Goal: Task Accomplishment & Management: Manage account settings

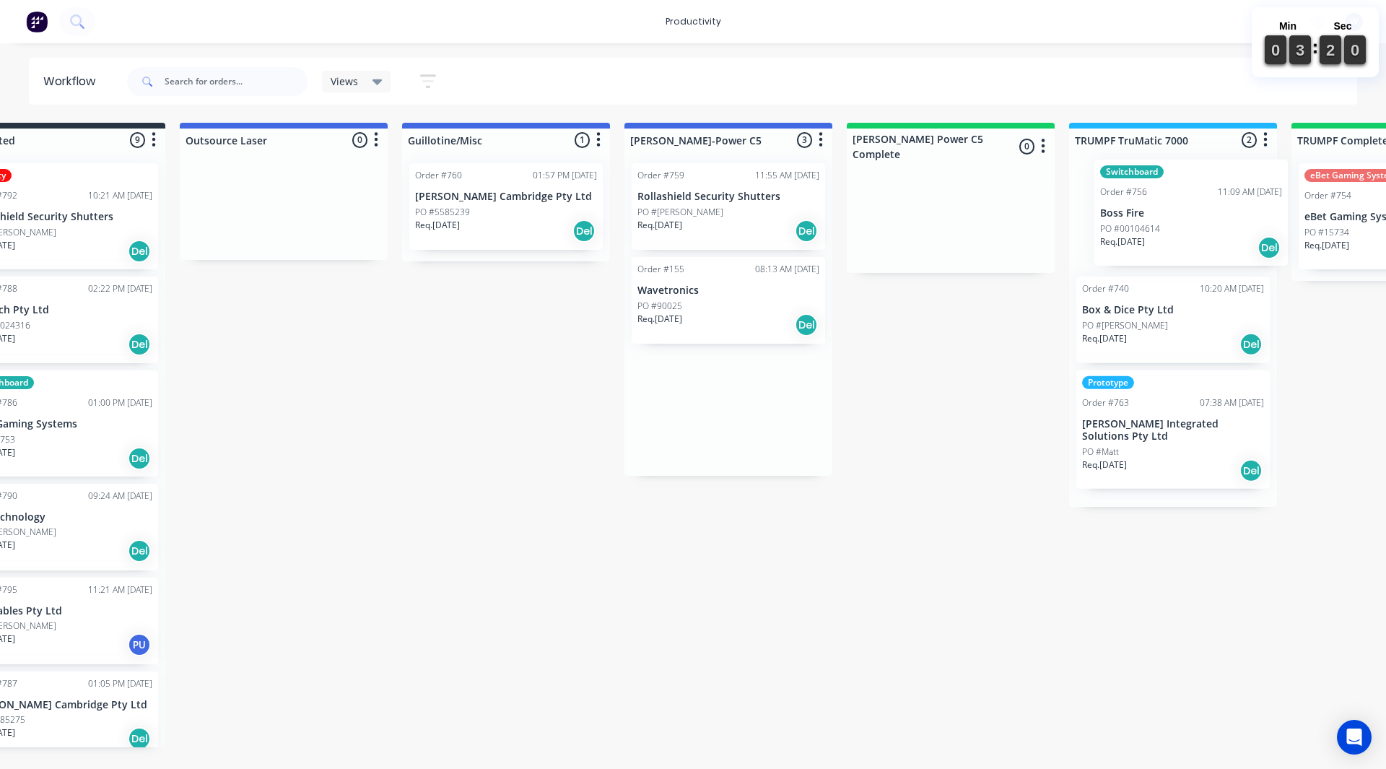
scroll to position [0, 741]
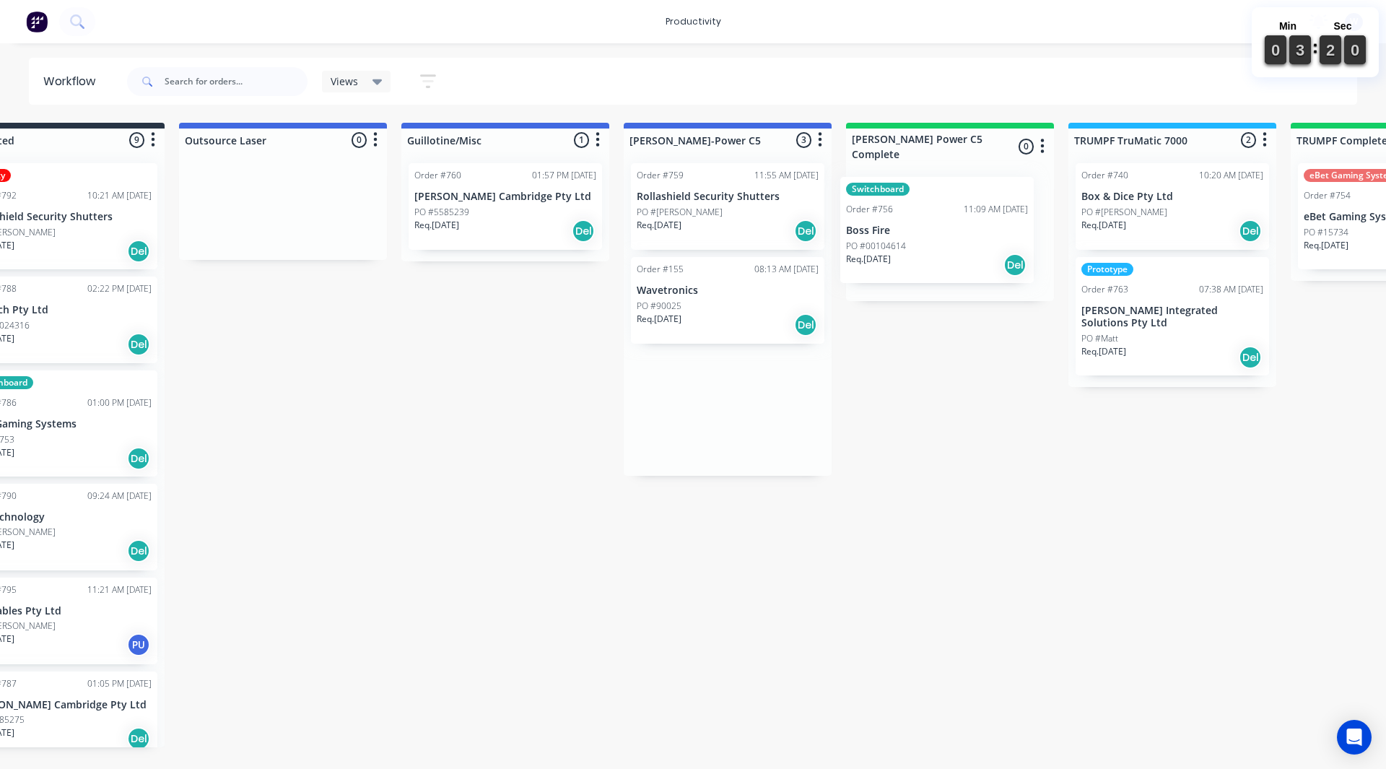
drag, startPoint x: 970, startPoint y: 229, endPoint x: 904, endPoint y: 243, distance: 67.8
click at [203, 87] on input "text" at bounding box center [236, 81] width 143 height 29
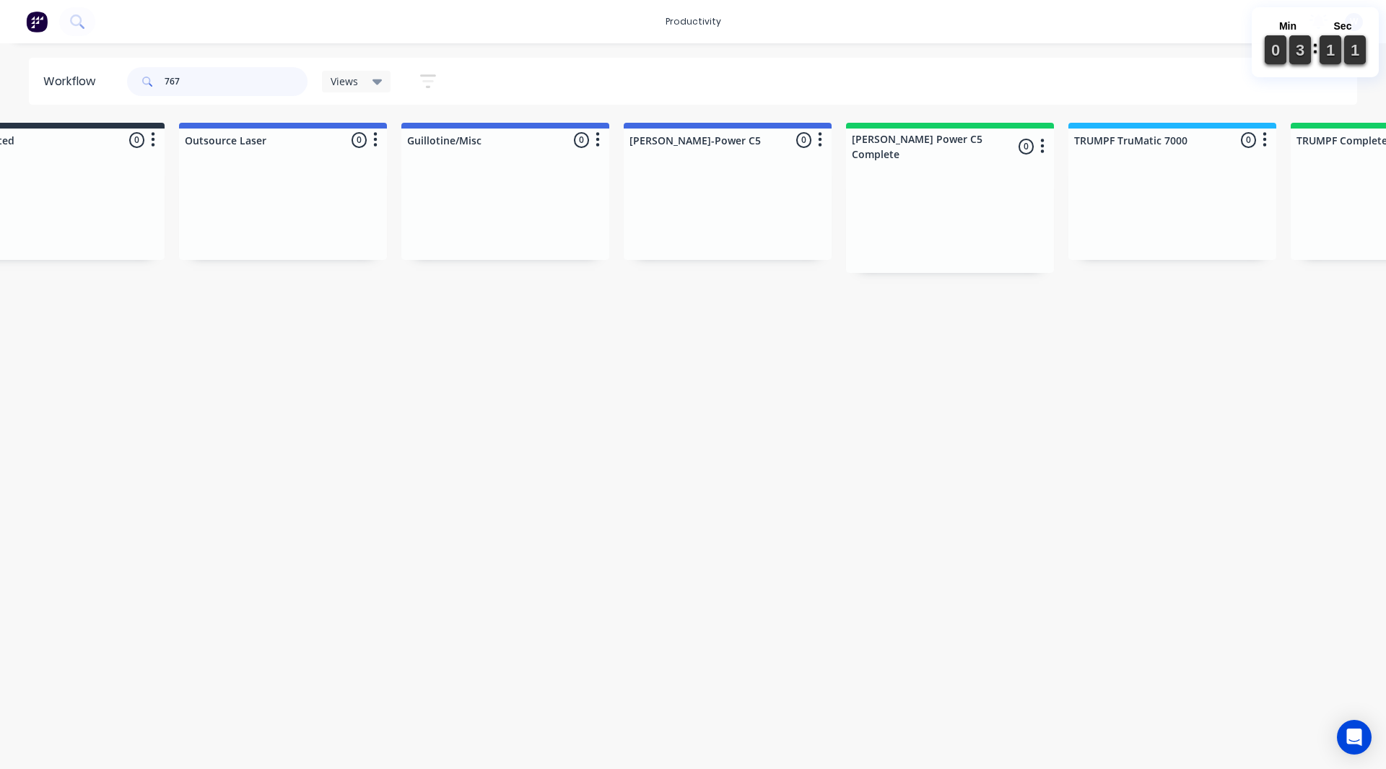
scroll to position [0, 0]
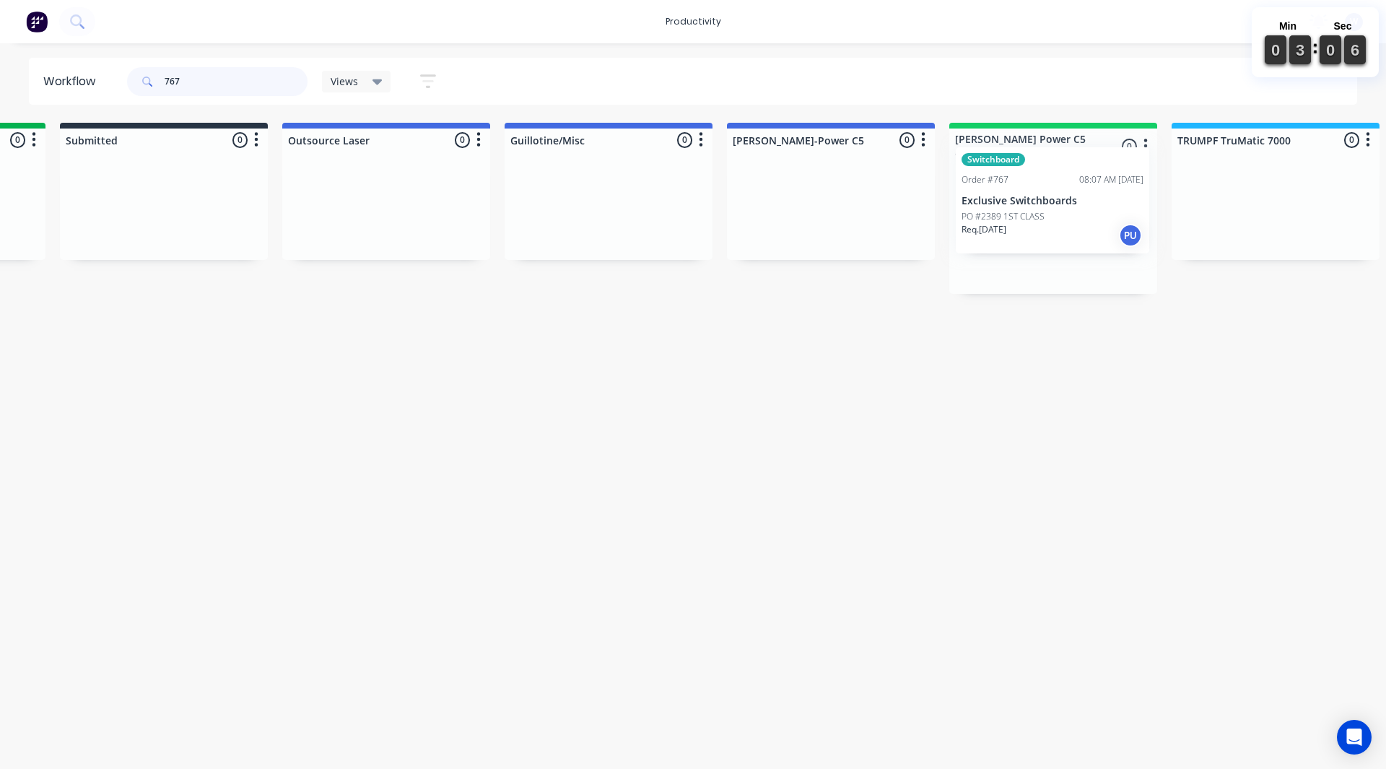
drag, startPoint x: 306, startPoint y: 251, endPoint x: 1006, endPoint y: 236, distance: 700.4
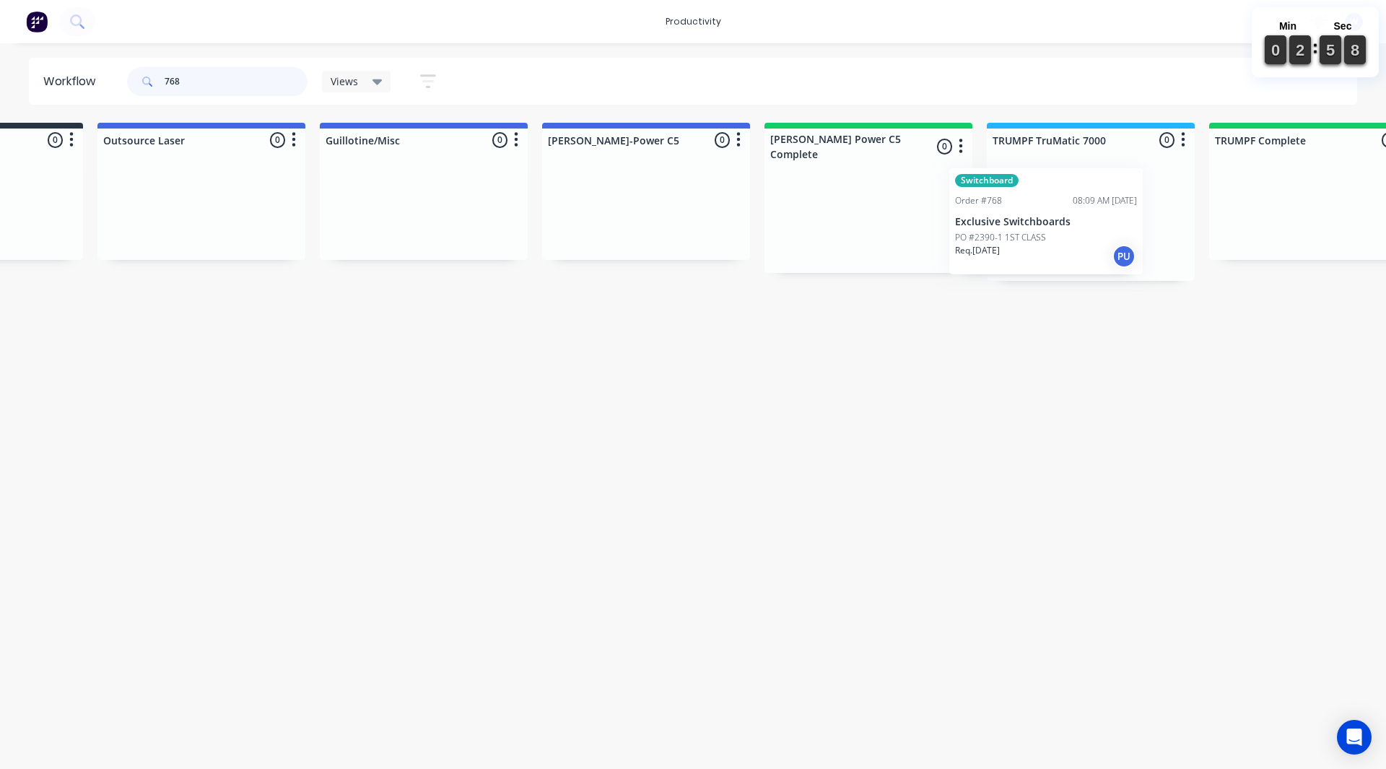
scroll to position [0, 824]
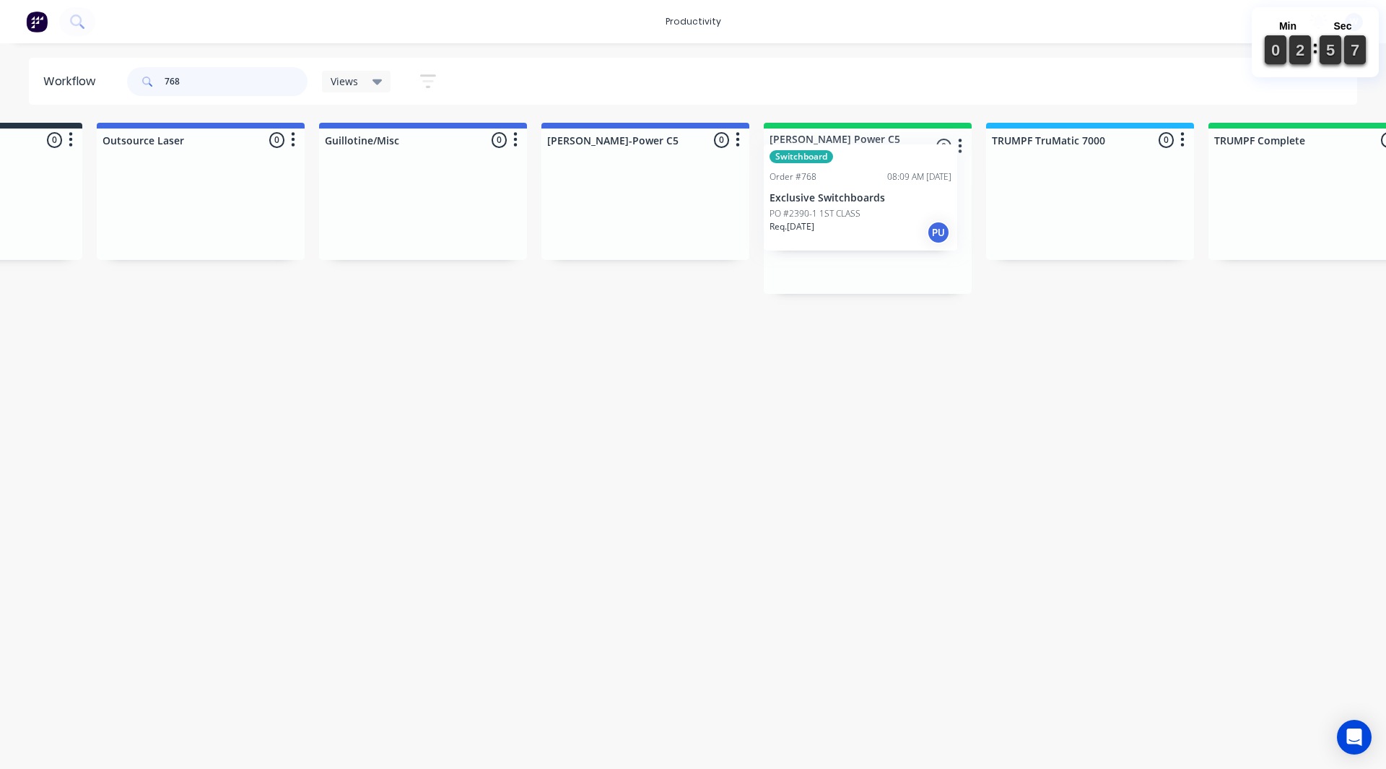
drag, startPoint x: 354, startPoint y: 213, endPoint x: 864, endPoint y: 199, distance: 509.9
type input "768"
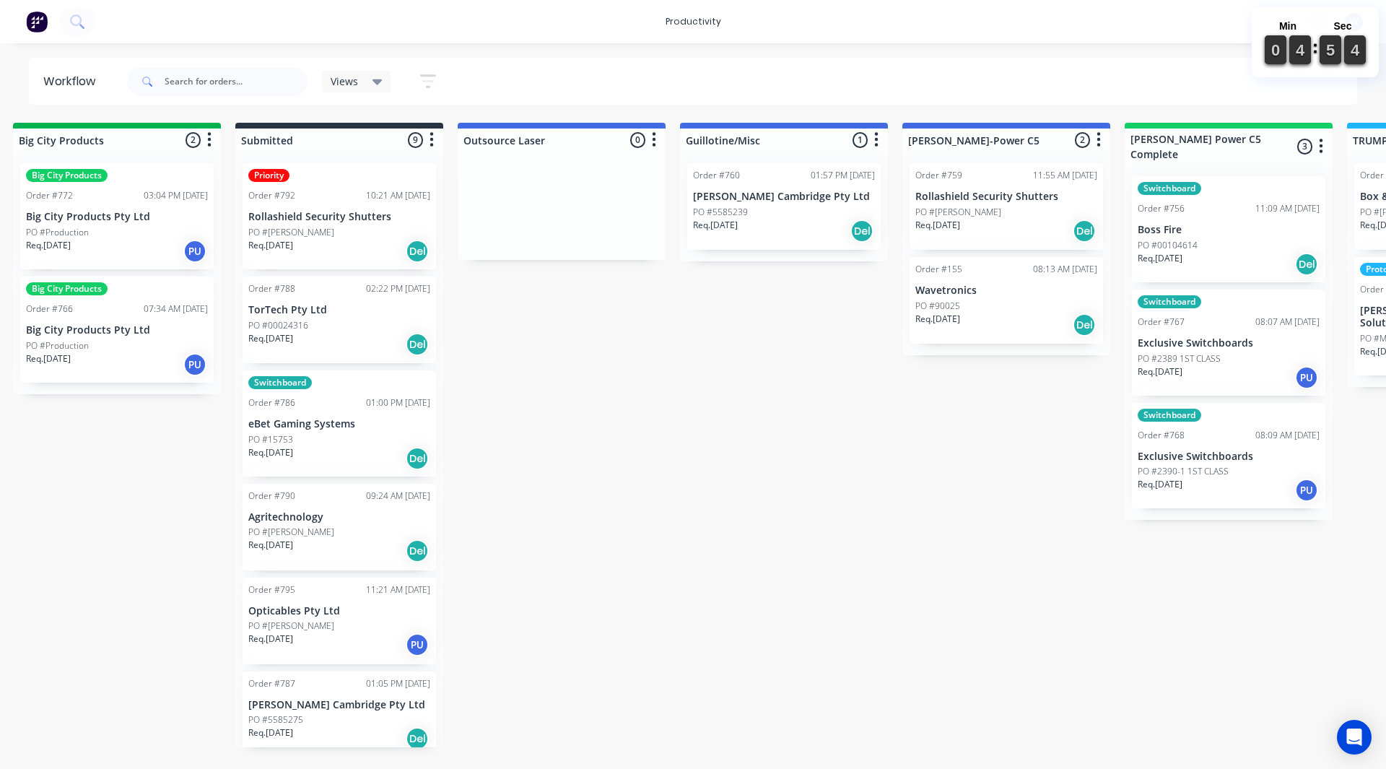
scroll to position [0, 491]
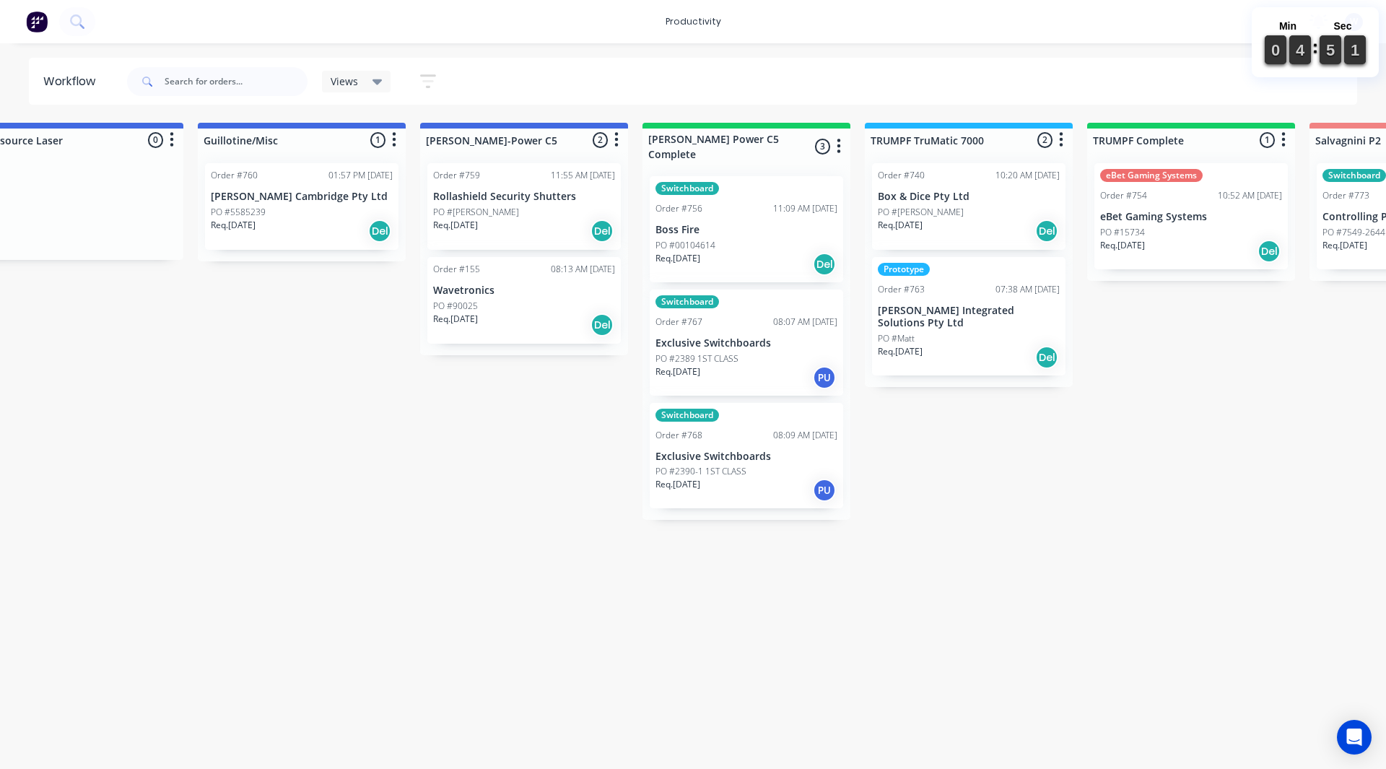
scroll to position [0, 953]
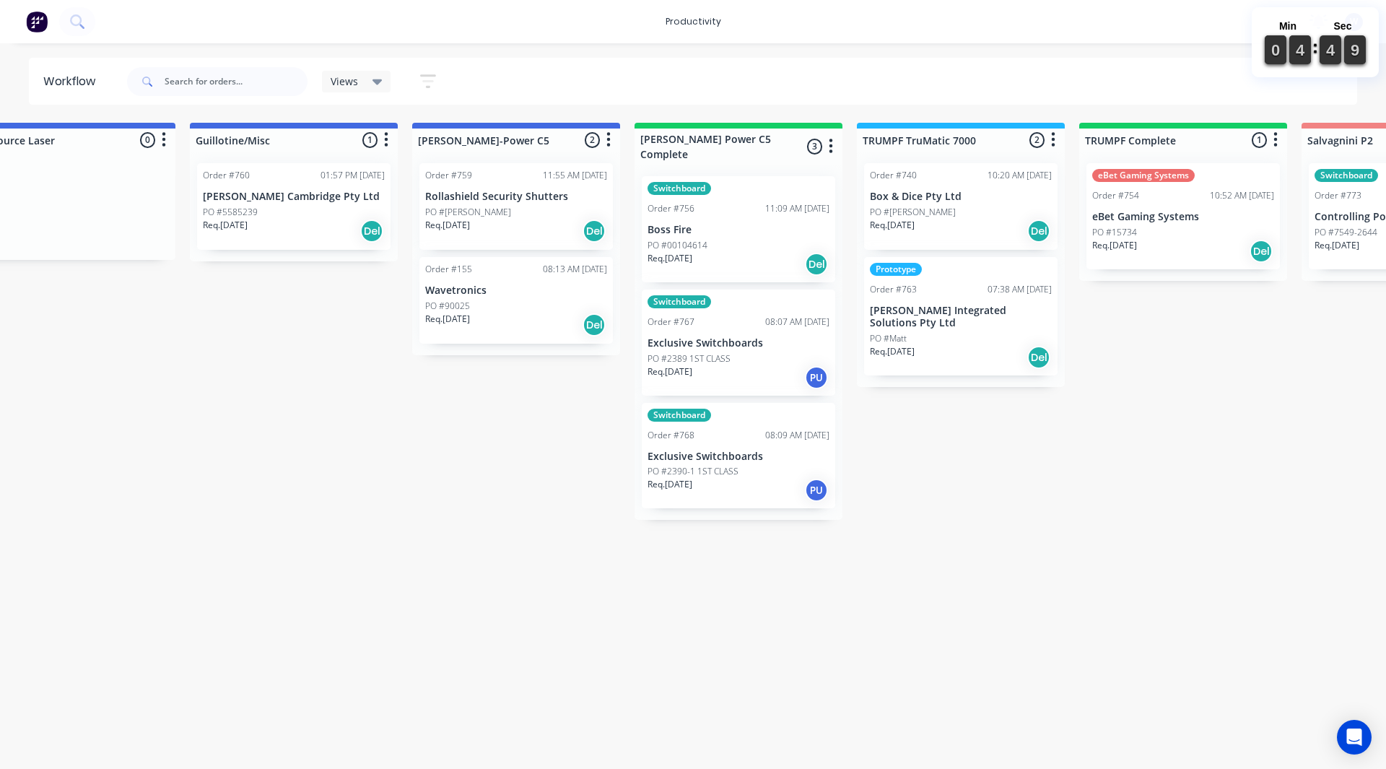
click at [737, 256] on div "Req. 12/09/25 Del" at bounding box center [739, 264] width 182 height 25
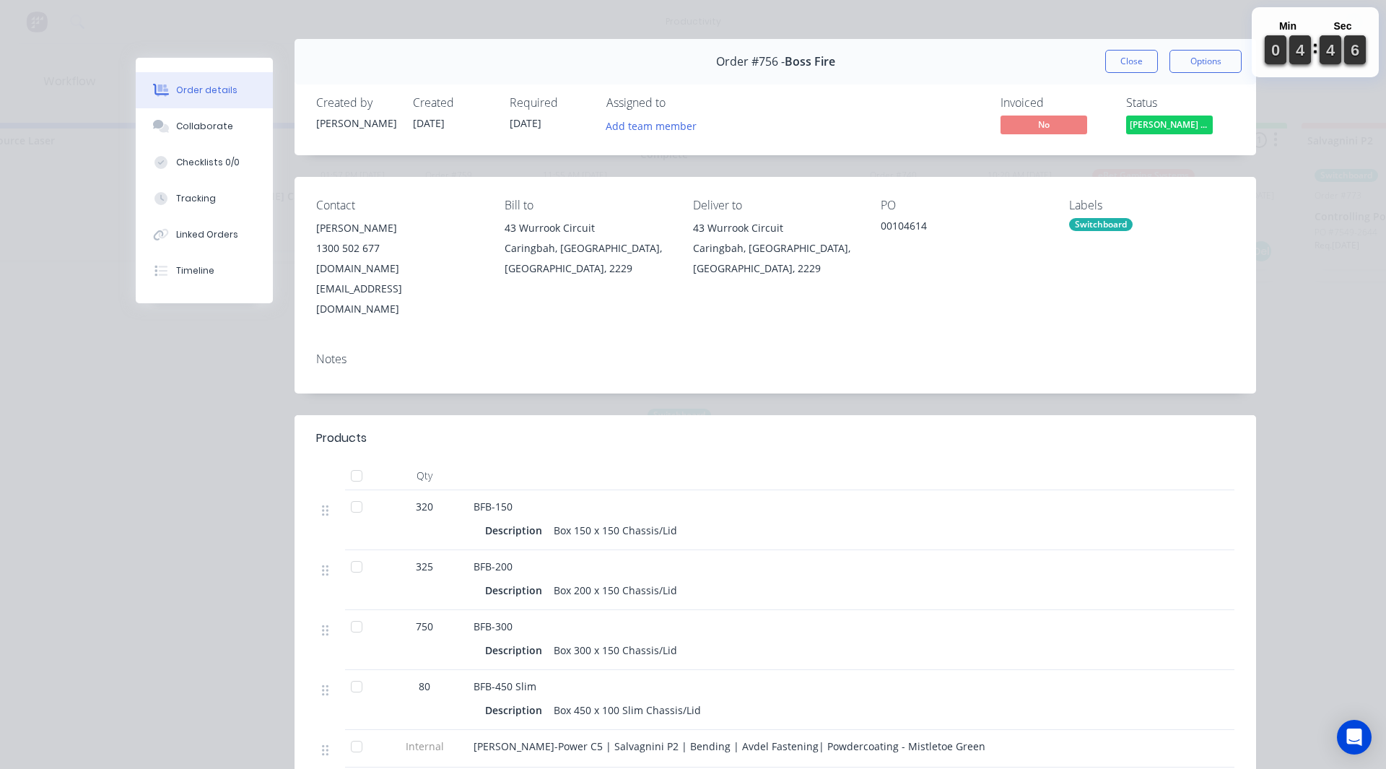
scroll to position [0, 0]
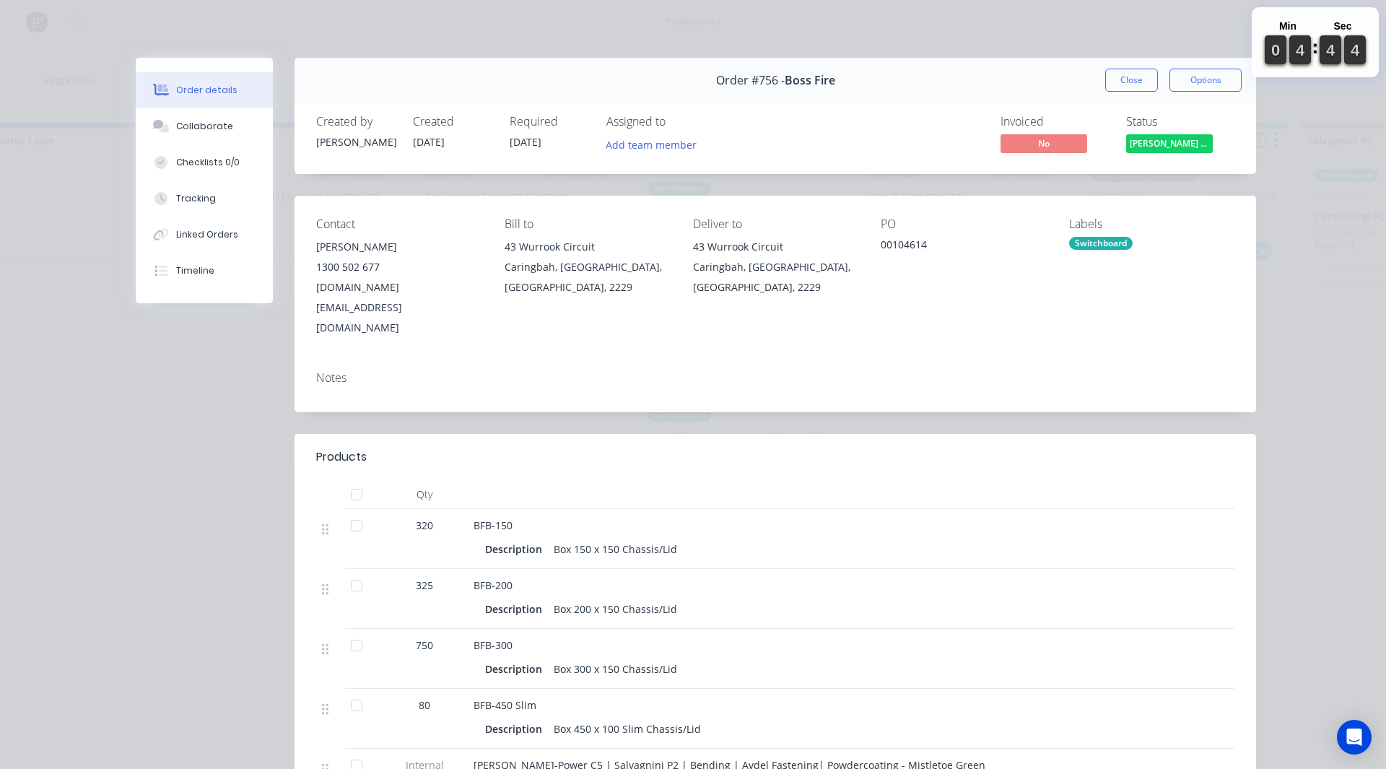
click at [1161, 153] on button "Finn Power C5 C..." at bounding box center [1169, 145] width 87 height 22
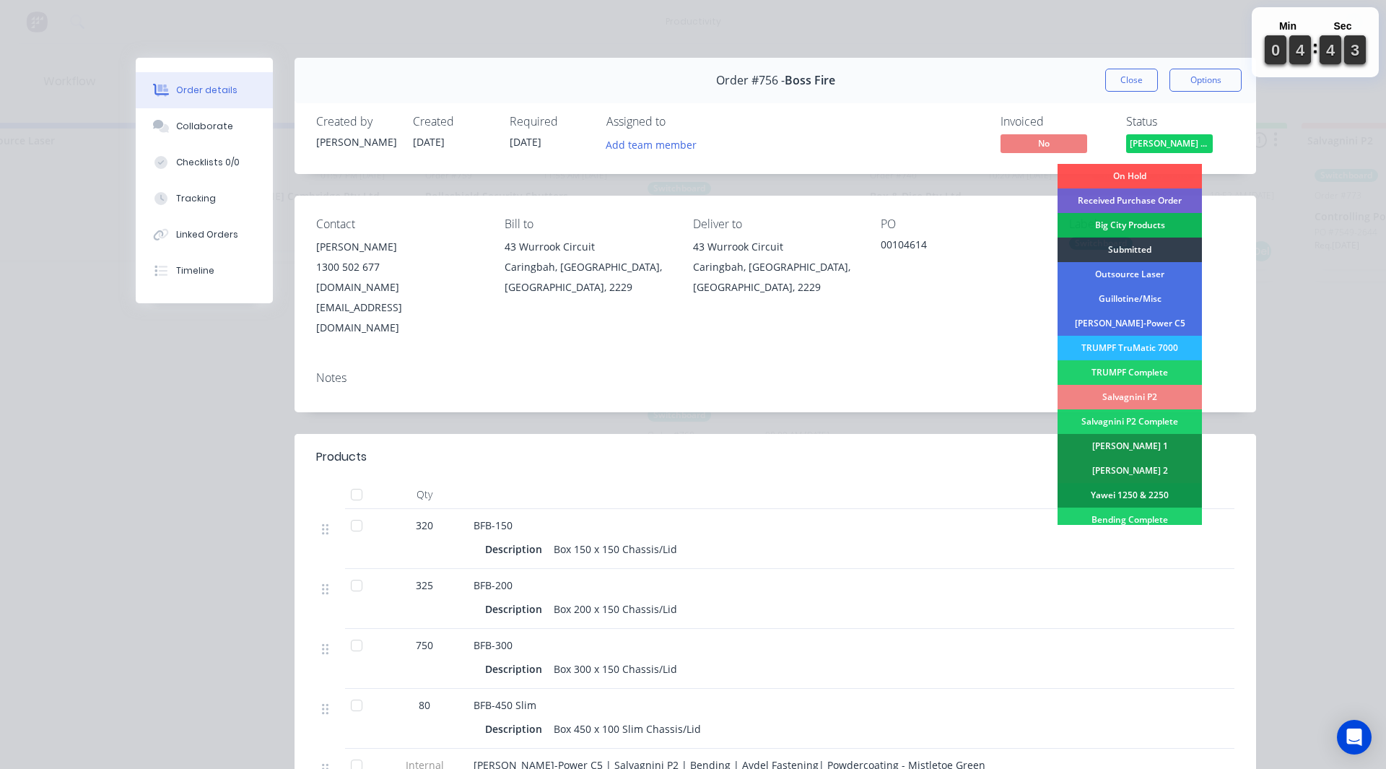
click at [1123, 396] on div "Salvagnini P2" at bounding box center [1130, 397] width 144 height 25
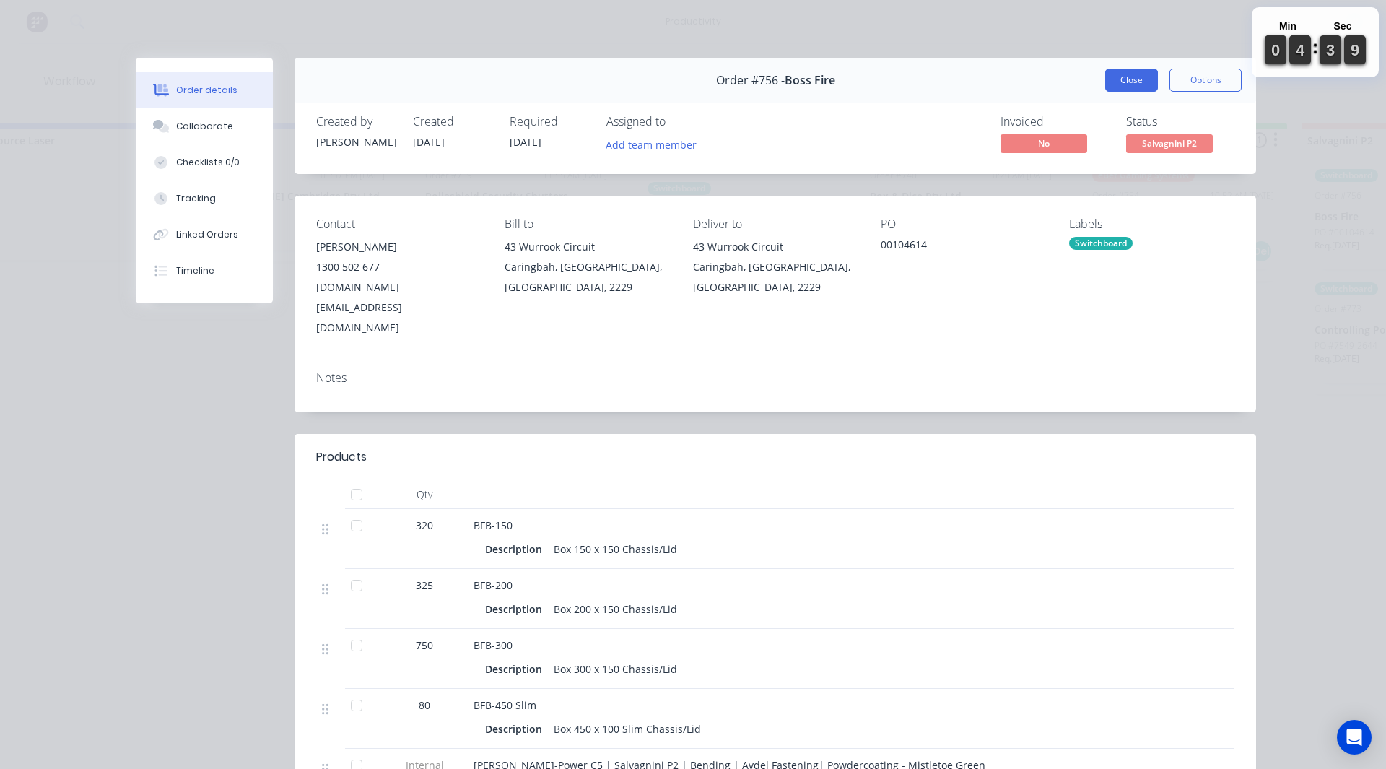
click at [1108, 79] on button "Close" at bounding box center [1131, 80] width 53 height 23
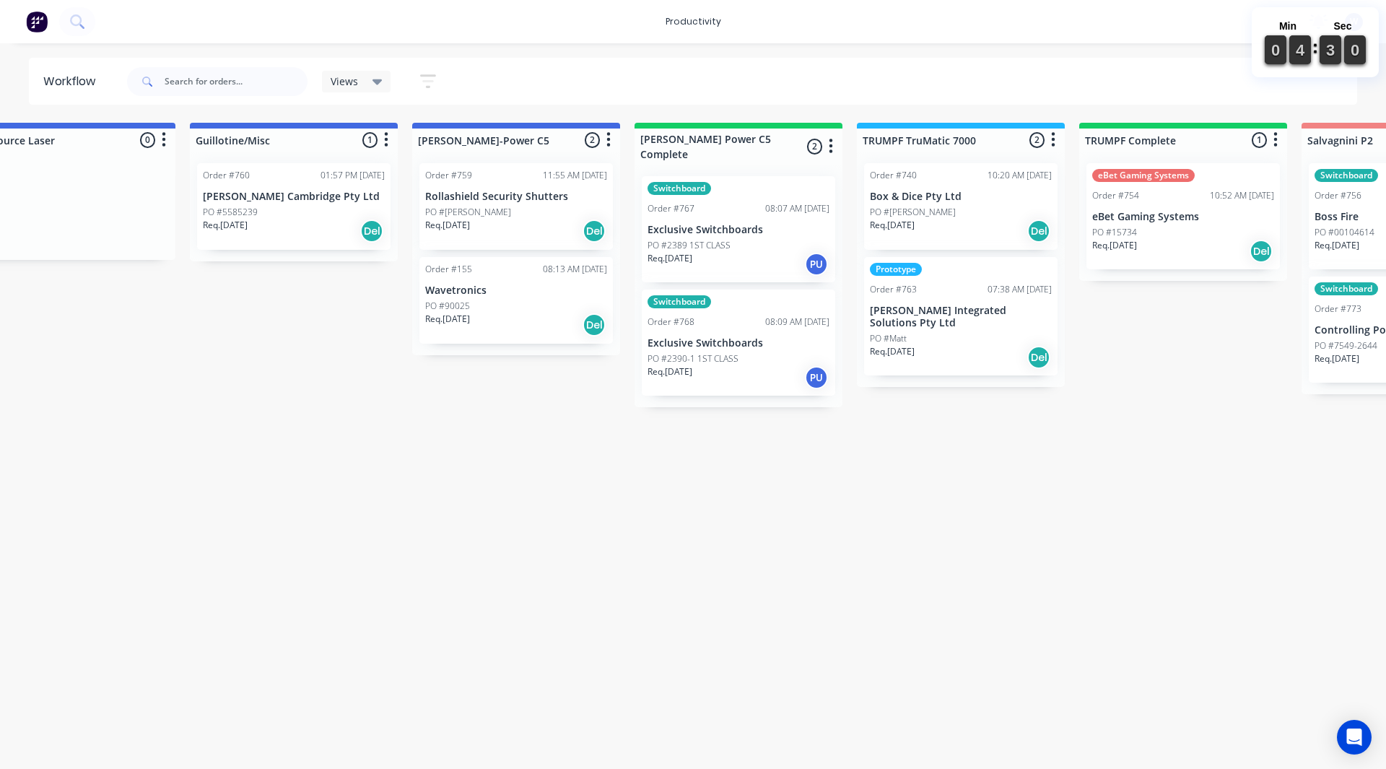
click at [747, 239] on div "PO #2389 1ST CLASS" at bounding box center [739, 245] width 182 height 13
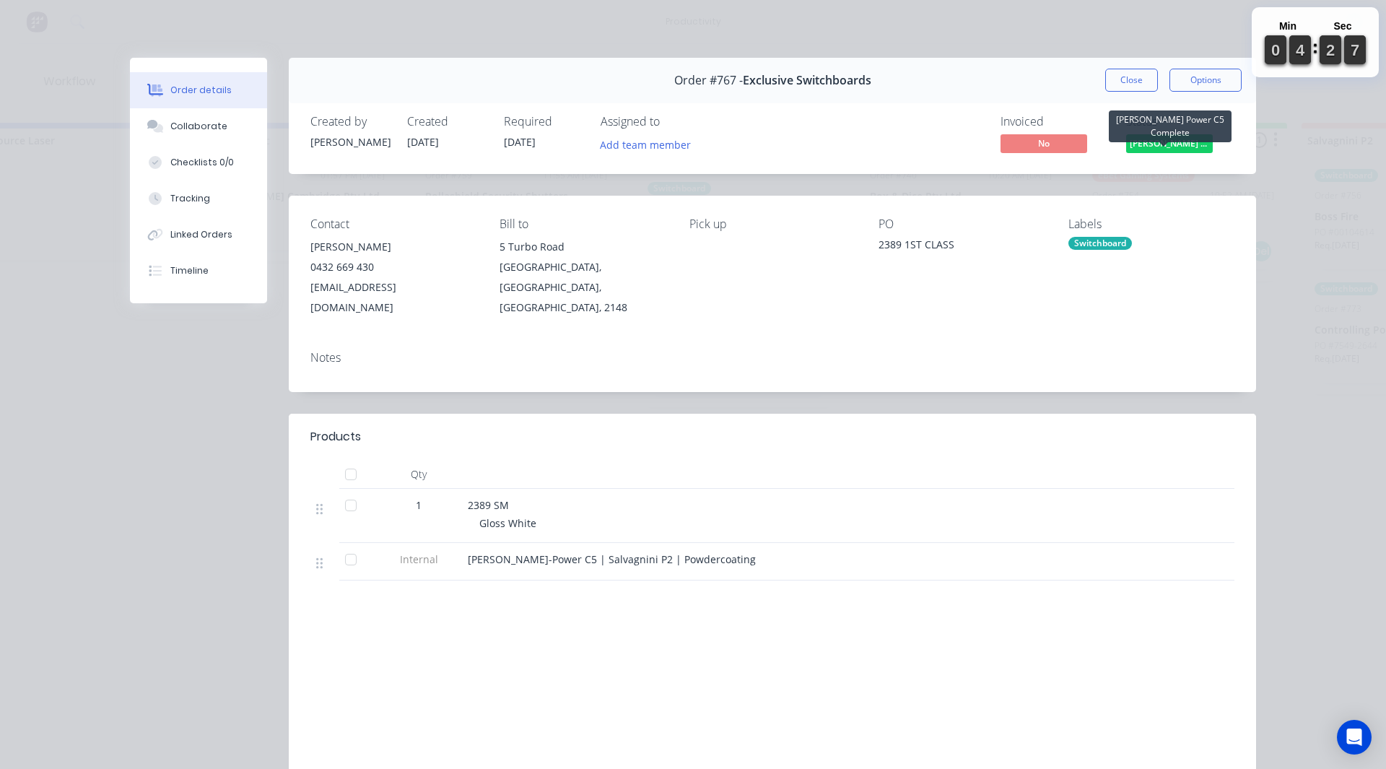
click at [1168, 144] on span "Finn Power C5 C..." at bounding box center [1169, 143] width 87 height 18
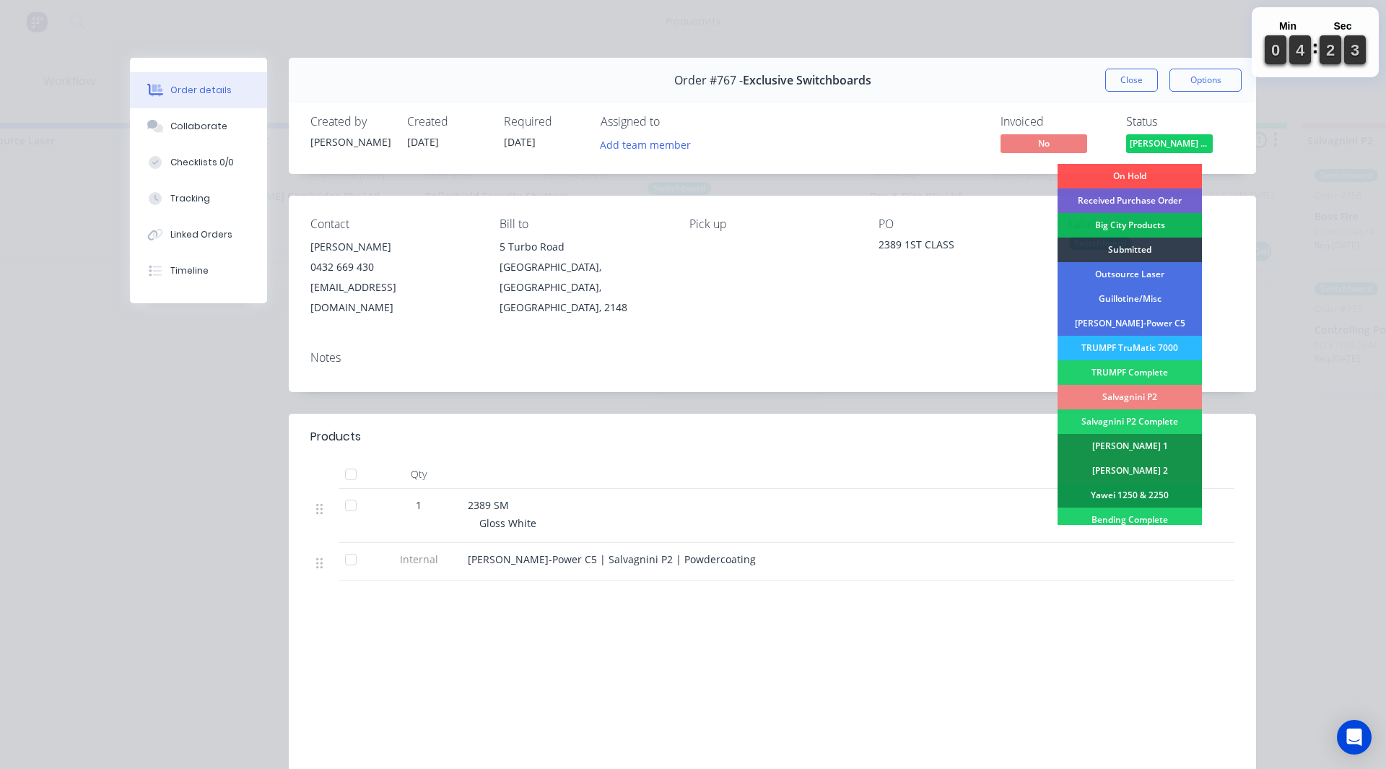
click at [1135, 393] on div "Salvagnini P2" at bounding box center [1130, 397] width 144 height 25
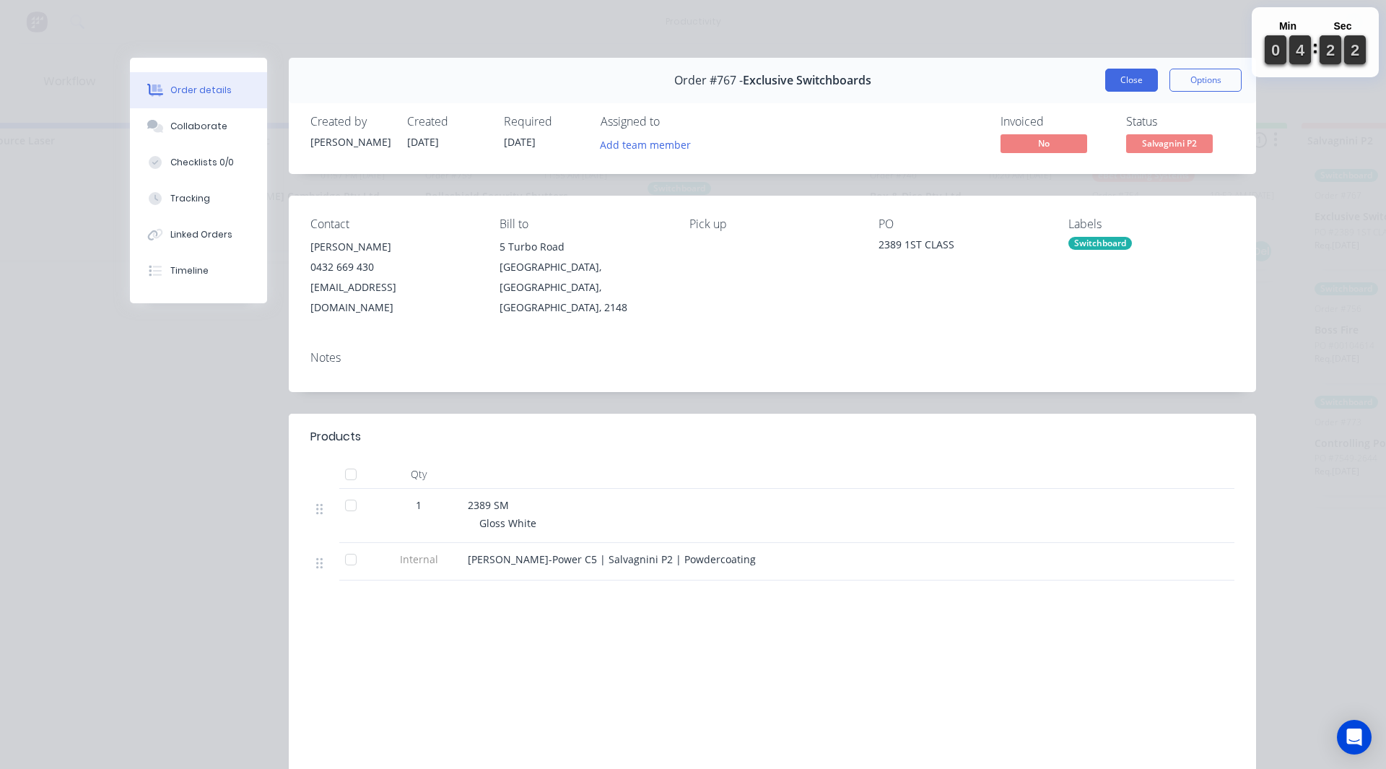
click at [1123, 82] on button "Close" at bounding box center [1131, 80] width 53 height 23
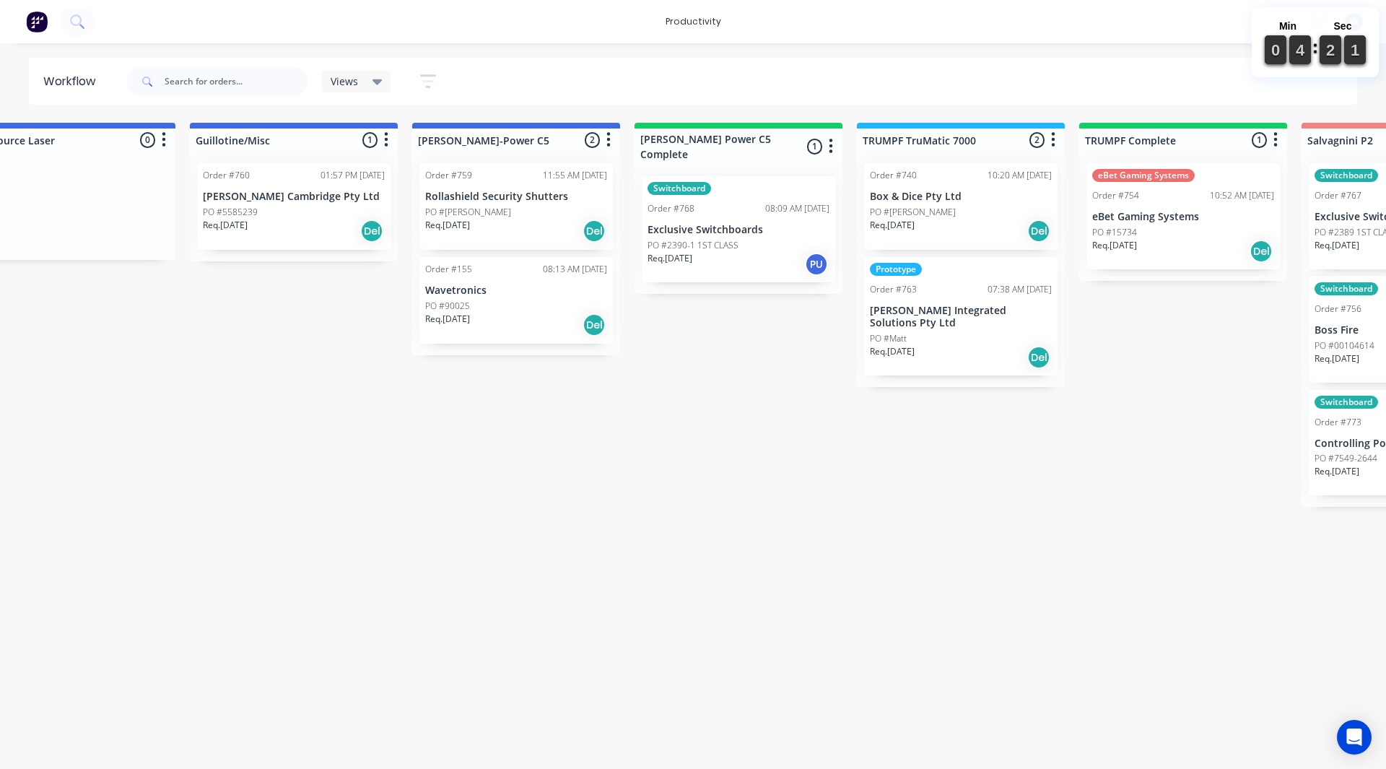
click at [750, 239] on div "PO #2390-1 1ST CLASS" at bounding box center [739, 245] width 182 height 13
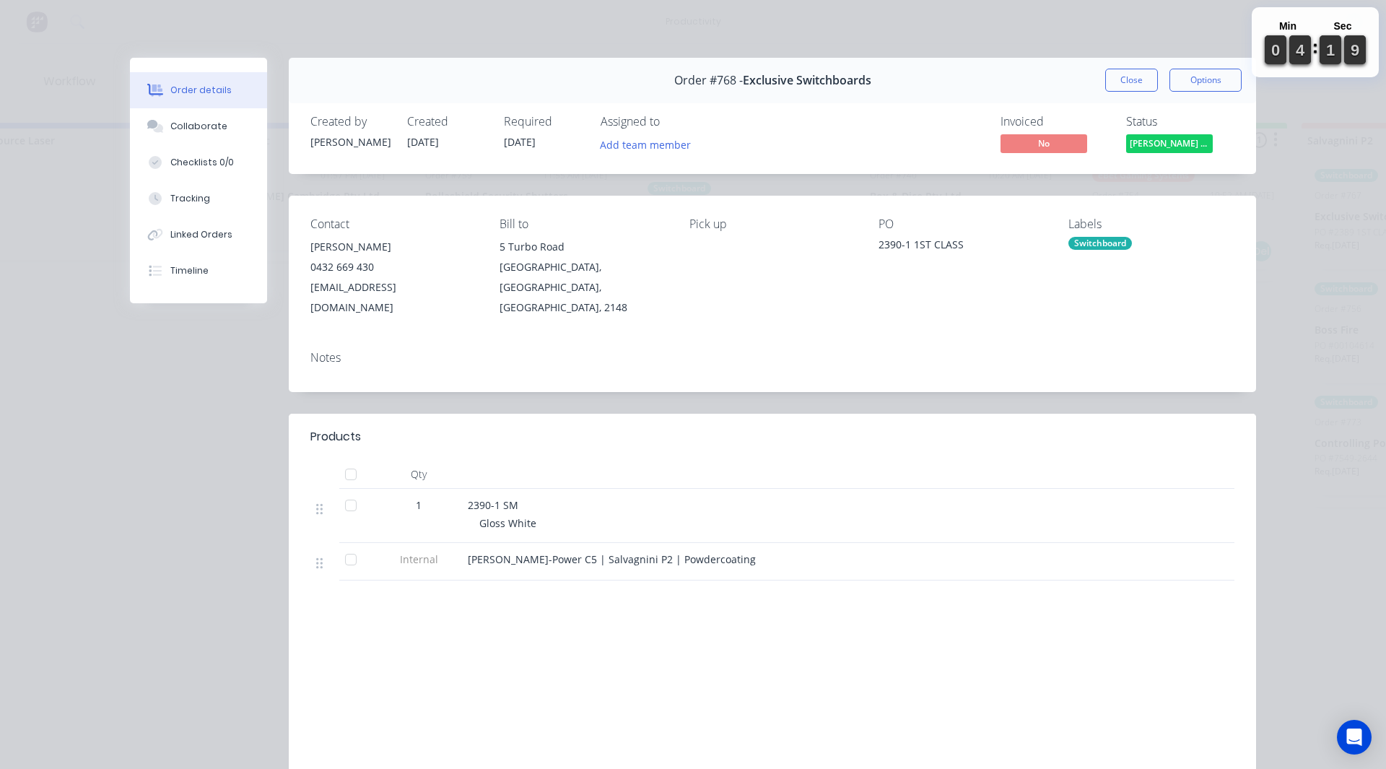
click at [1190, 145] on span "Finn Power C5 C..." at bounding box center [1169, 143] width 87 height 18
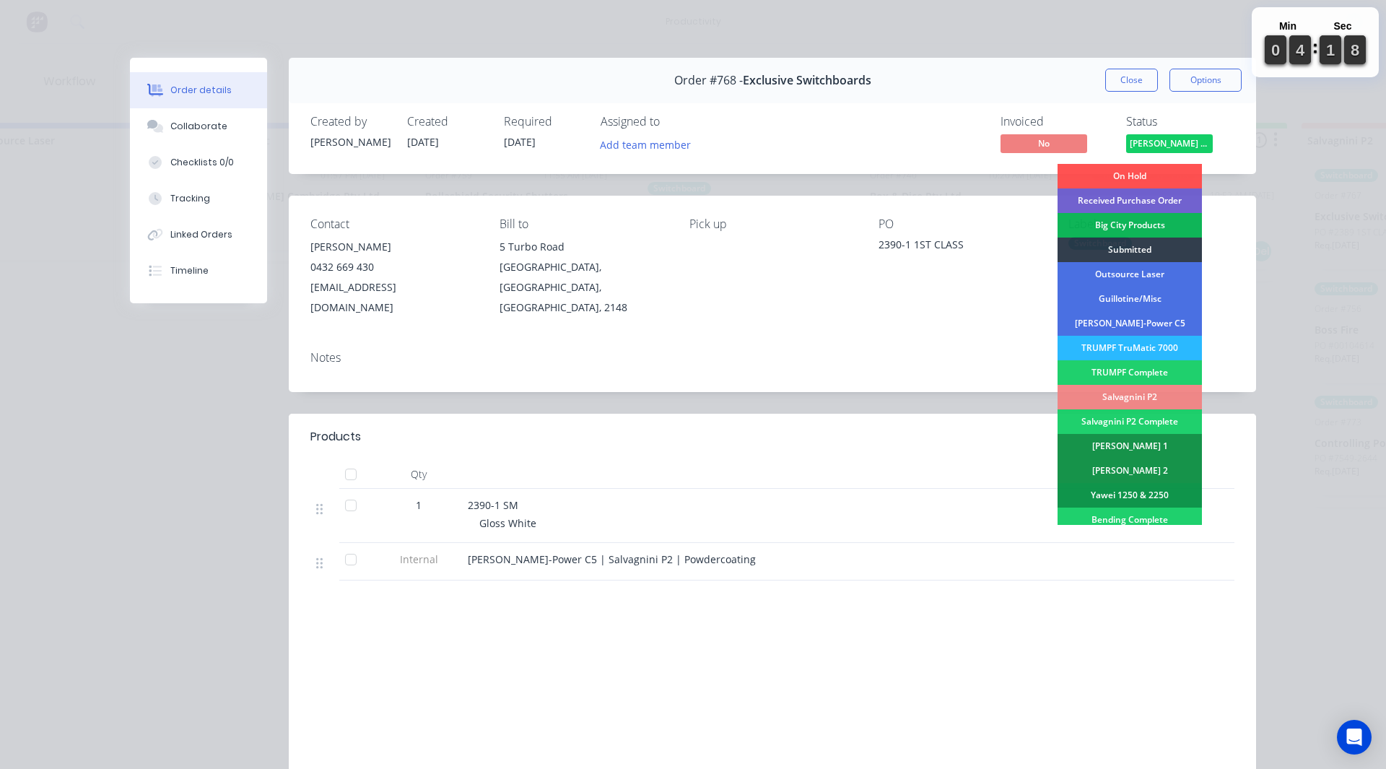
click at [1133, 405] on div "Salvagnini P2" at bounding box center [1130, 397] width 144 height 25
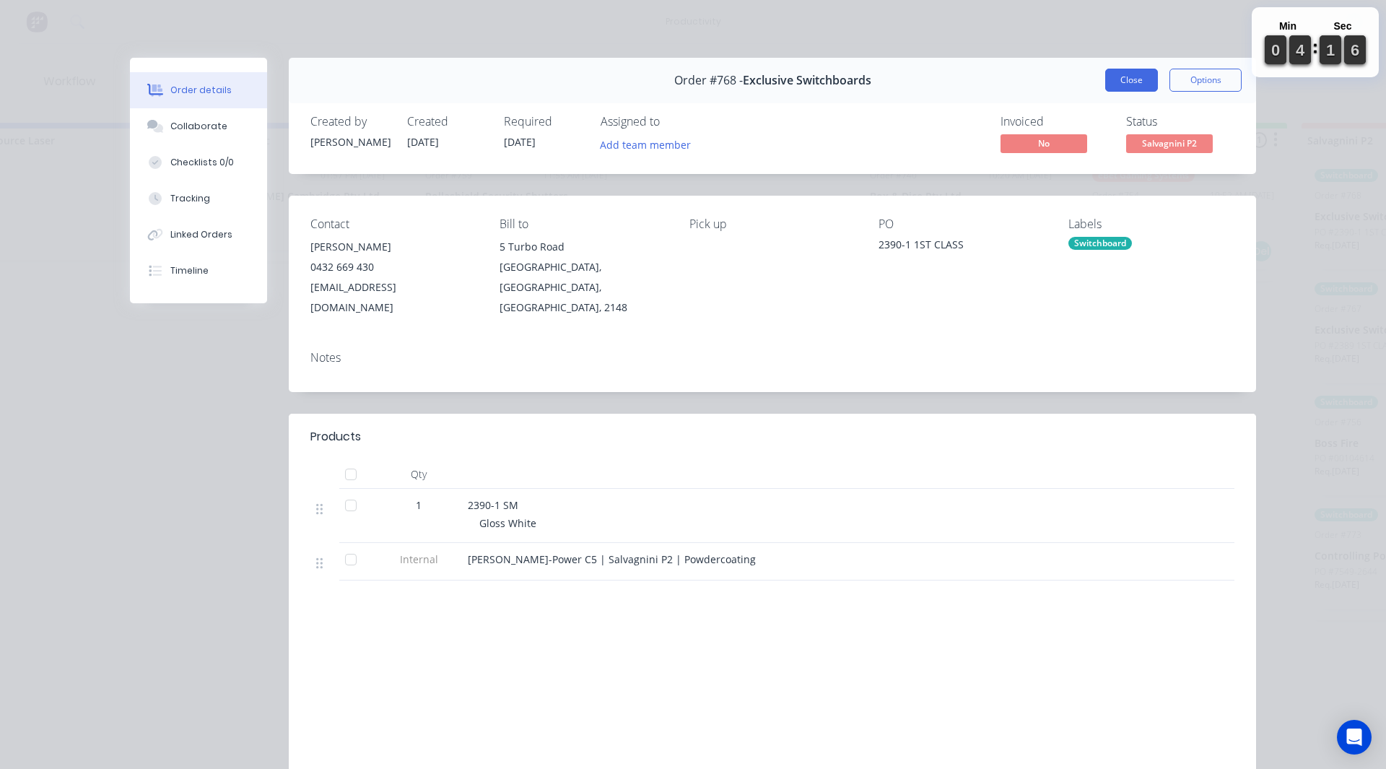
click at [1136, 81] on button "Close" at bounding box center [1131, 80] width 53 height 23
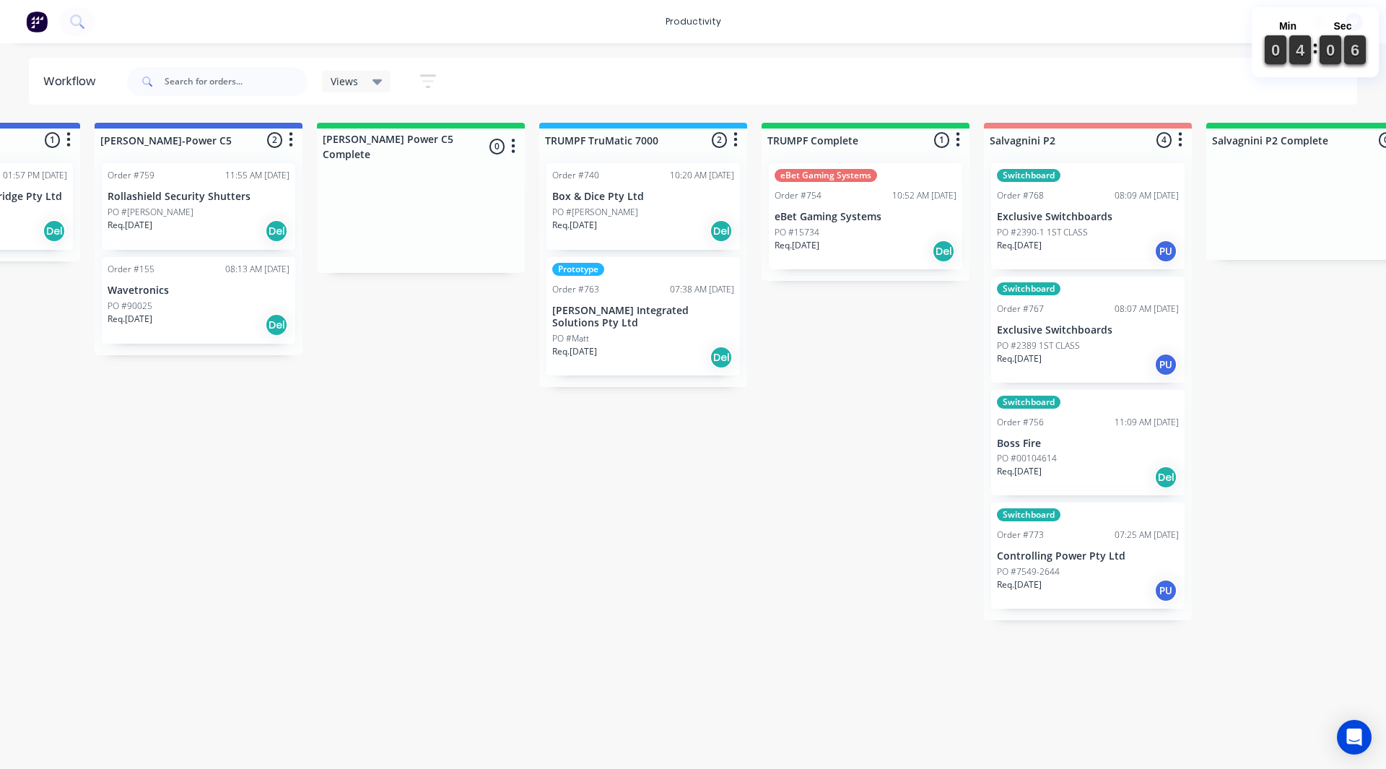
scroll to position [0, 1386]
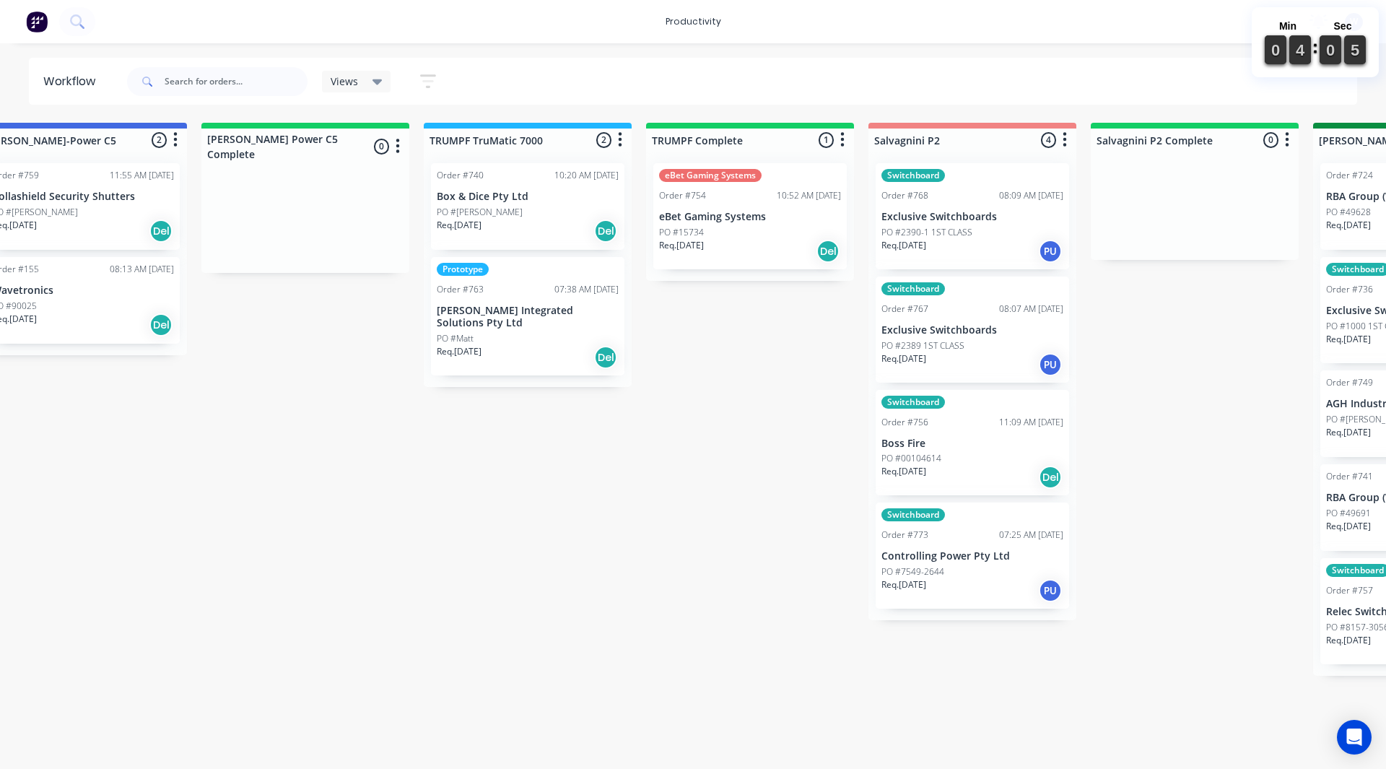
click at [777, 224] on div "eBet Gaming Systems Order #754 10:52 AM 28/08/25 eBet Gaming Systems PO #15734 …" at bounding box center [749, 216] width 193 height 106
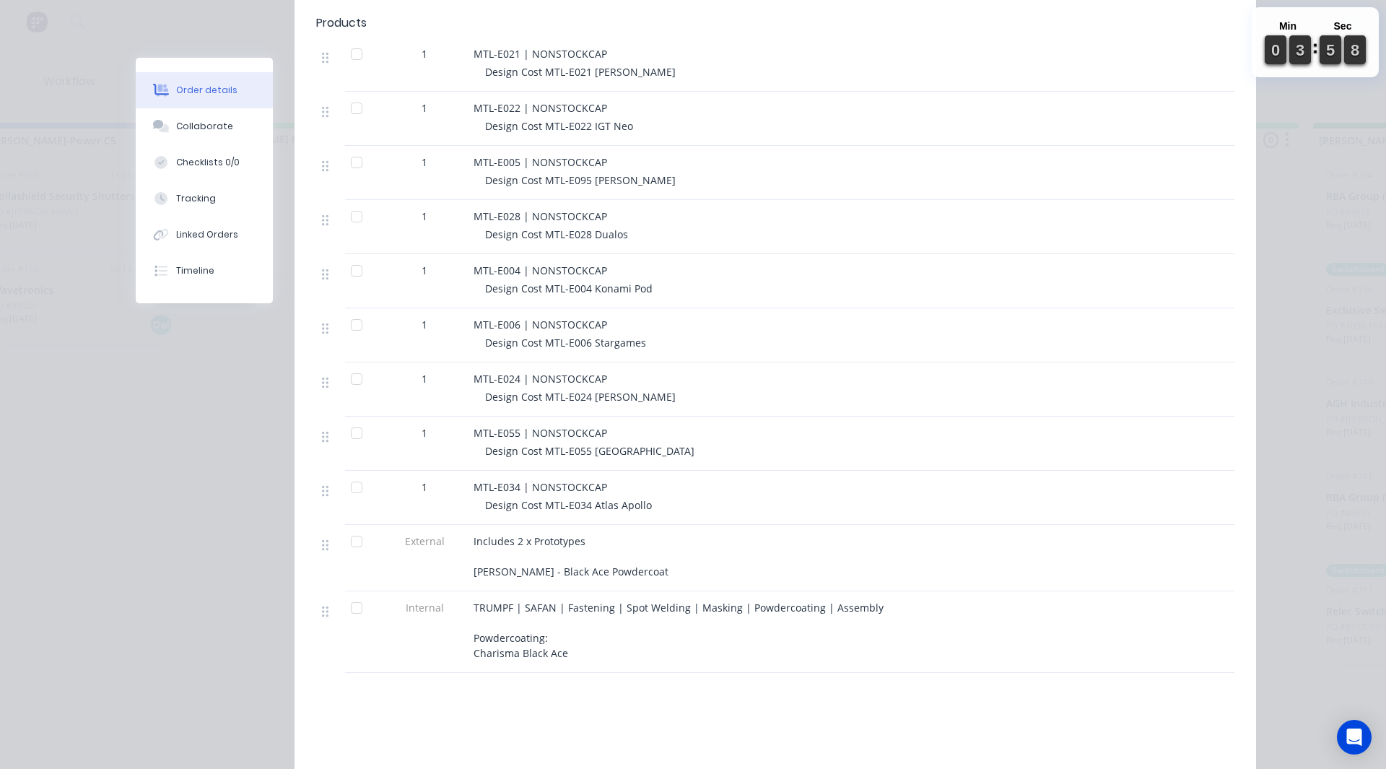
scroll to position [0, 0]
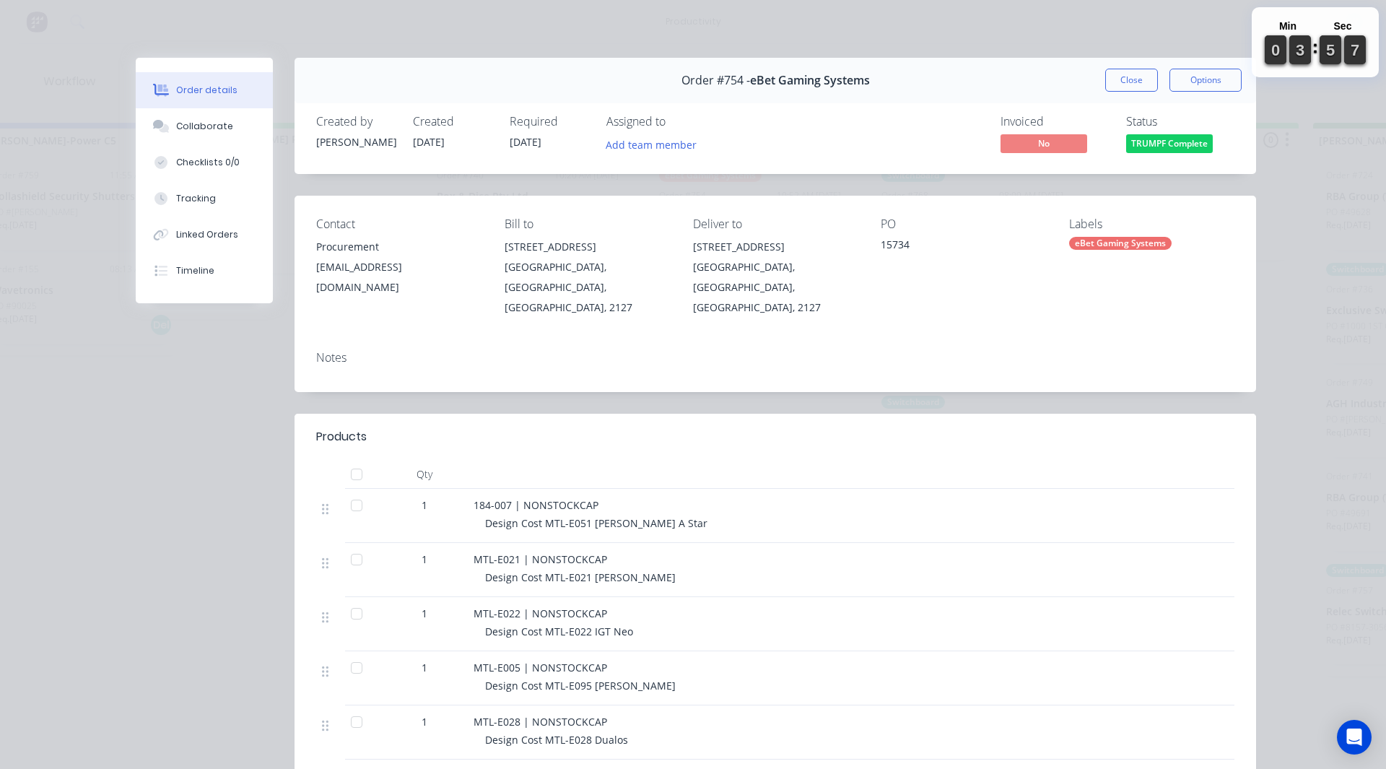
click at [1175, 147] on span "TRUMPF Complete" at bounding box center [1169, 143] width 87 height 18
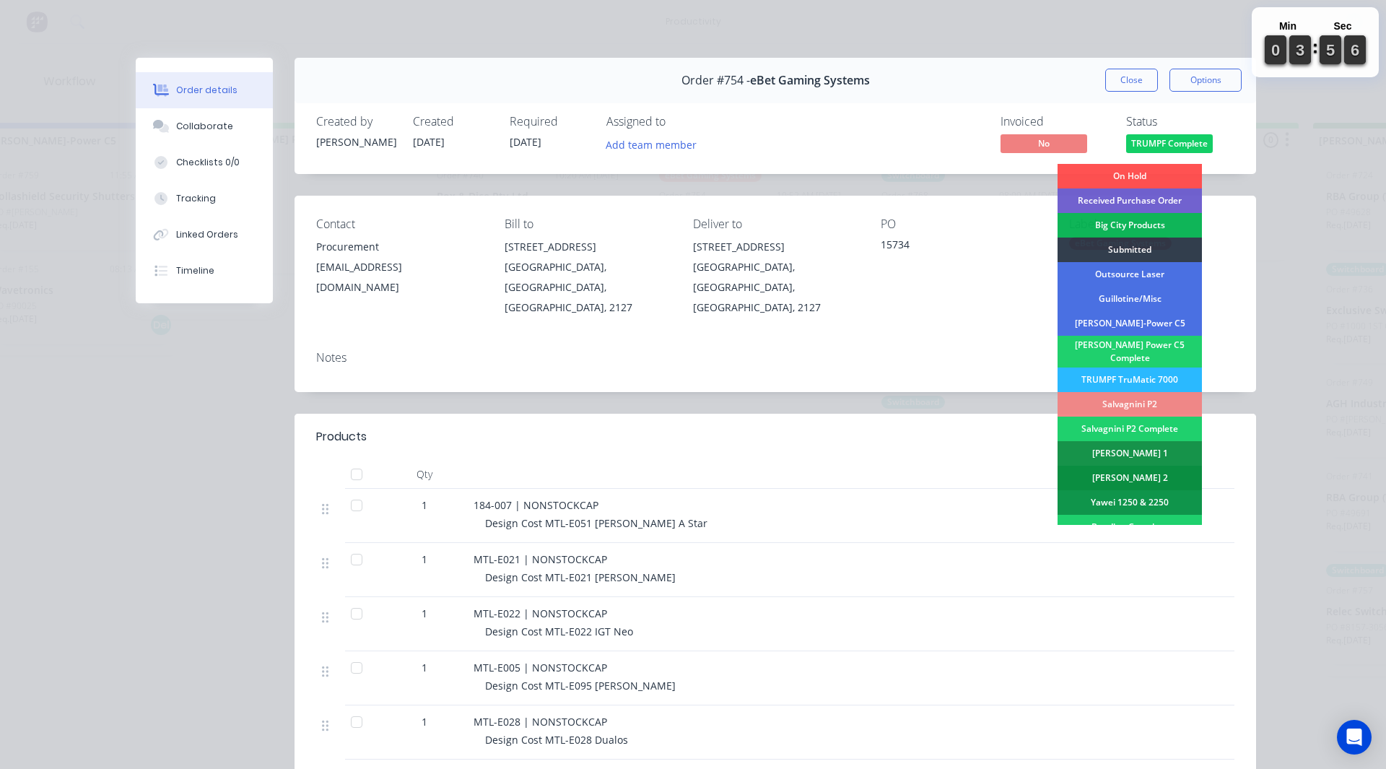
click at [1142, 466] on div "[PERSON_NAME] 2" at bounding box center [1130, 478] width 144 height 25
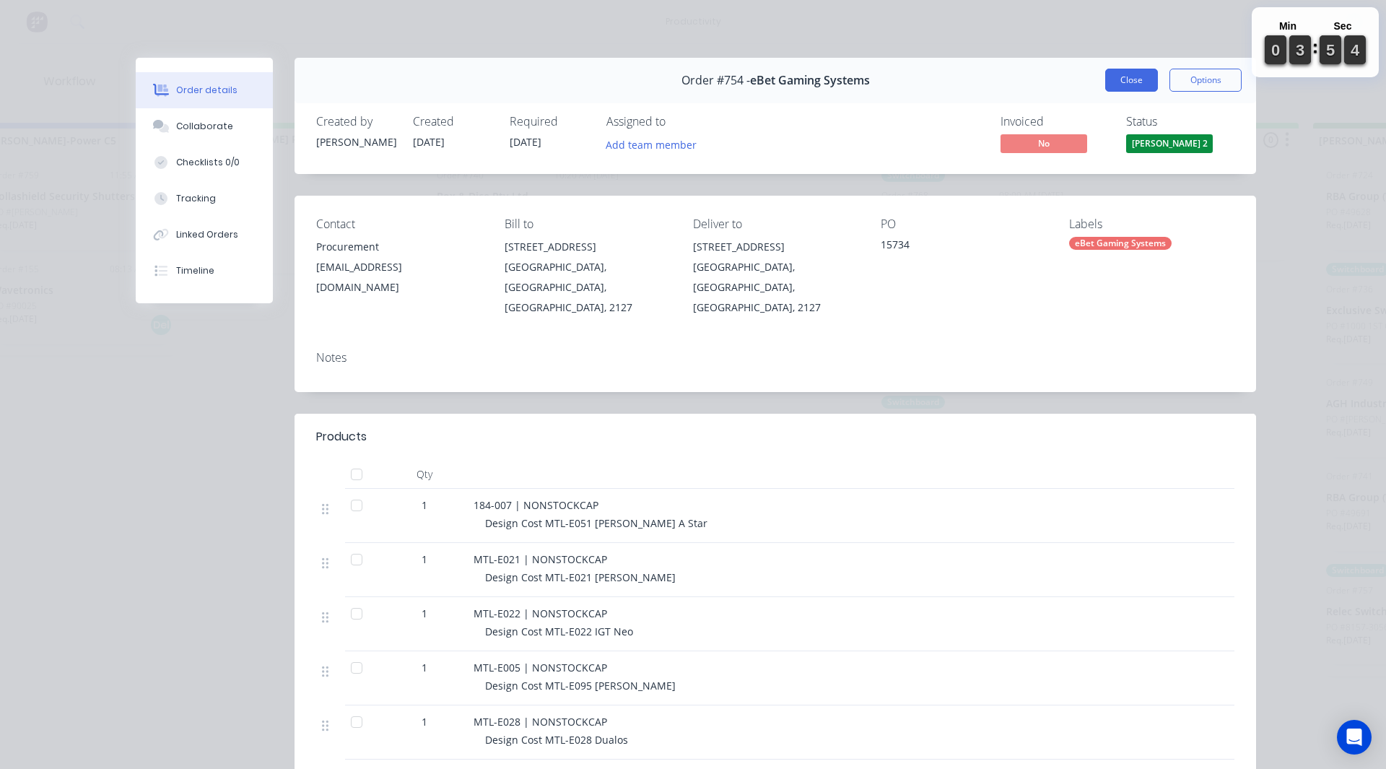
click at [1118, 77] on button "Close" at bounding box center [1131, 80] width 53 height 23
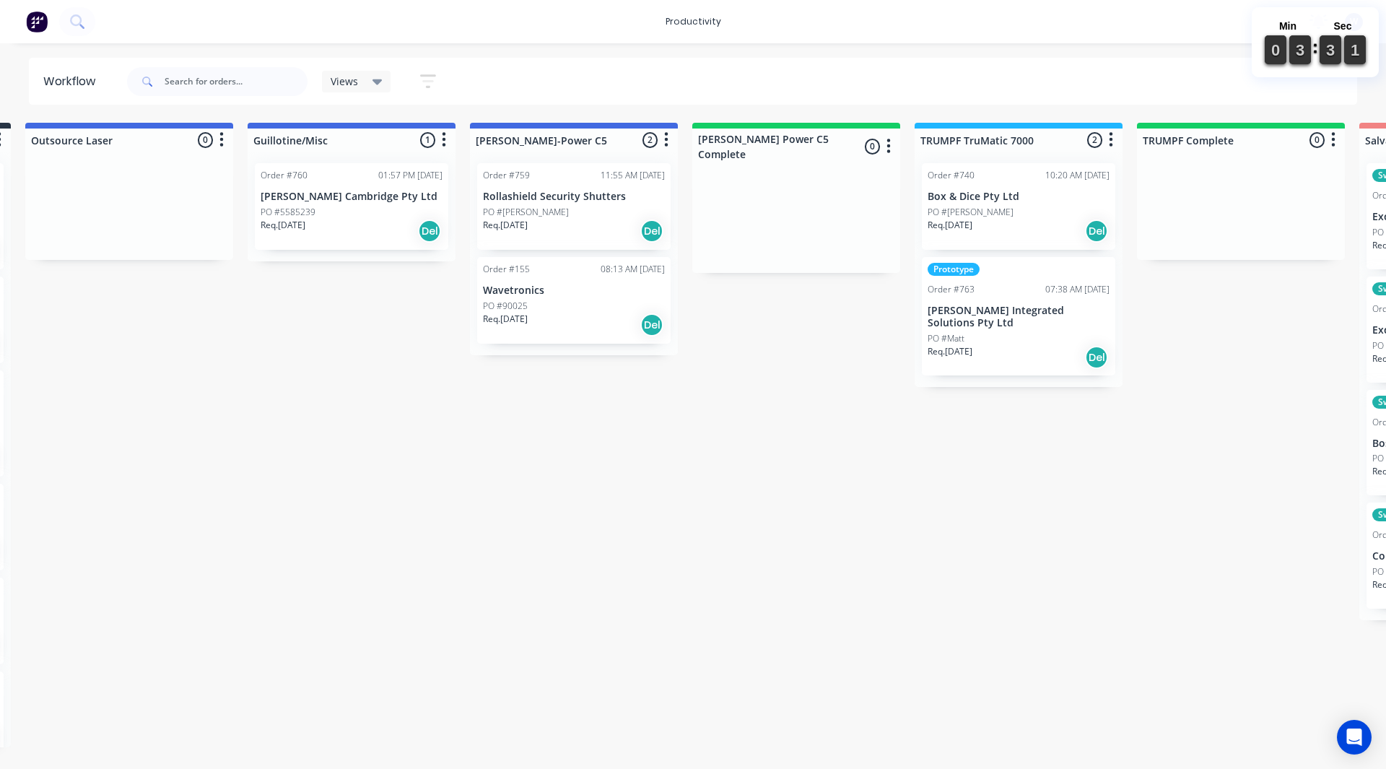
scroll to position [0, 924]
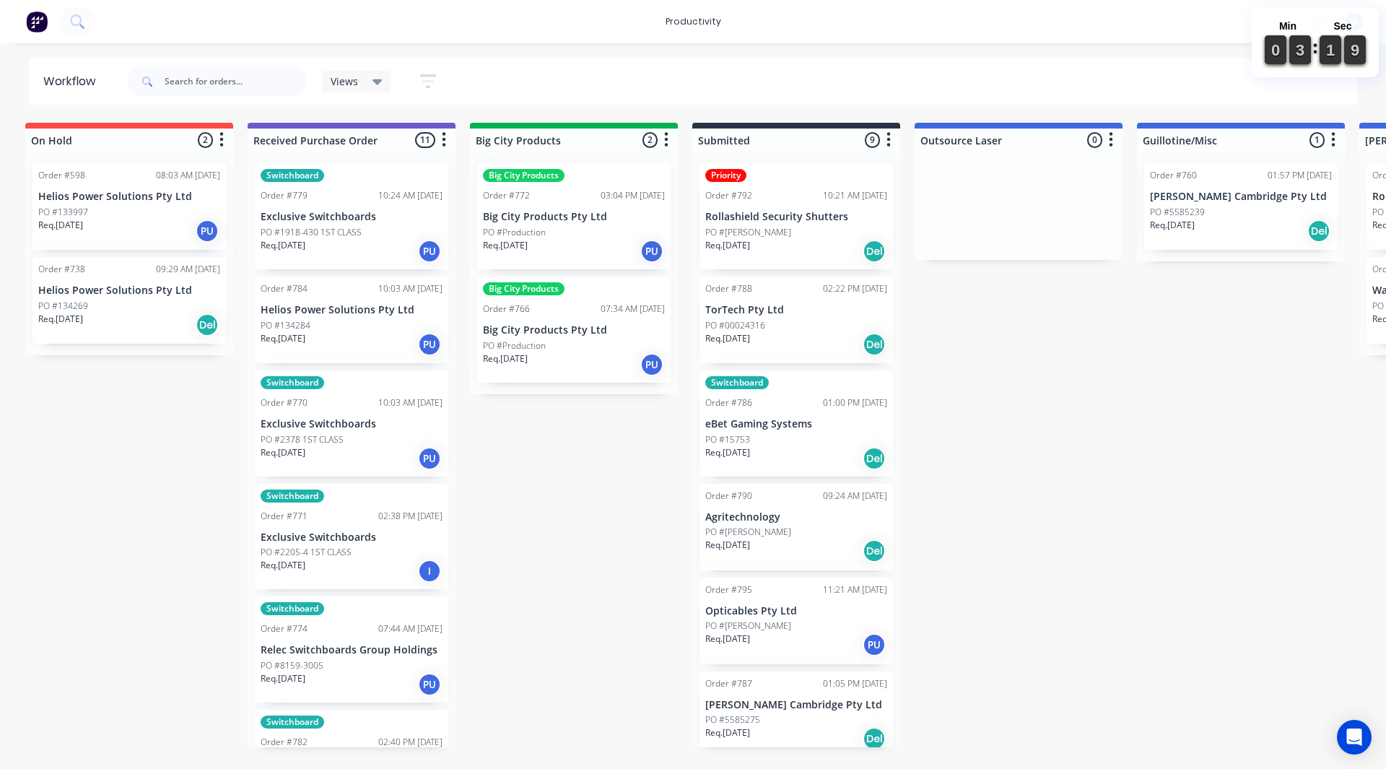
scroll to position [0, 0]
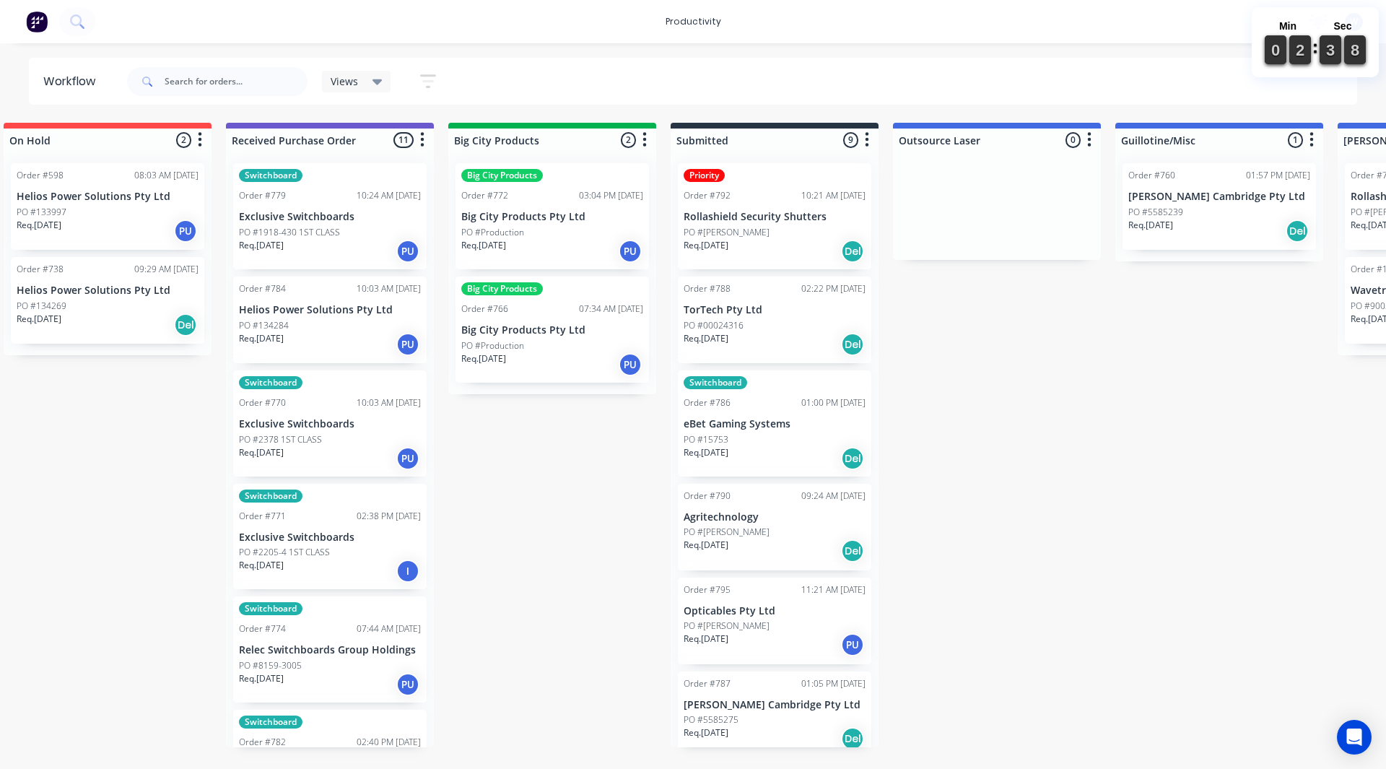
scroll to position [0, 29]
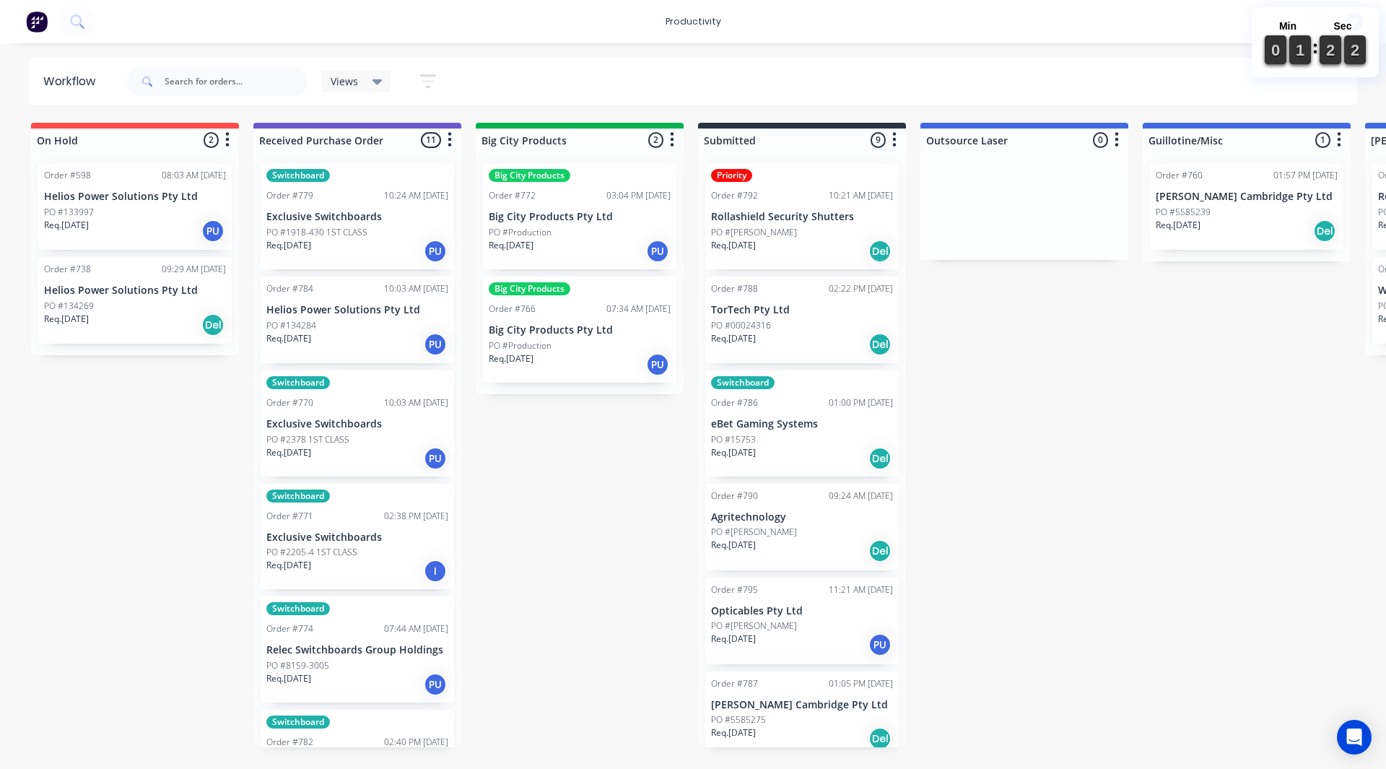
drag, startPoint x: 1025, startPoint y: 521, endPoint x: 1006, endPoint y: 500, distance: 28.7
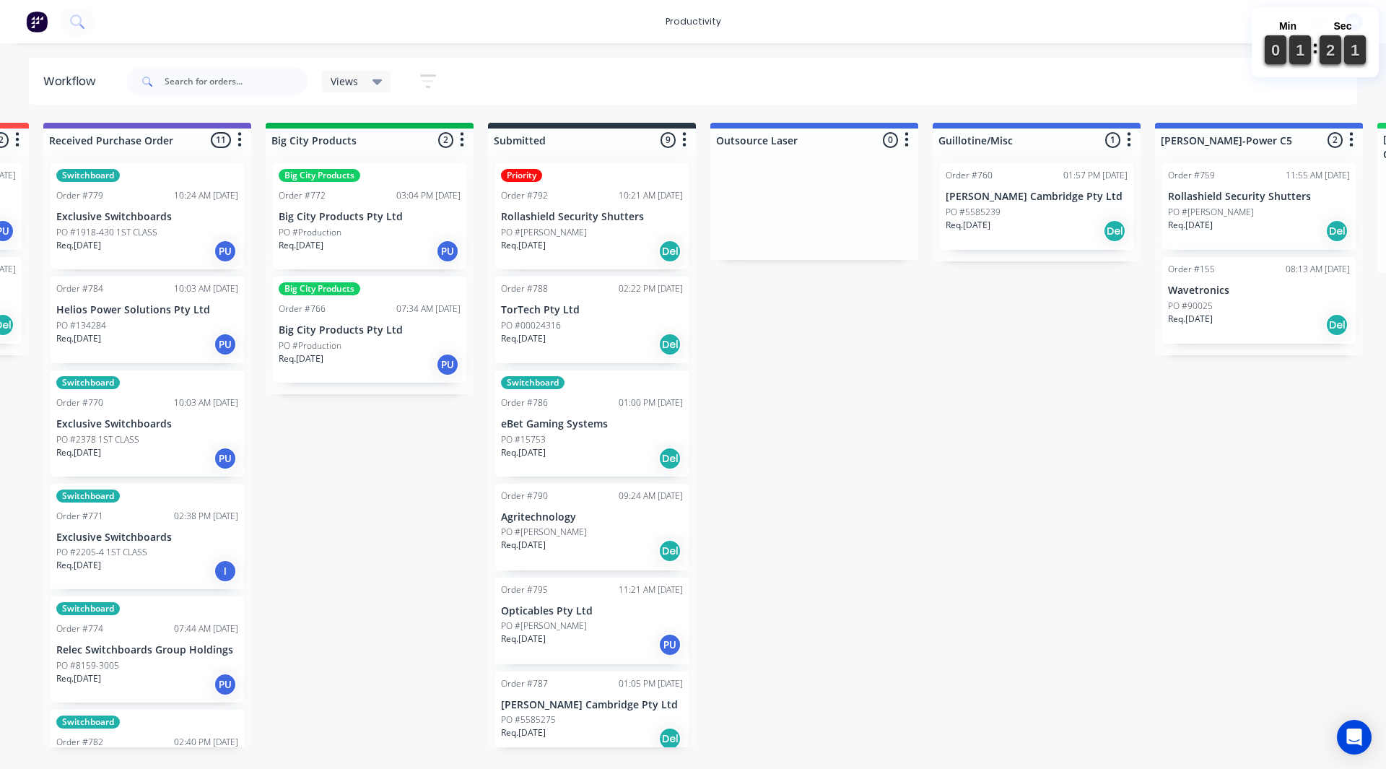
scroll to position [0, 347]
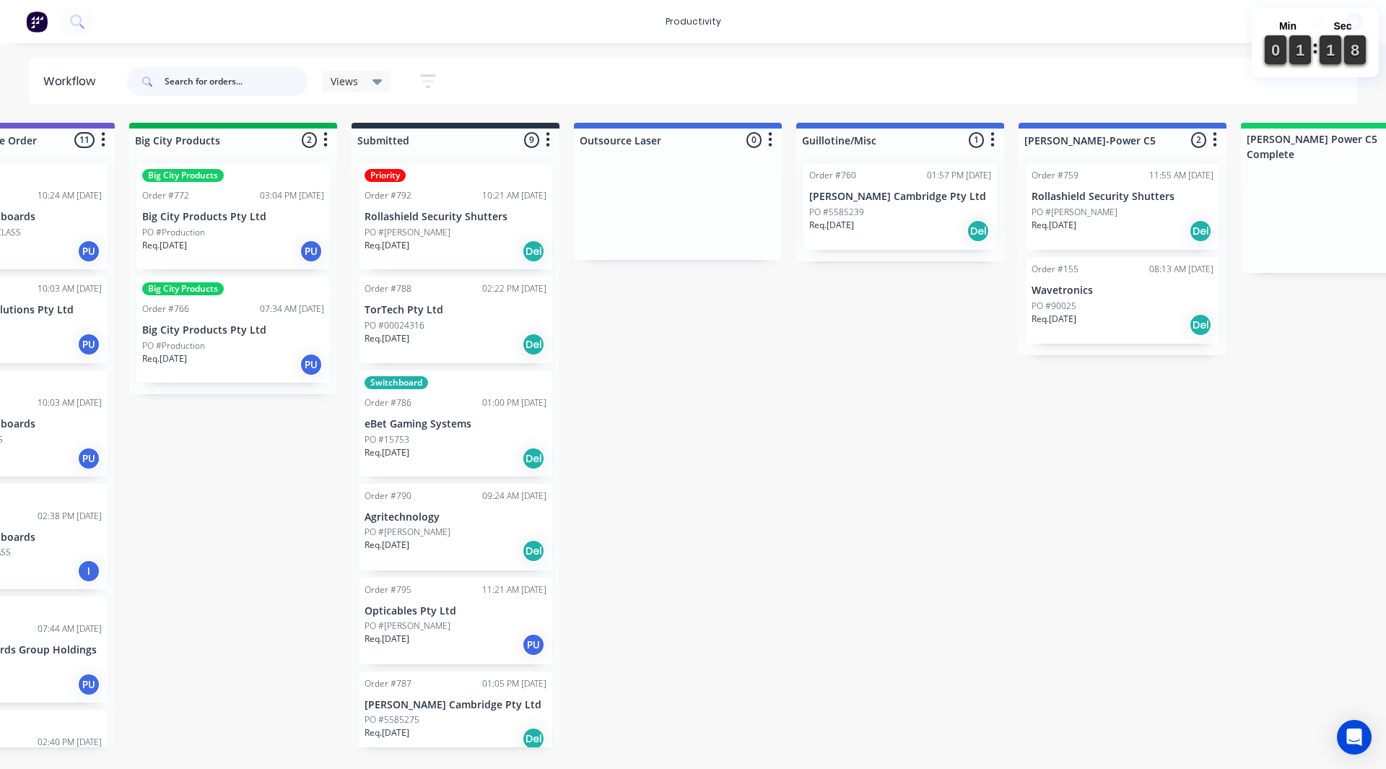
click at [244, 89] on input "text" at bounding box center [236, 81] width 143 height 29
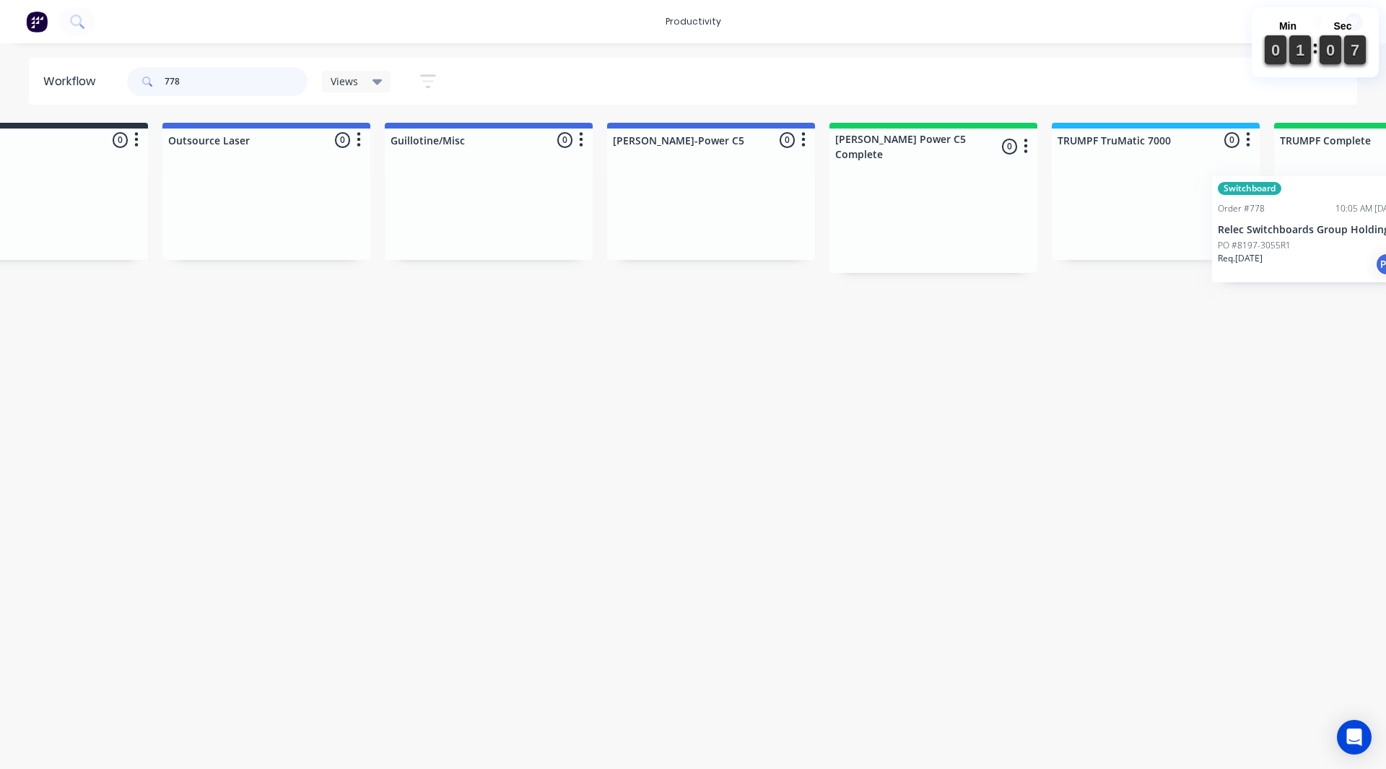
scroll to position [0, 765]
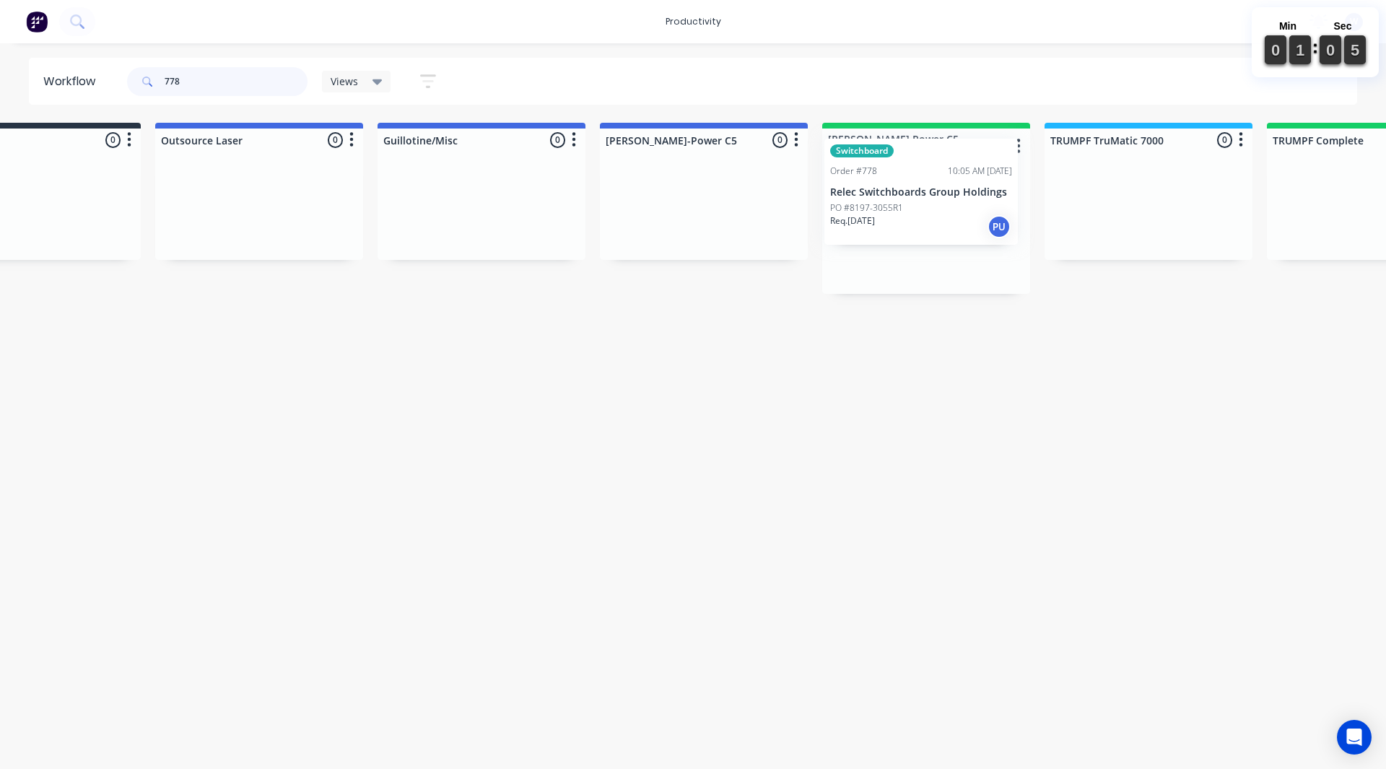
drag, startPoint x: 347, startPoint y: 244, endPoint x: 926, endPoint y: 230, distance: 579.9
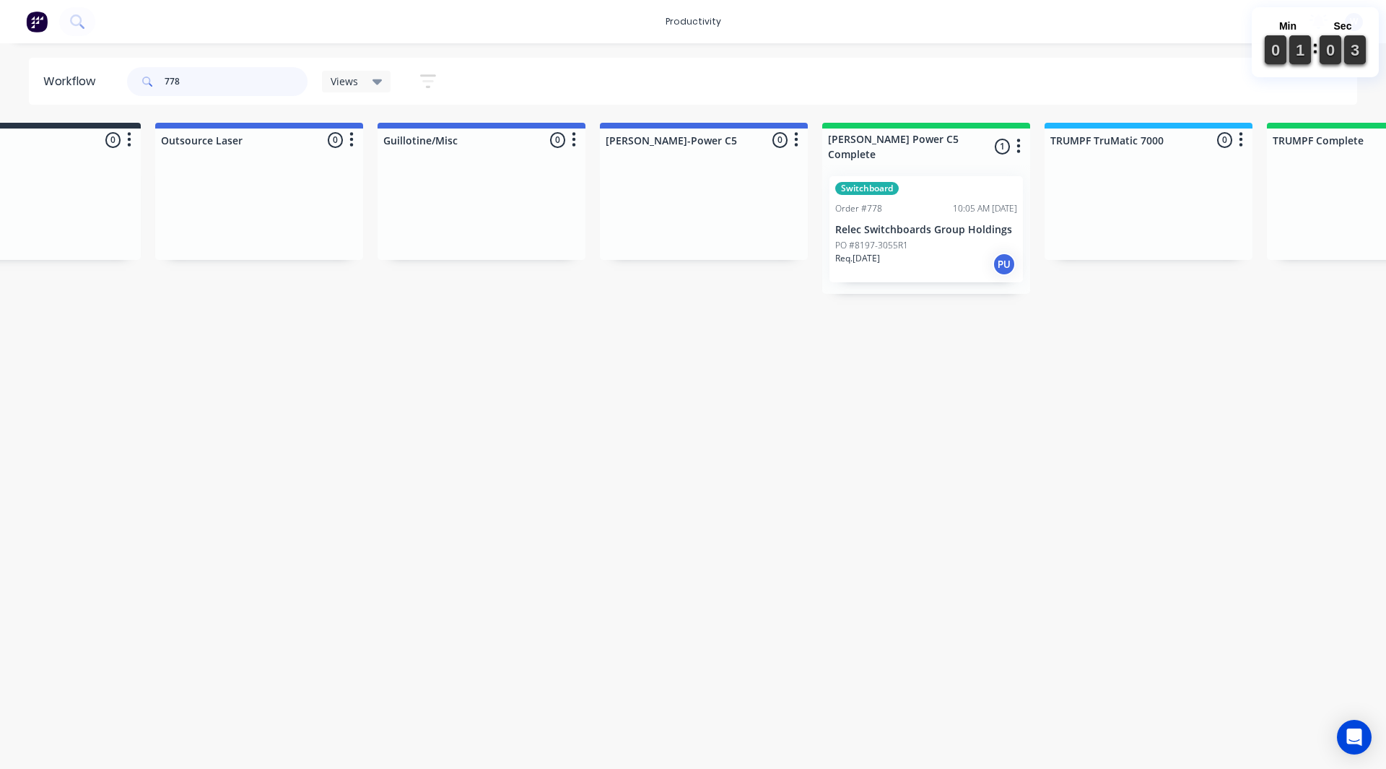
click at [252, 84] on input "778" at bounding box center [236, 81] width 143 height 29
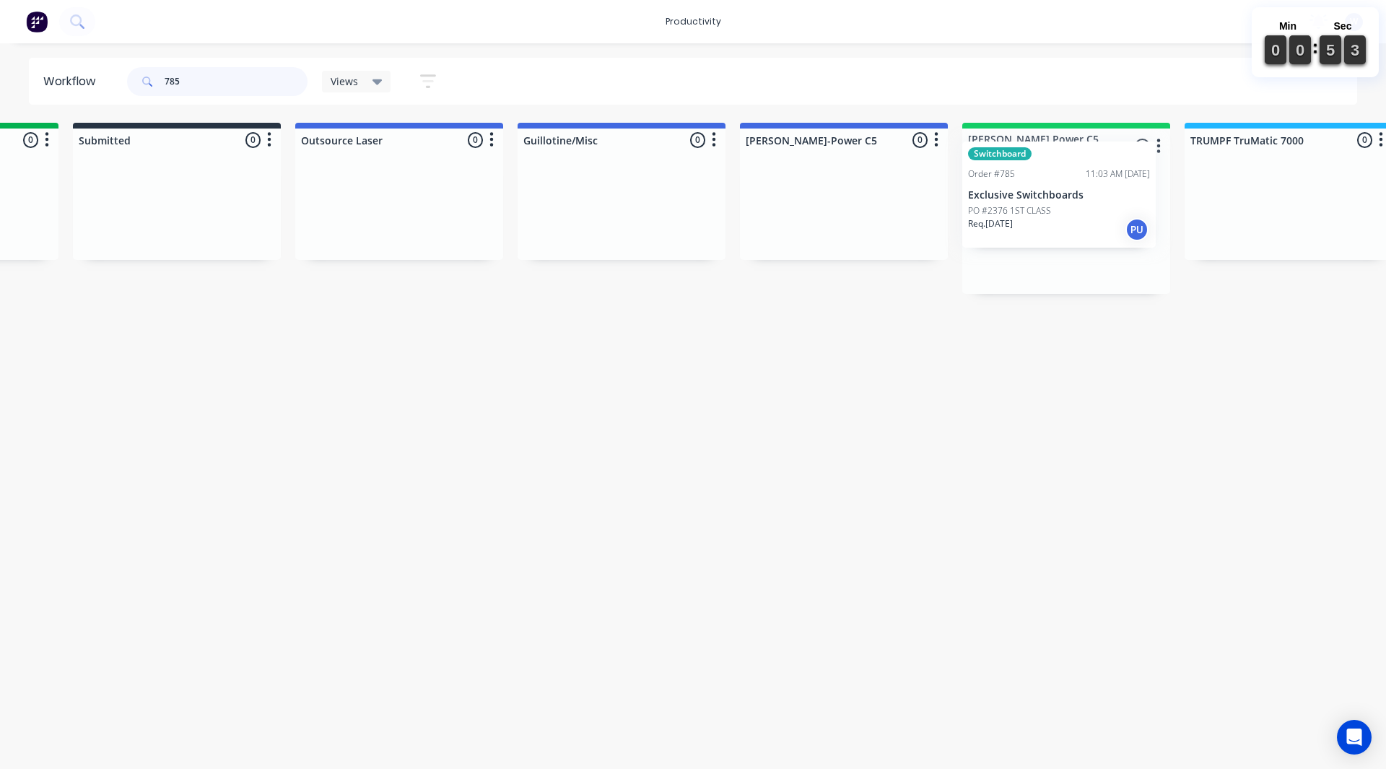
scroll to position [0, 630]
drag, startPoint x: 346, startPoint y: 222, endPoint x: 1026, endPoint y: 212, distance: 680.2
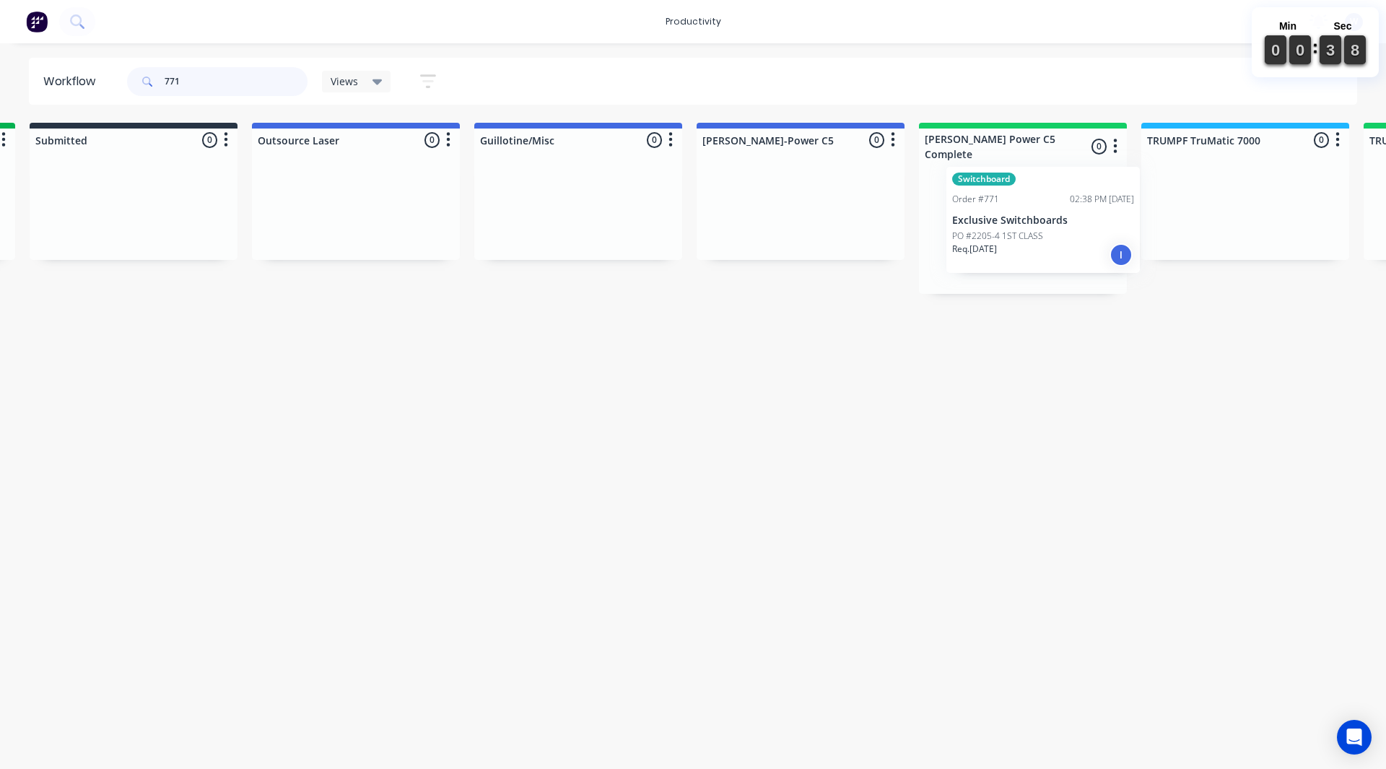
drag, startPoint x: 288, startPoint y: 226, endPoint x: 978, endPoint y: 230, distance: 690.2
click at [227, 86] on input "771" at bounding box center [236, 81] width 143 height 29
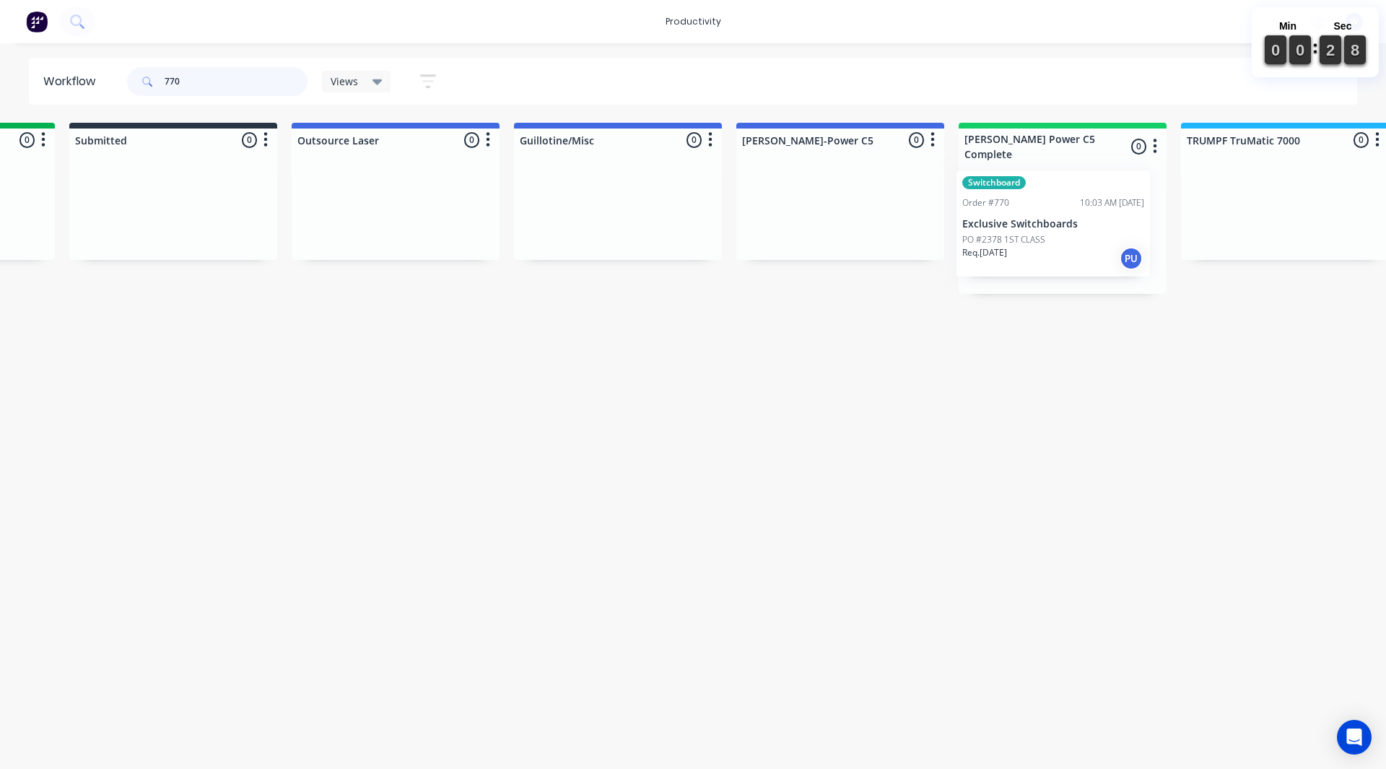
drag, startPoint x: 283, startPoint y: 217, endPoint x: 984, endPoint y: 225, distance: 701.1
type input "782"
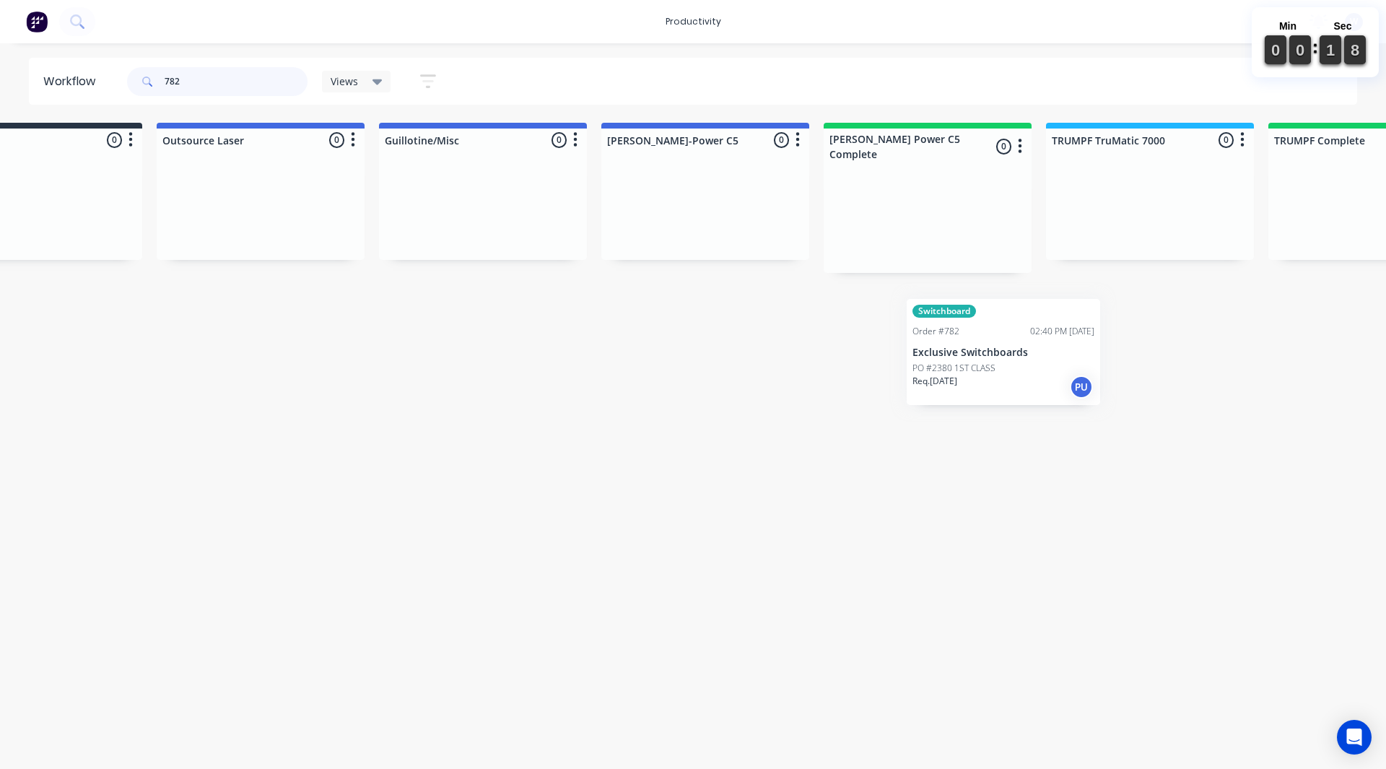
scroll to position [0, 806]
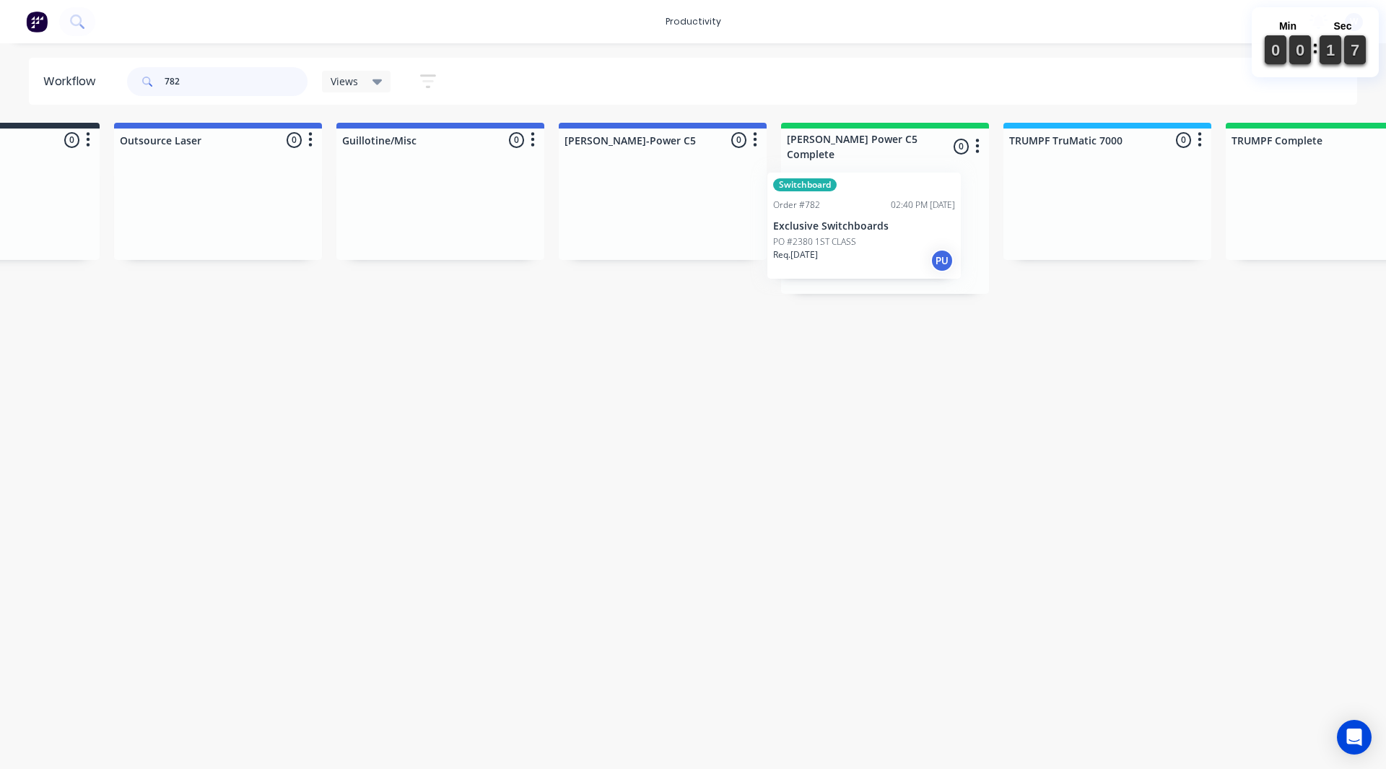
drag, startPoint x: 318, startPoint y: 234, endPoint x: 830, endPoint y: 248, distance: 512.1
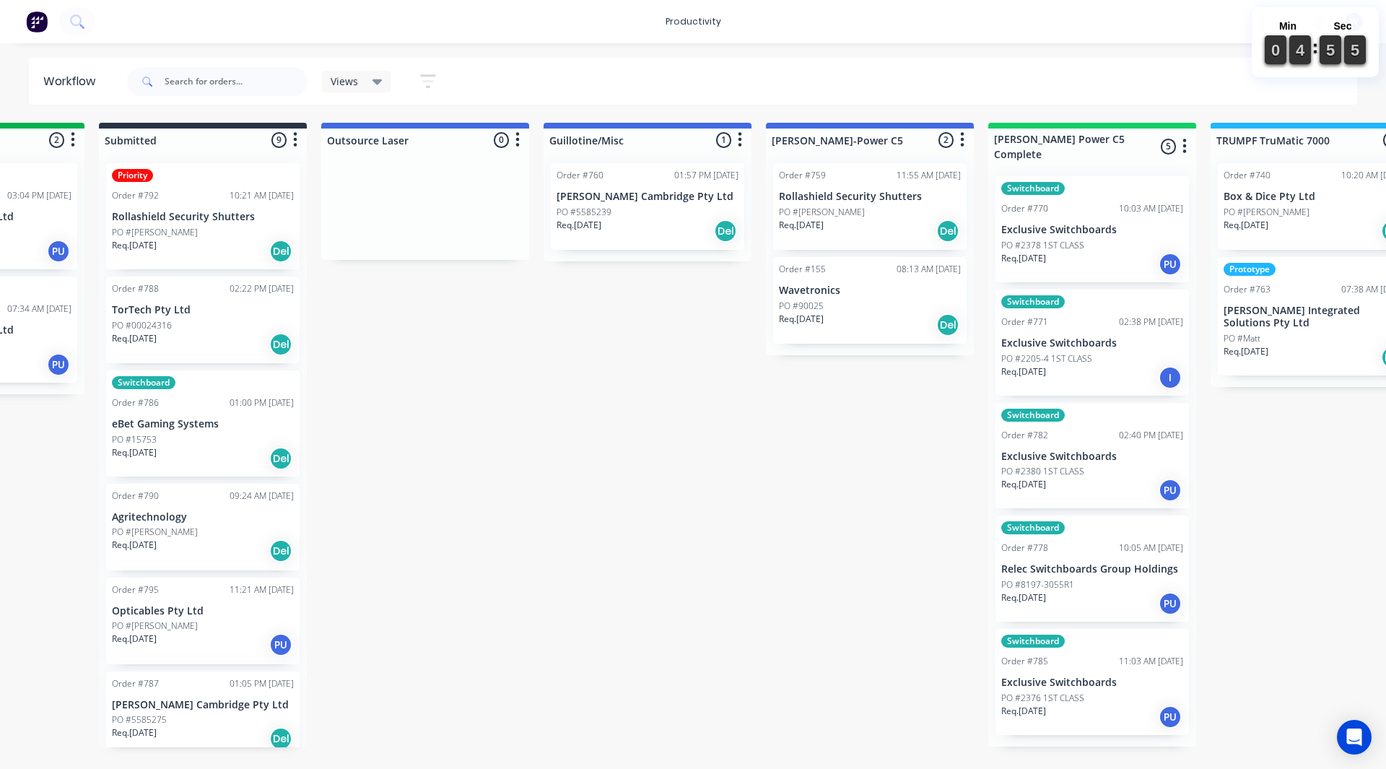
scroll to position [0, 722]
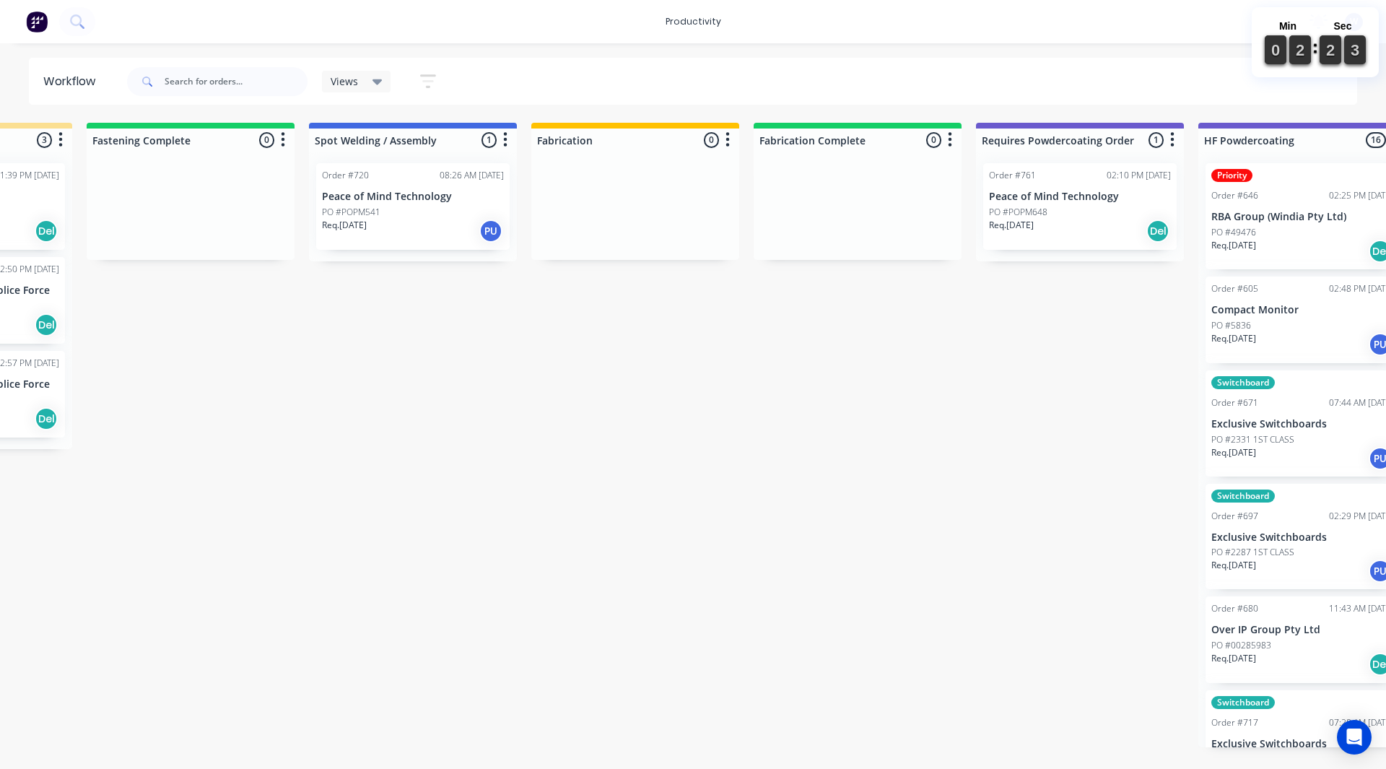
scroll to position [0, 3725]
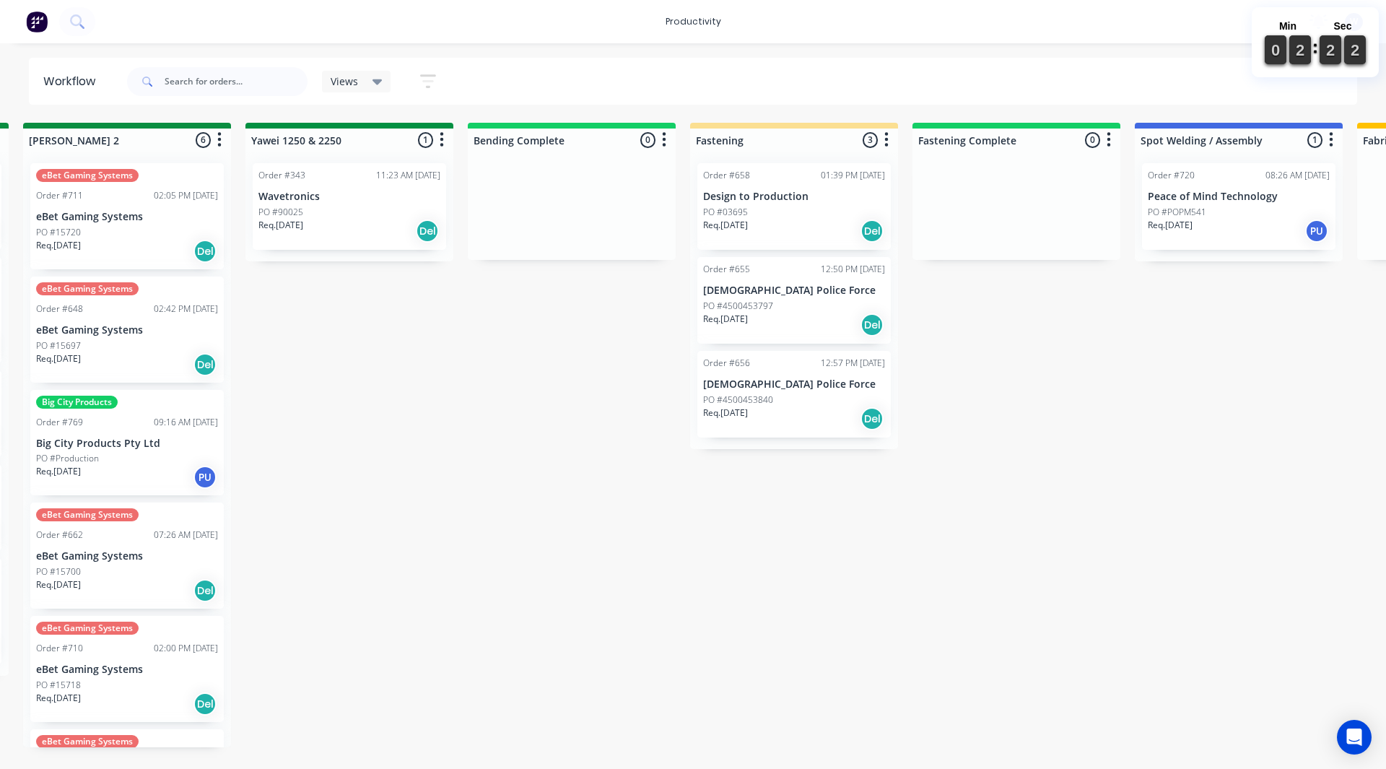
drag, startPoint x: 723, startPoint y: 544, endPoint x: 433, endPoint y: 70, distance: 555.1
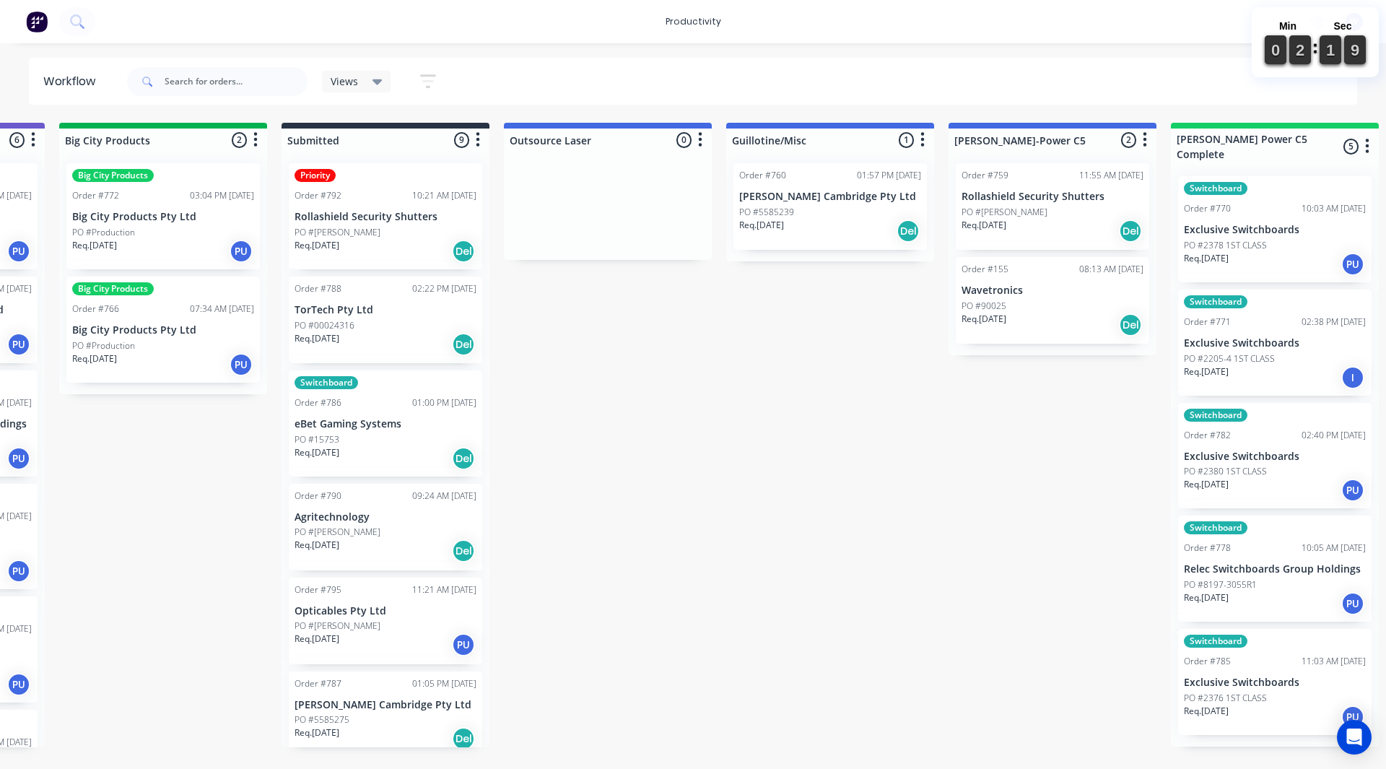
scroll to position [0, 0]
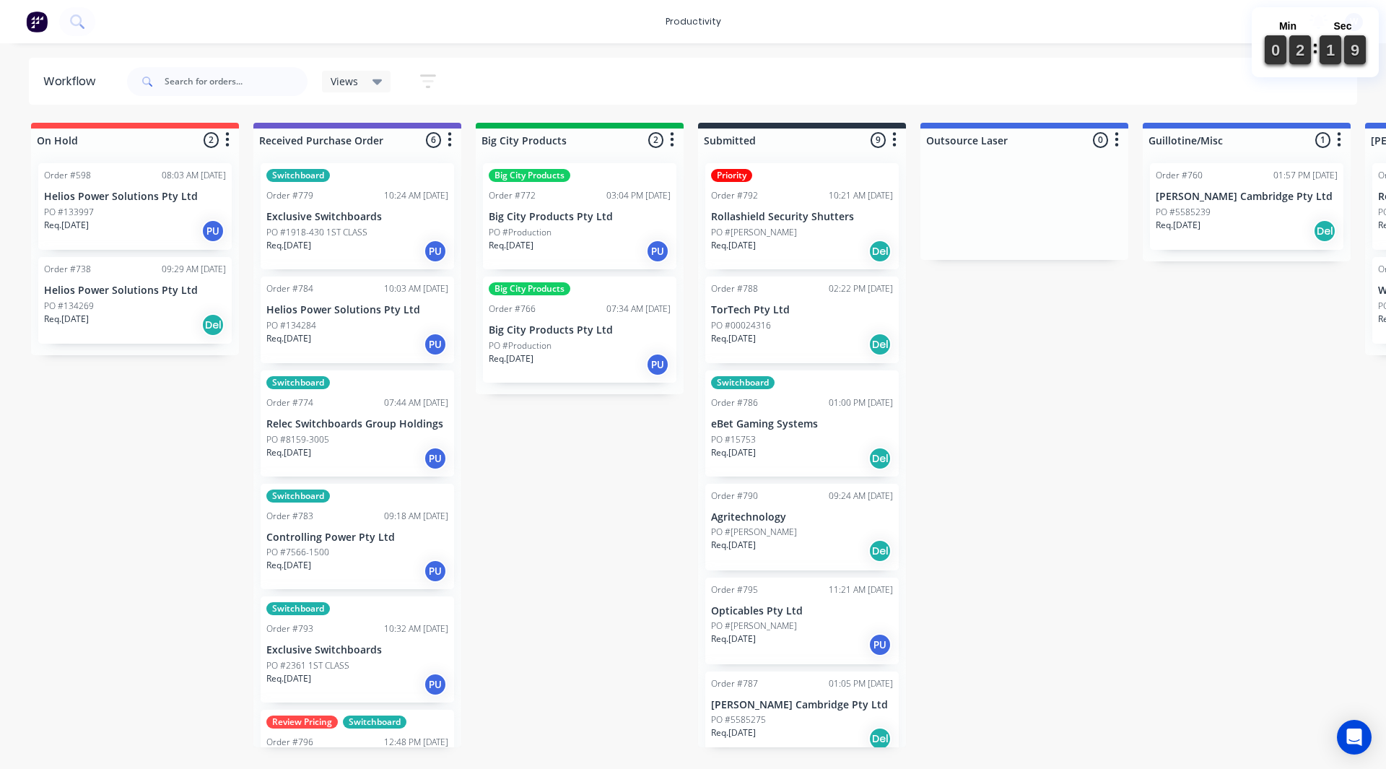
drag, startPoint x: 718, startPoint y: 495, endPoint x: 551, endPoint y: 422, distance: 182.0
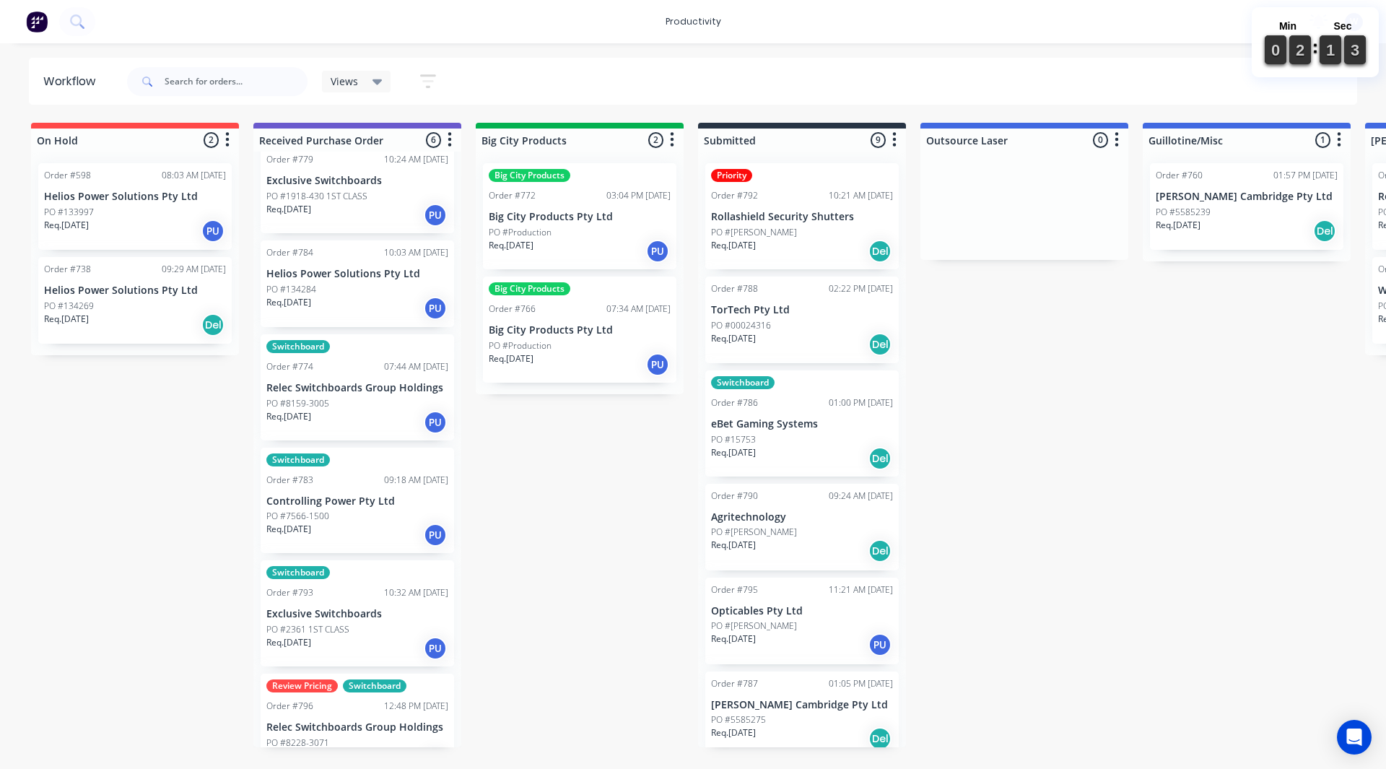
scroll to position [69, 0]
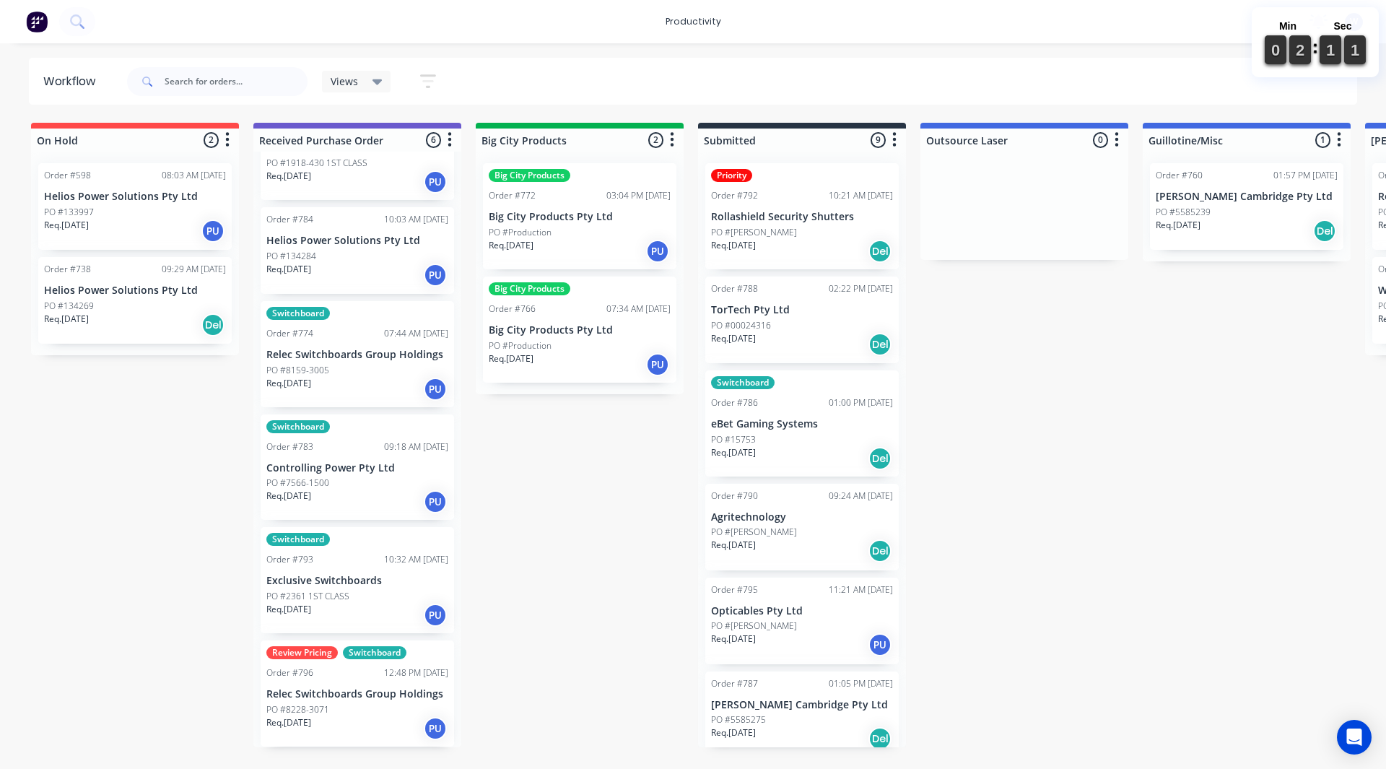
click at [360, 267] on div "Req. 23/09/25 PU" at bounding box center [357, 275] width 182 height 25
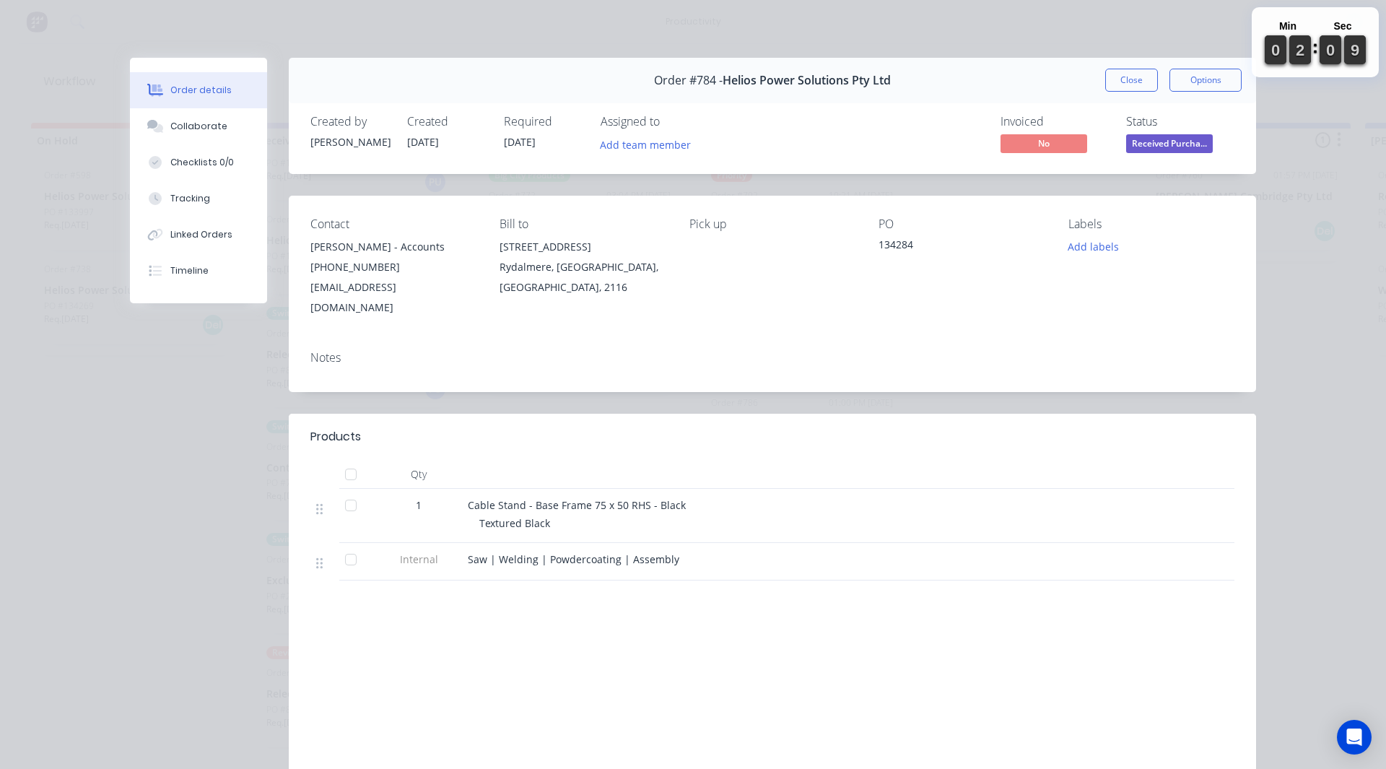
click at [1192, 142] on span "Received Purcha..." at bounding box center [1169, 143] width 87 height 18
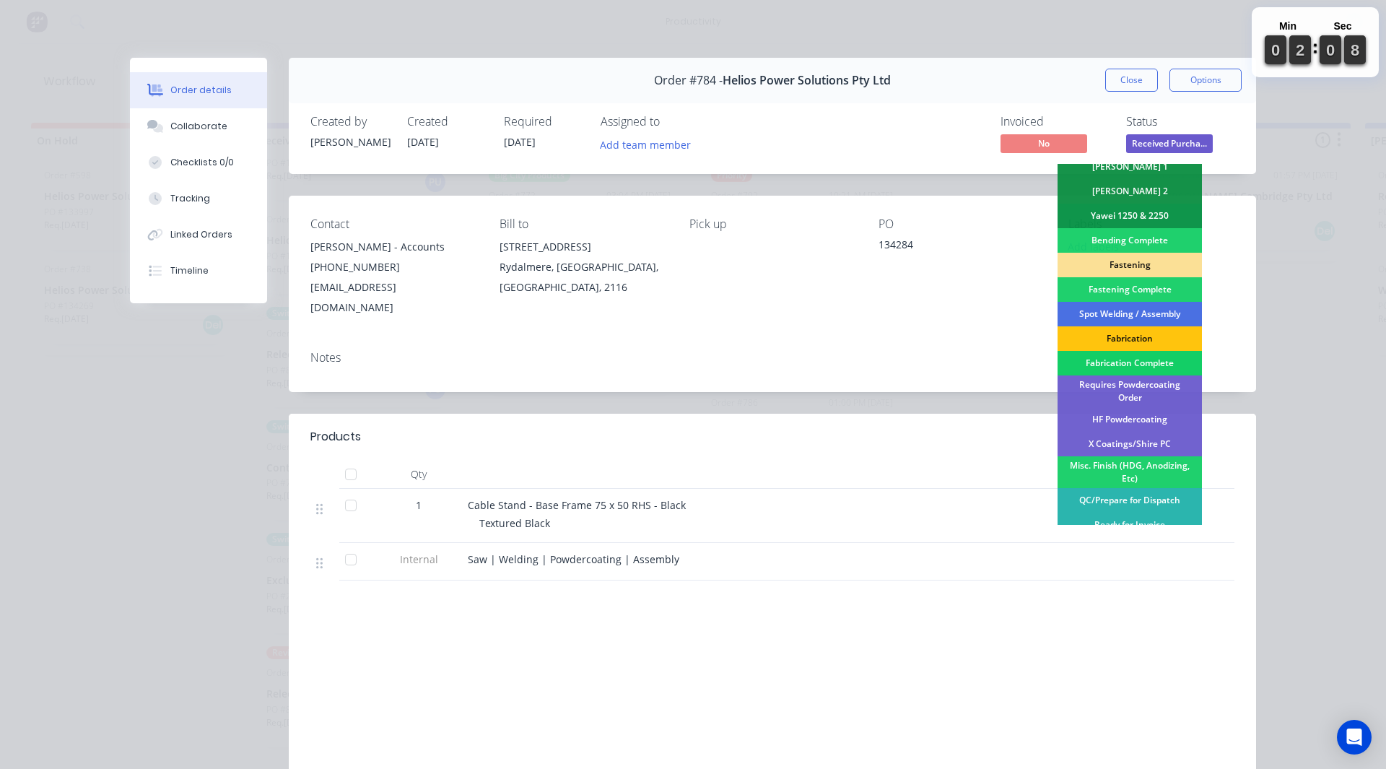
scroll to position [289, 0]
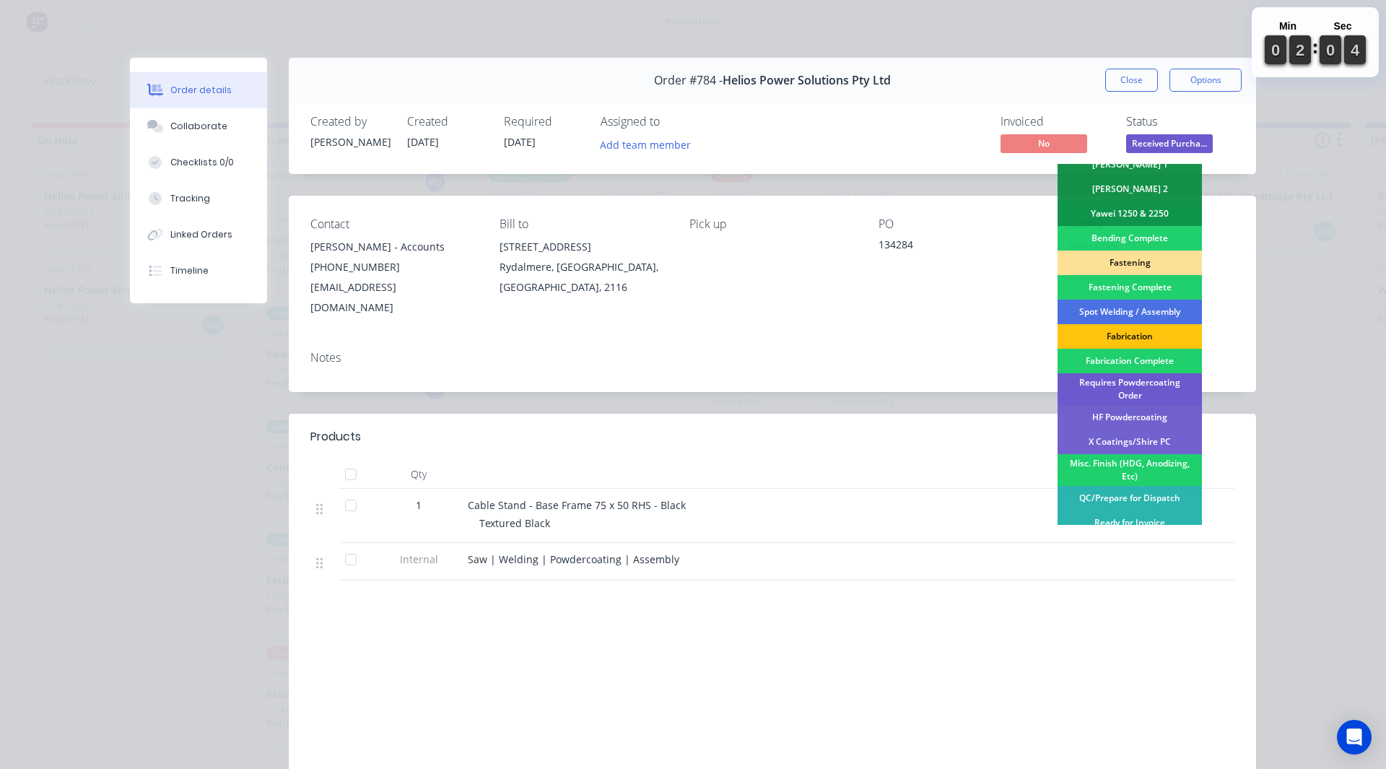
click at [1161, 396] on div "Requires Powdercoating Order" at bounding box center [1130, 389] width 144 height 32
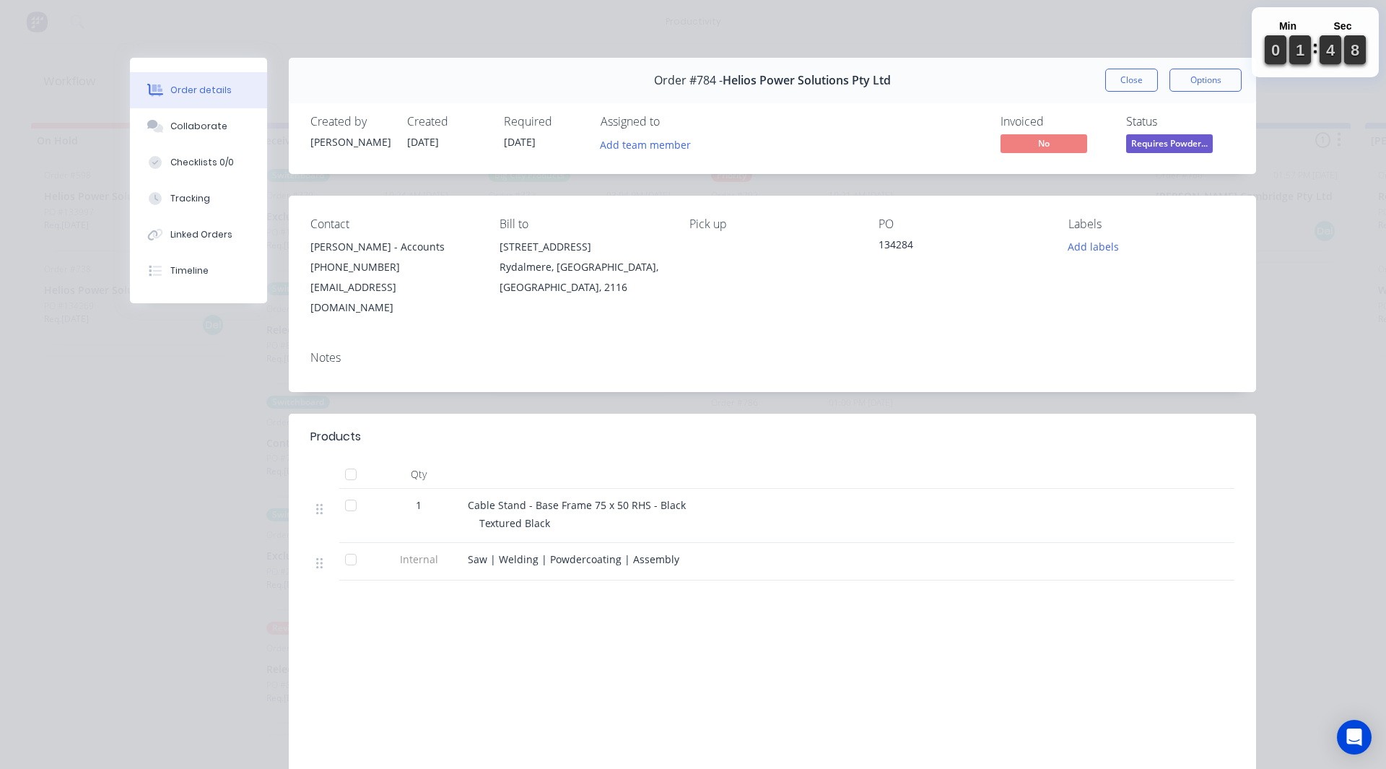
drag, startPoint x: 1120, startPoint y: 43, endPoint x: 1119, endPoint y: 52, distance: 9.4
click at [1120, 45] on div "Order details Collaborate Checklists 0/0 Tracking Linked Orders Timeline Order …" at bounding box center [693, 384] width 1386 height 769
click at [1110, 79] on button "Close" at bounding box center [1131, 80] width 53 height 23
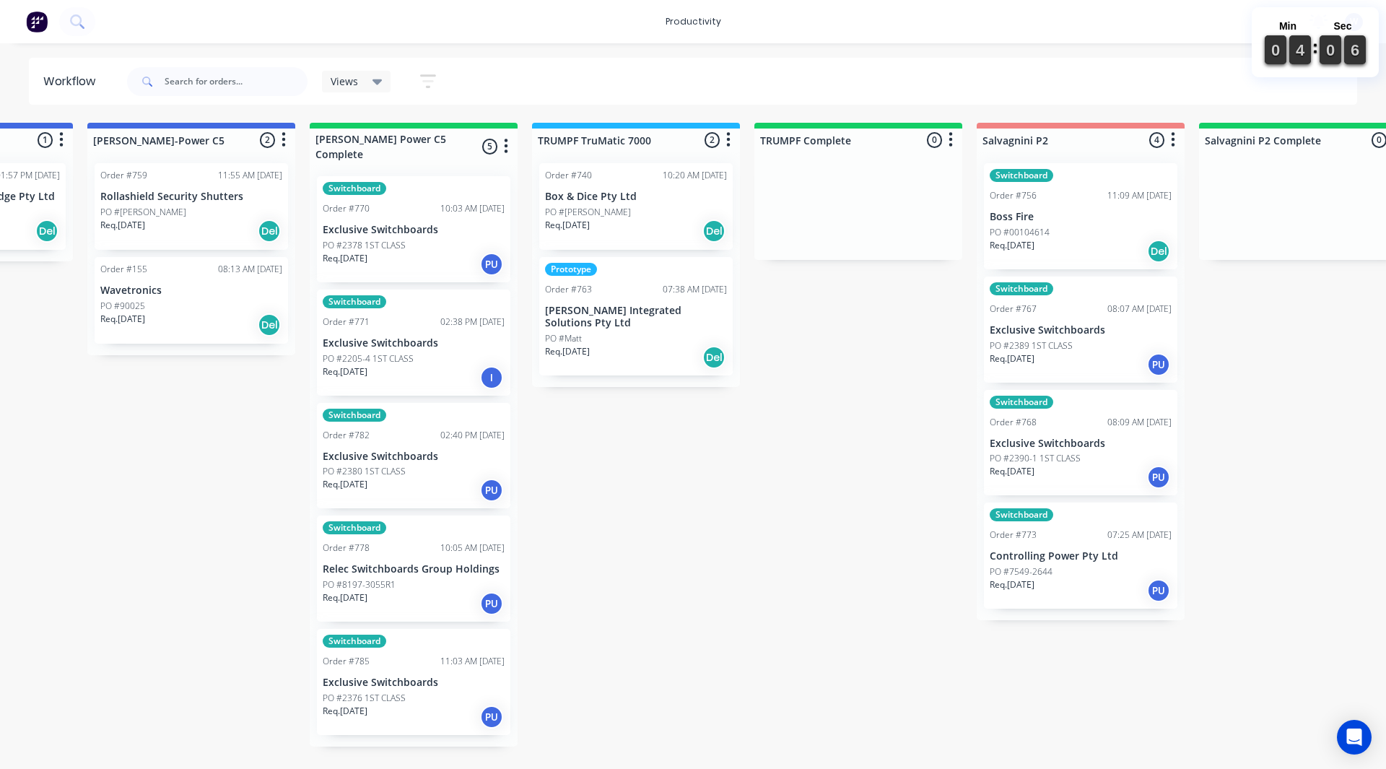
scroll to position [0, 1281]
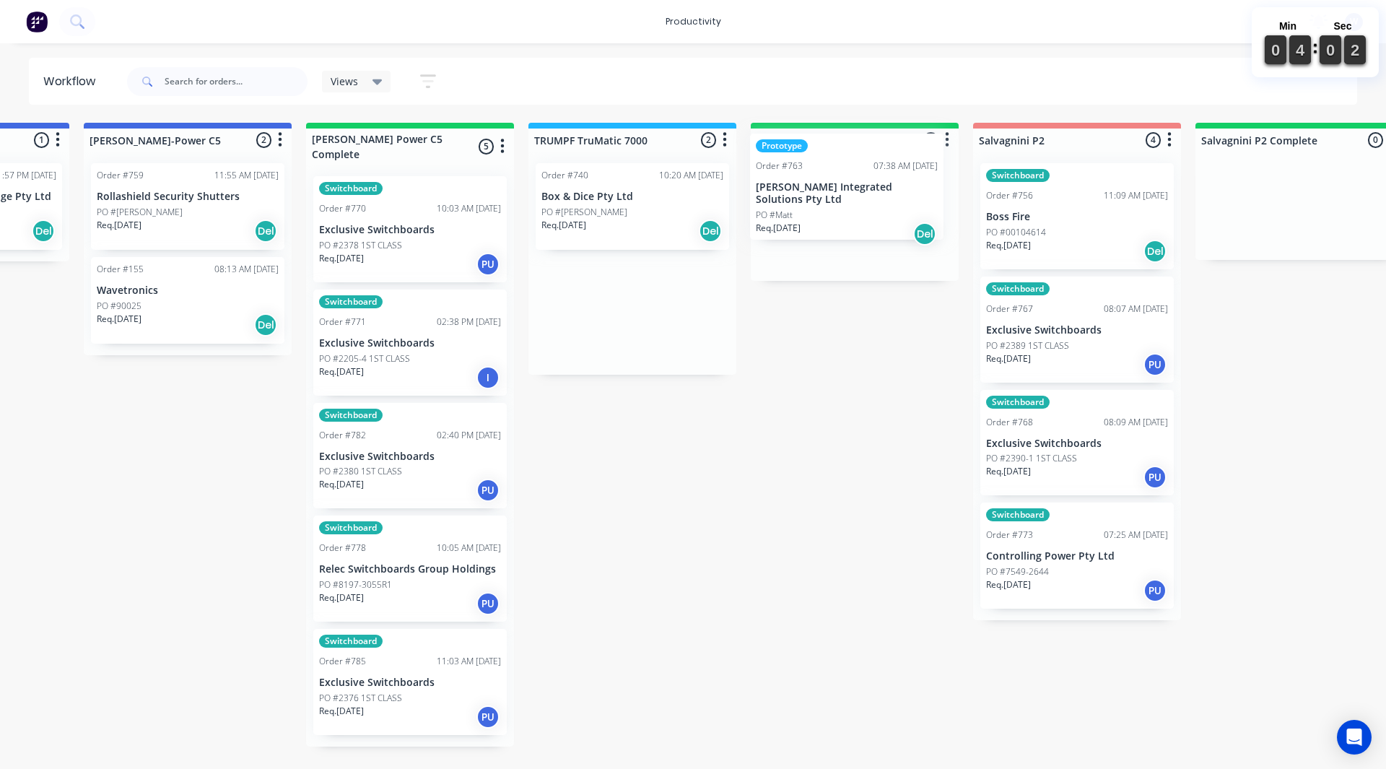
drag, startPoint x: 628, startPoint y: 350, endPoint x: 853, endPoint y: 220, distance: 259.4
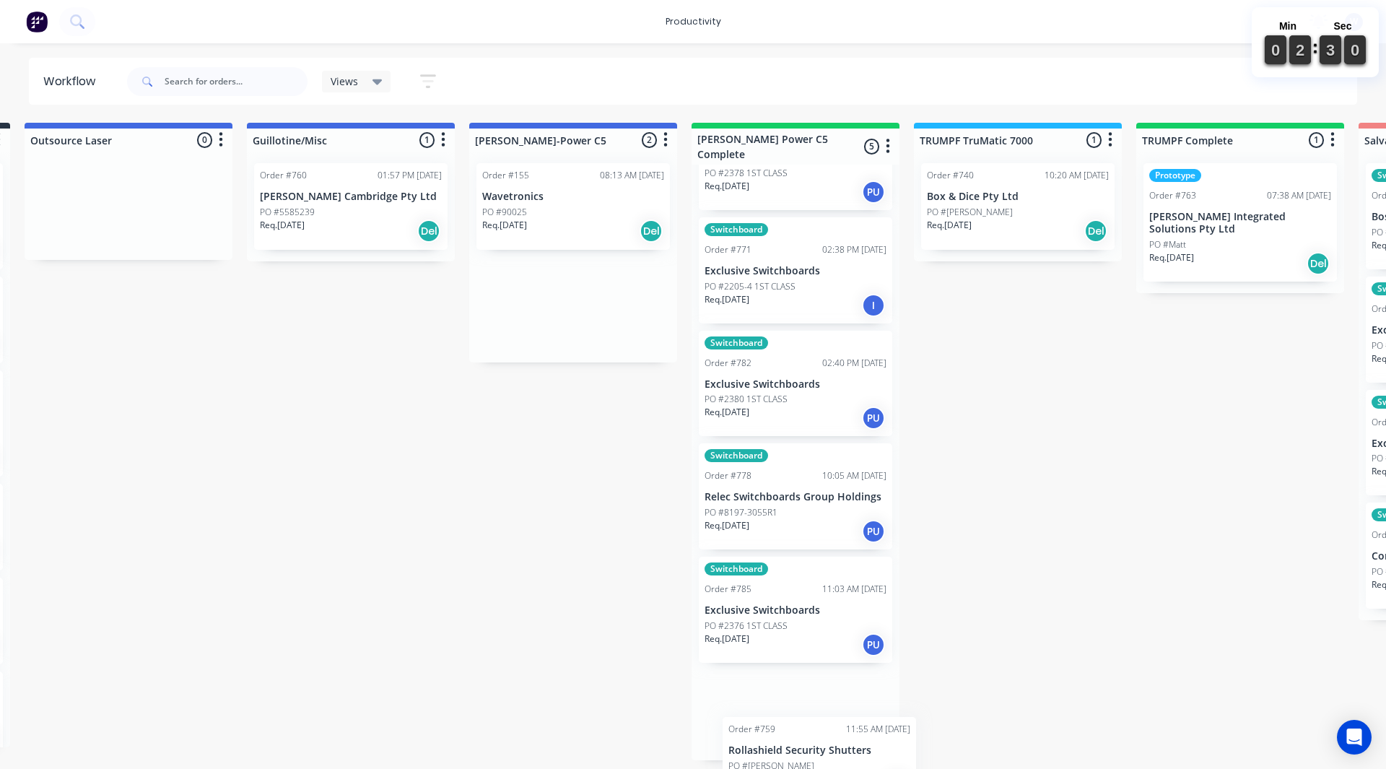
scroll to position [77, 0]
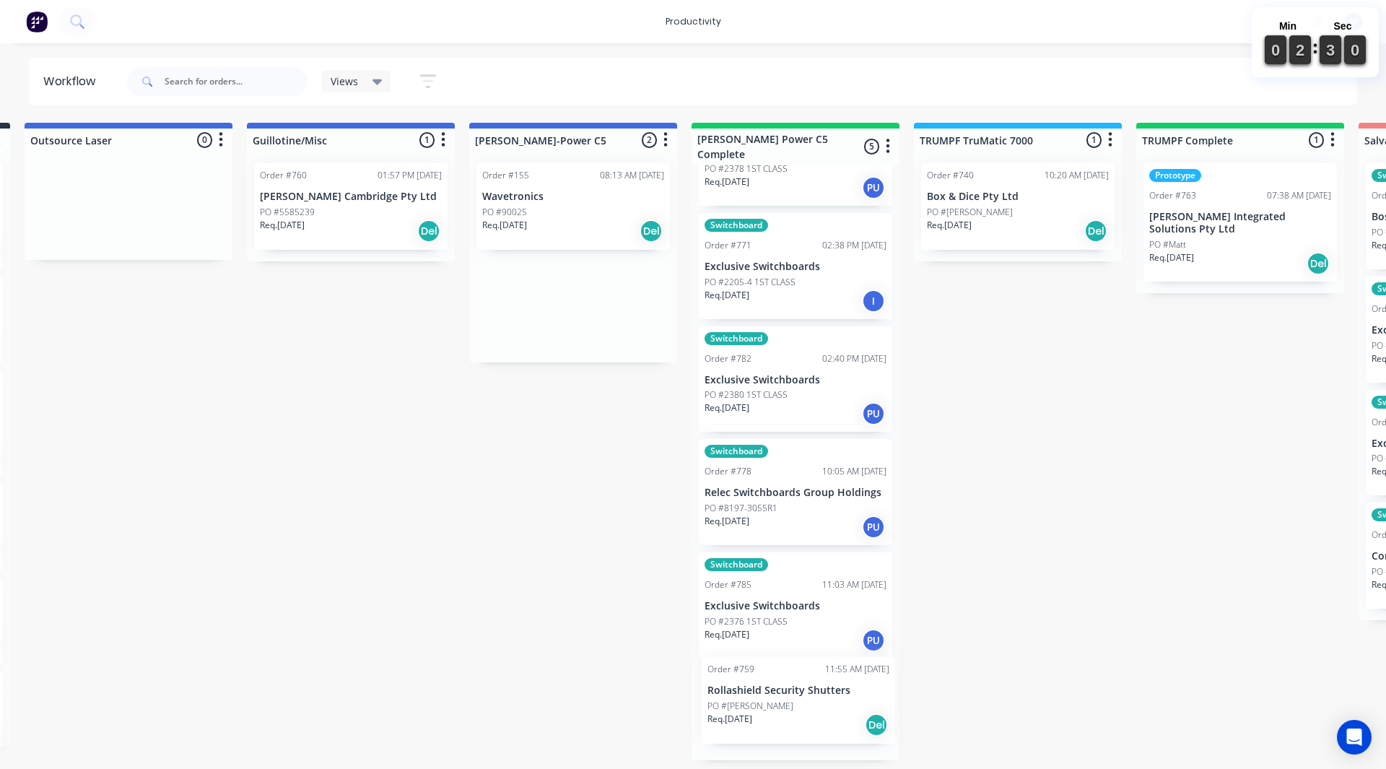
drag, startPoint x: 845, startPoint y: 227, endPoint x: 758, endPoint y: 719, distance: 500.1
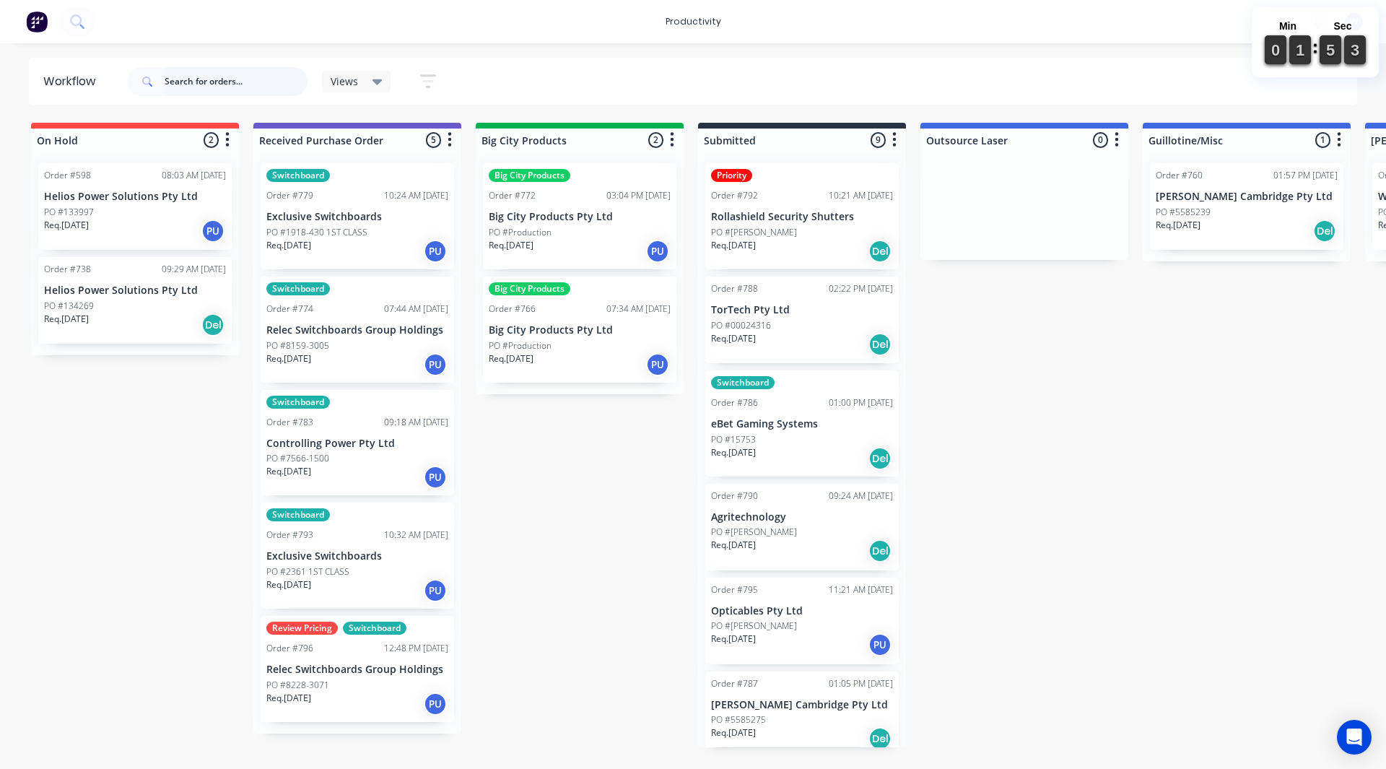
click at [214, 85] on input "text" at bounding box center [236, 81] width 143 height 29
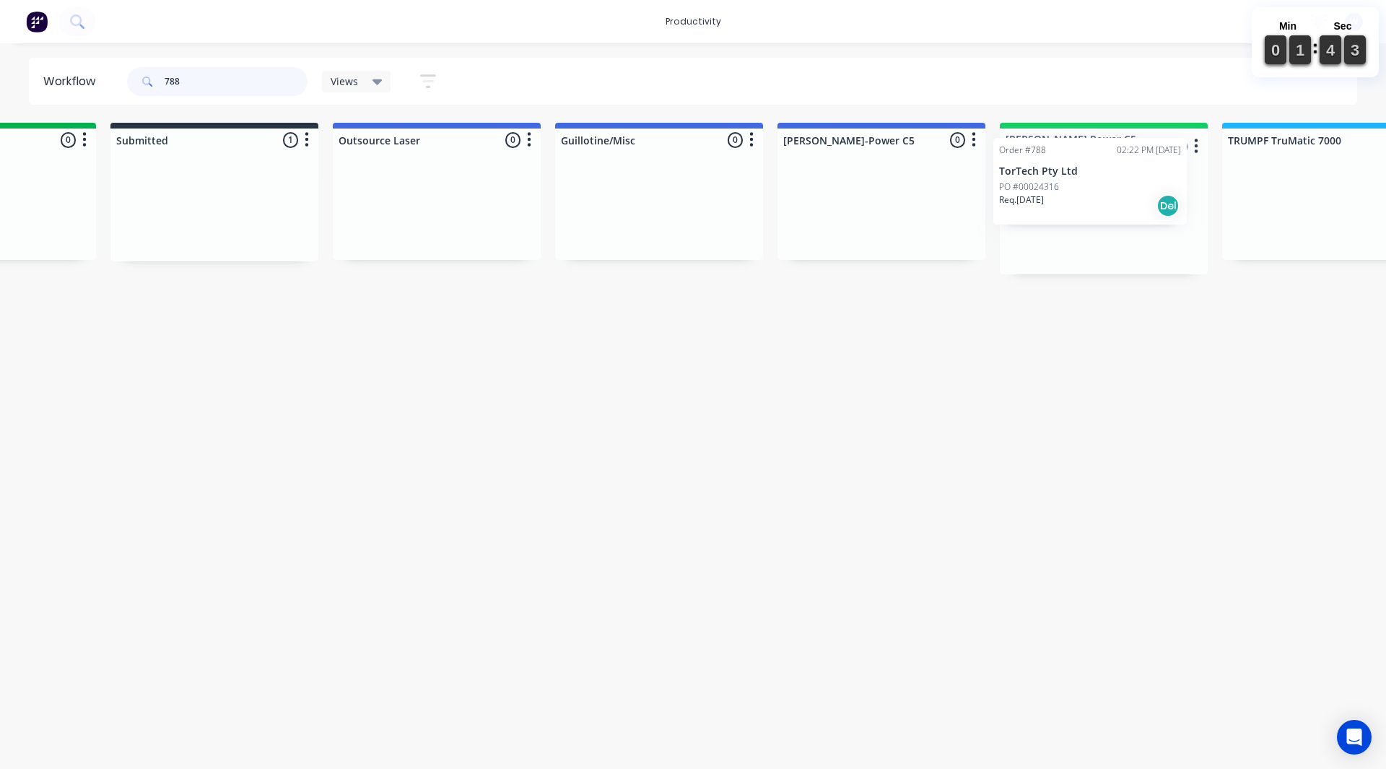
drag, startPoint x: 769, startPoint y: 227, endPoint x: 1053, endPoint y: 208, distance: 285.1
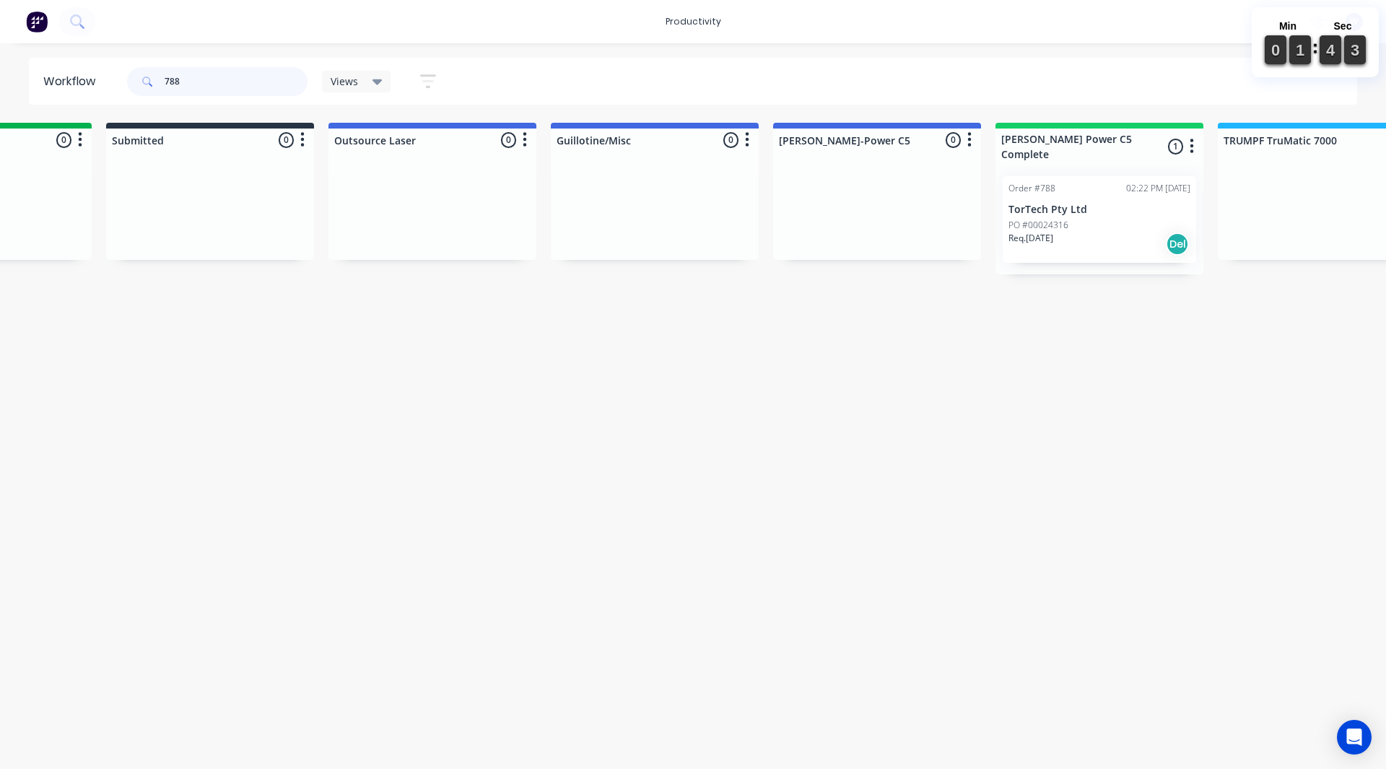
type input "788"
click at [794, 443] on html "productivity productivity Workflow Planner Delivery Scheduling Timesheets No ne…" at bounding box center [101, 341] width 1386 height 682
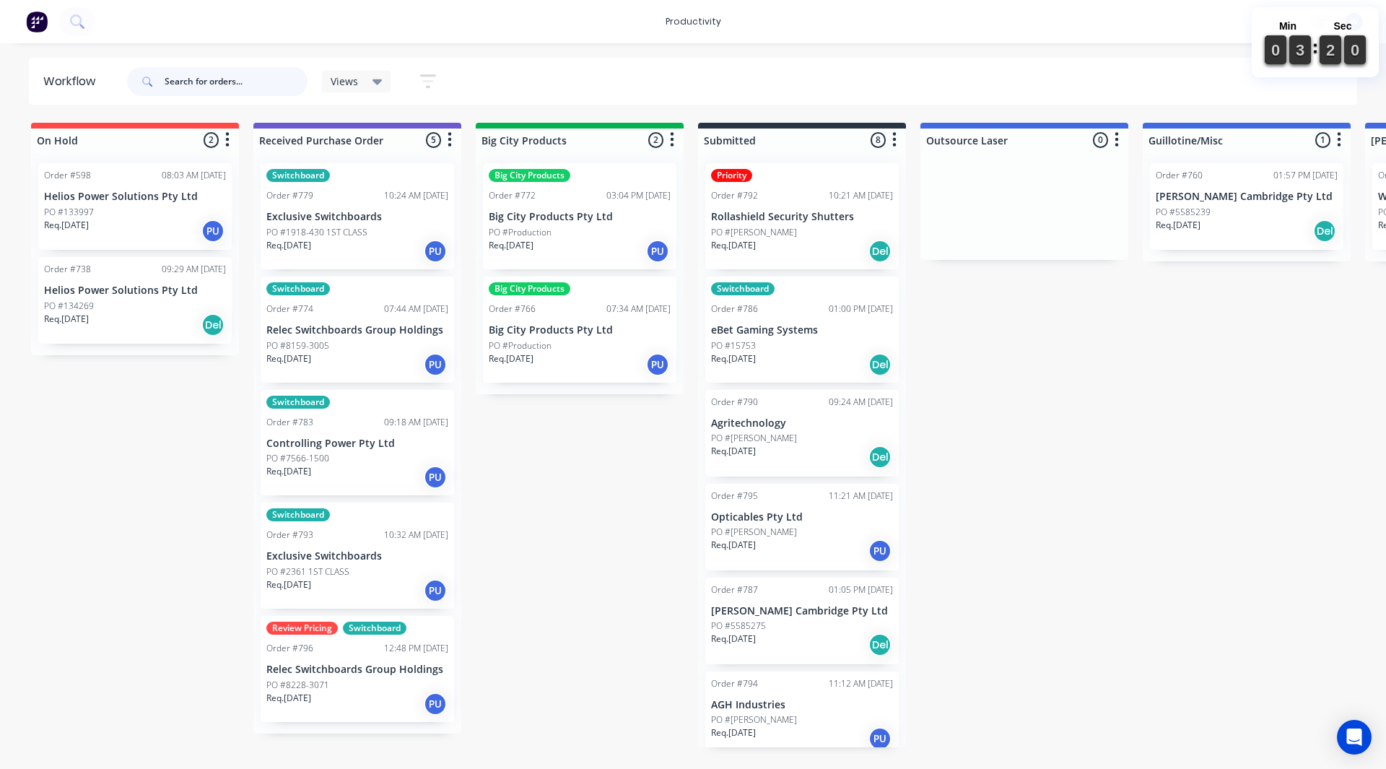
click at [213, 86] on input "text" at bounding box center [236, 81] width 143 height 29
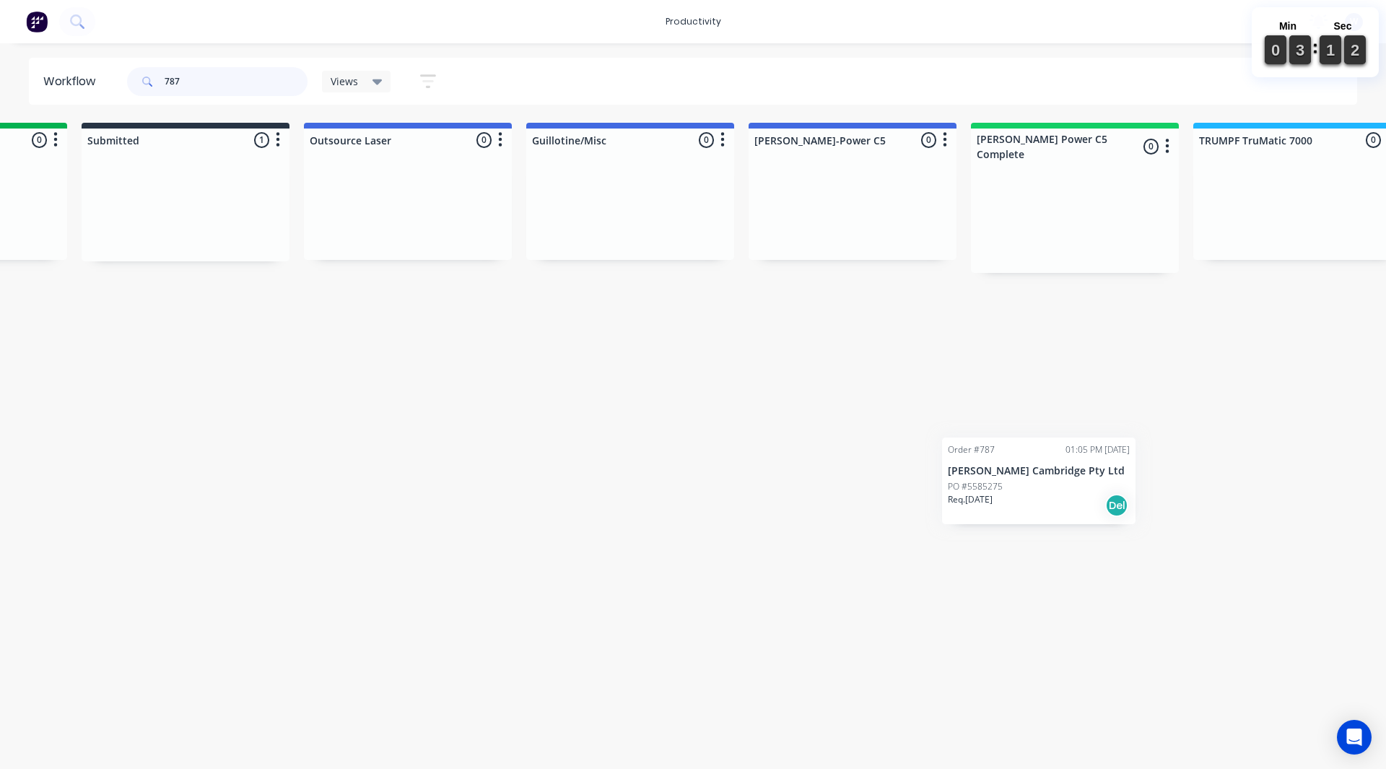
scroll to position [0, 620]
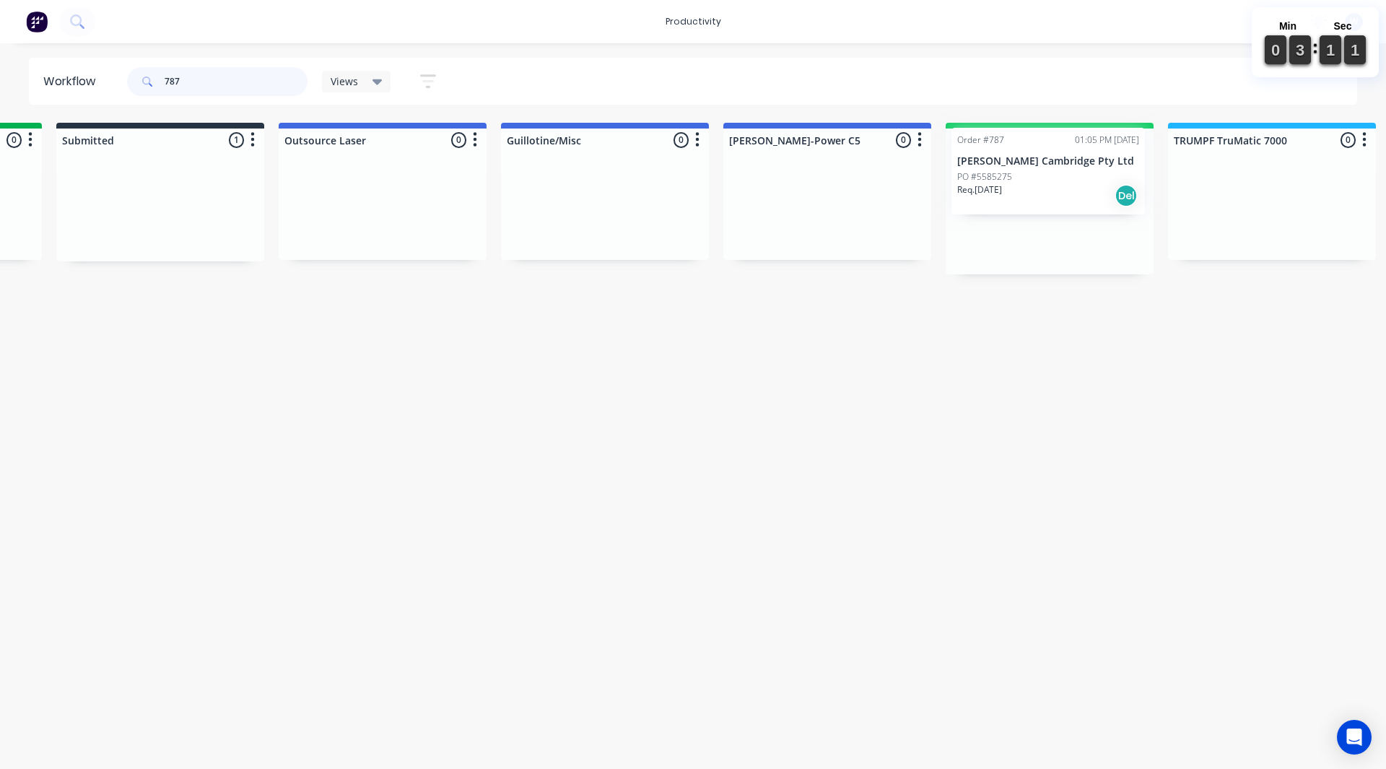
drag, startPoint x: 748, startPoint y: 203, endPoint x: 993, endPoint y: 175, distance: 247.1
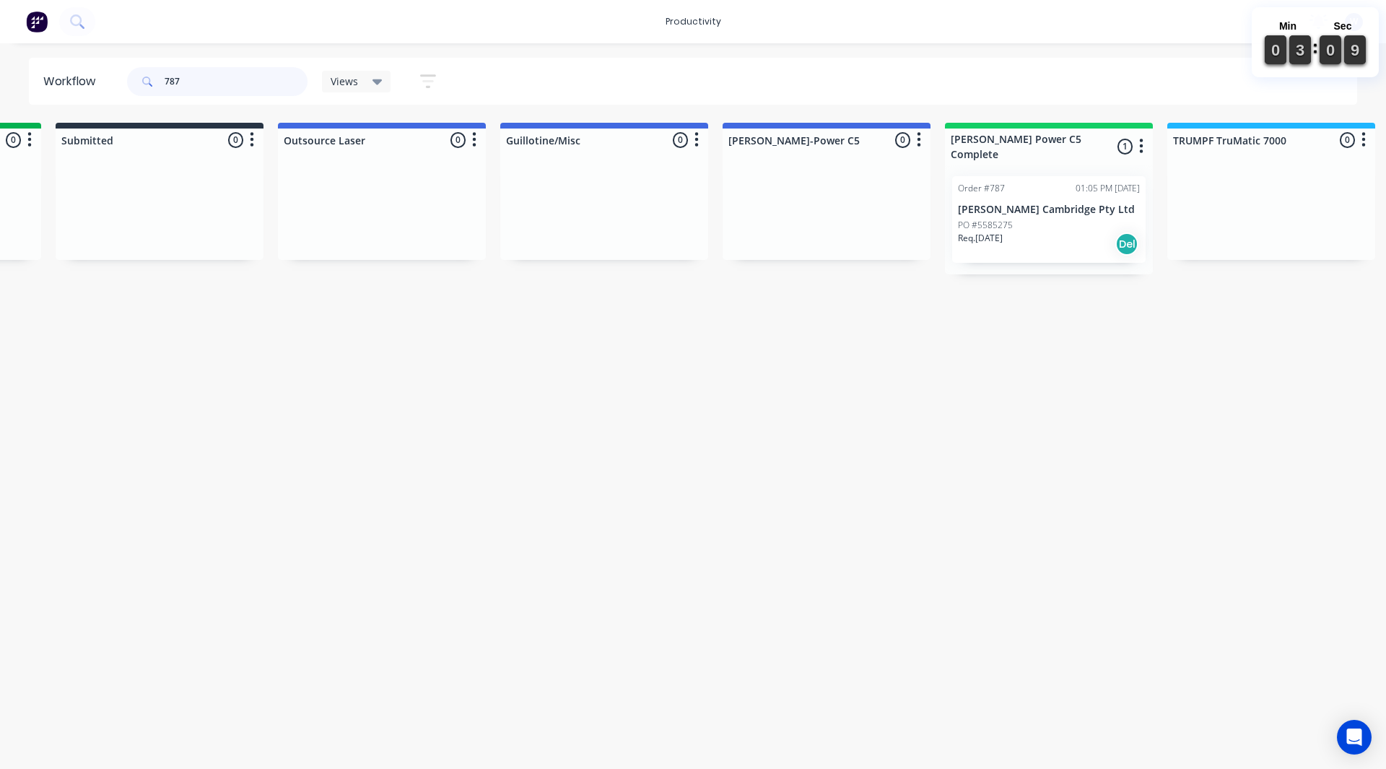
drag, startPoint x: 186, startPoint y: 79, endPoint x: 389, endPoint y: 141, distance: 212.2
click at [193, 82] on input "787" at bounding box center [236, 81] width 143 height 29
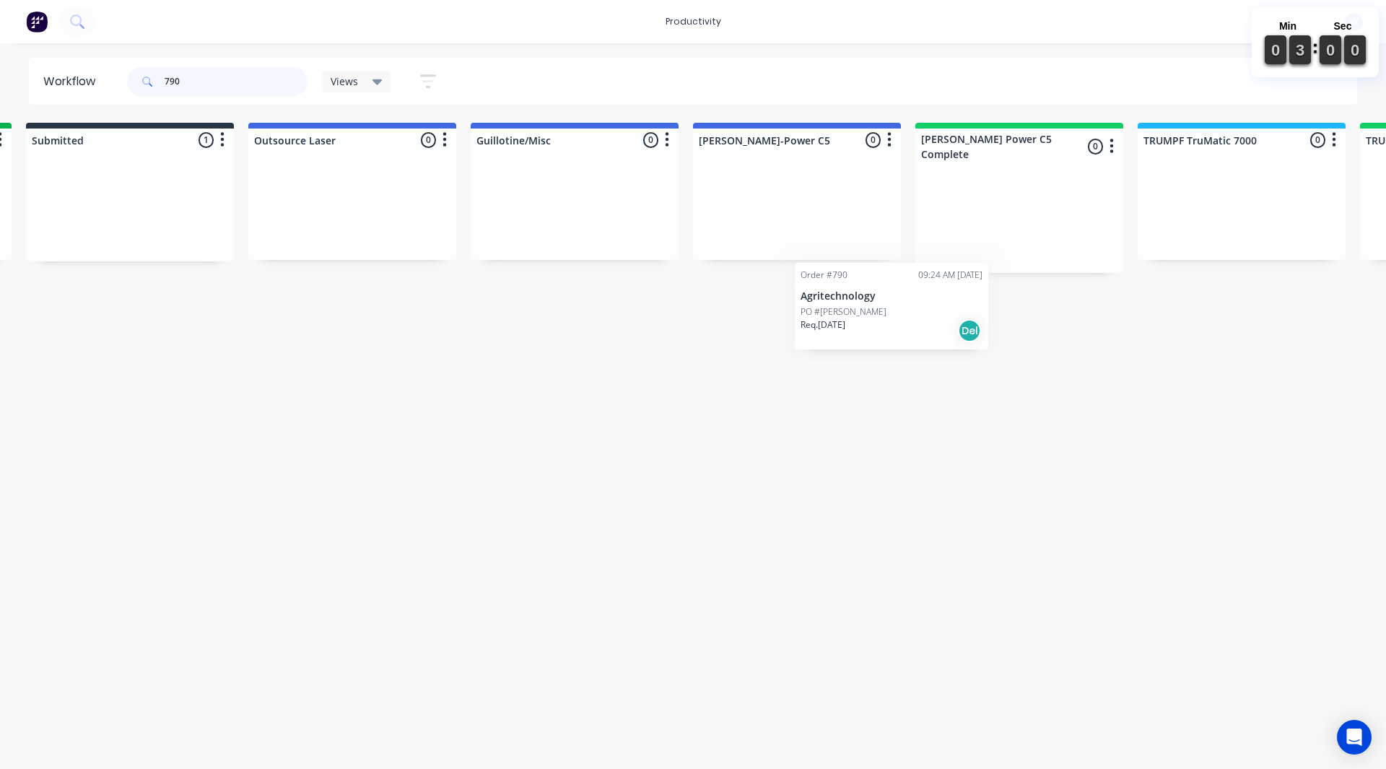
scroll to position [0, 674]
drag, startPoint x: 756, startPoint y: 227, endPoint x: 967, endPoint y: 231, distance: 210.9
type input "790"
click at [713, 622] on html "productivity productivity Workflow Planner Delivery Scheduling Timesheets No ne…" at bounding box center [19, 341] width 1386 height 682
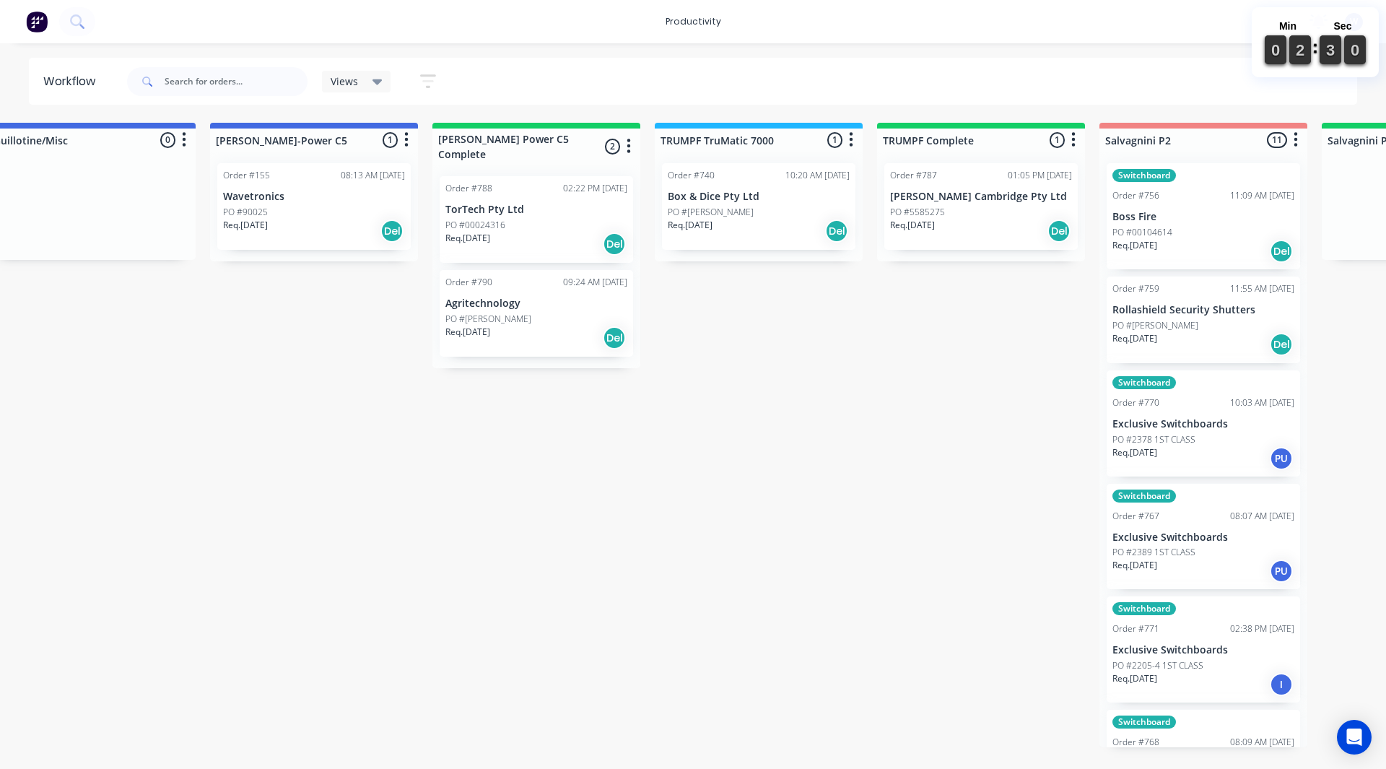
scroll to position [0, 1159]
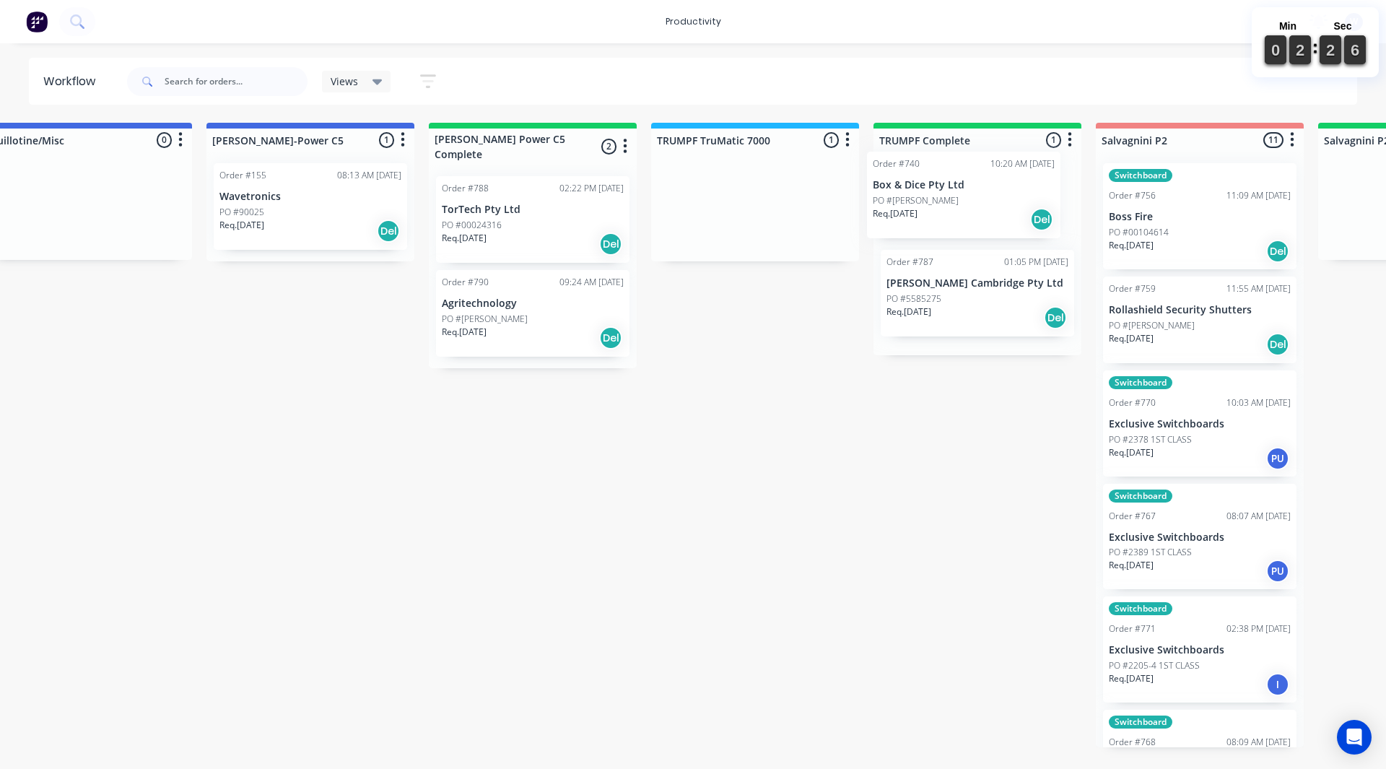
drag, startPoint x: 751, startPoint y: 207, endPoint x: 963, endPoint y: 196, distance: 212.6
click at [982, 314] on div "Req. 29/09/25 Del" at bounding box center [978, 325] width 182 height 25
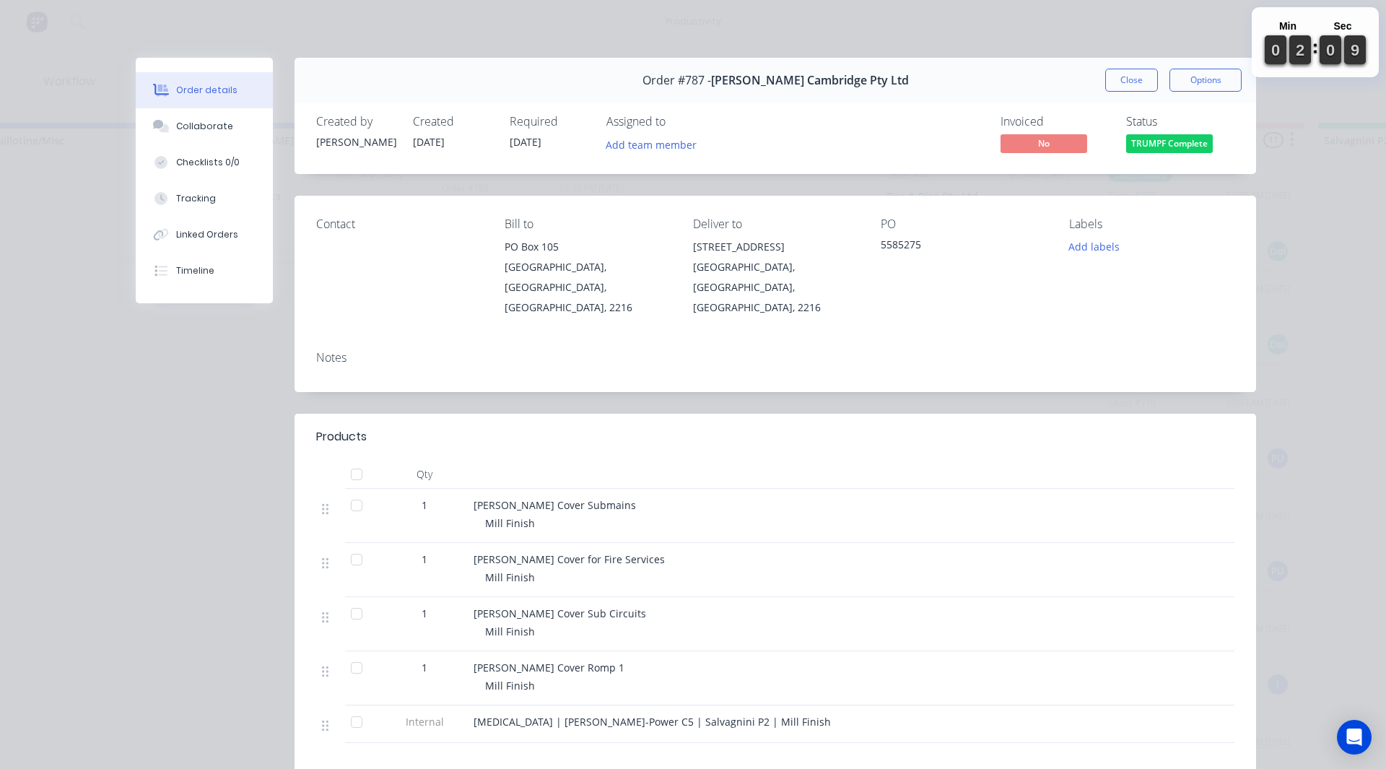
drag, startPoint x: 1147, startPoint y: 73, endPoint x: 1146, endPoint y: 63, distance: 10.2
click at [1148, 67] on div "Order #787 - Barnwell Cambridge Pty Ltd Close Options" at bounding box center [776, 80] width 962 height 45
click at [1128, 74] on button "Close" at bounding box center [1131, 80] width 53 height 23
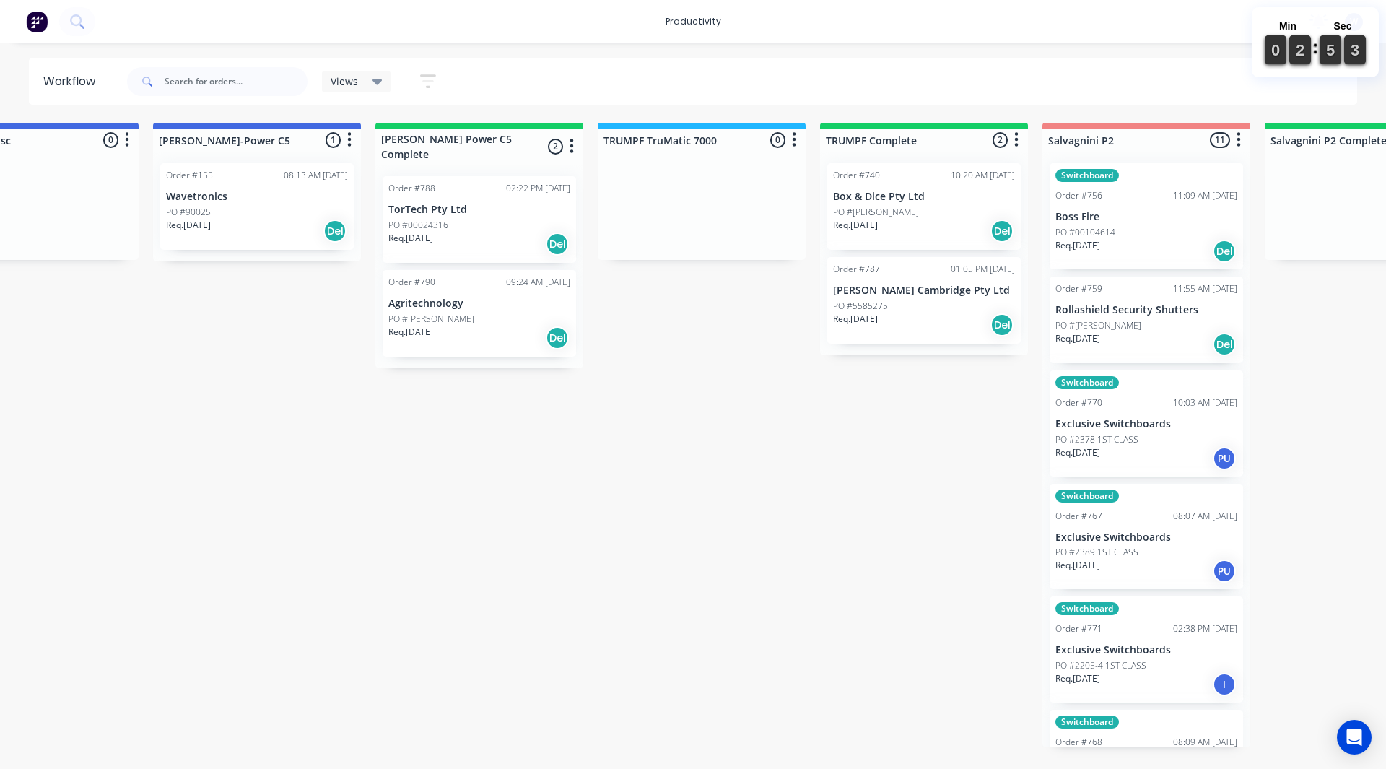
scroll to position [0, 1213]
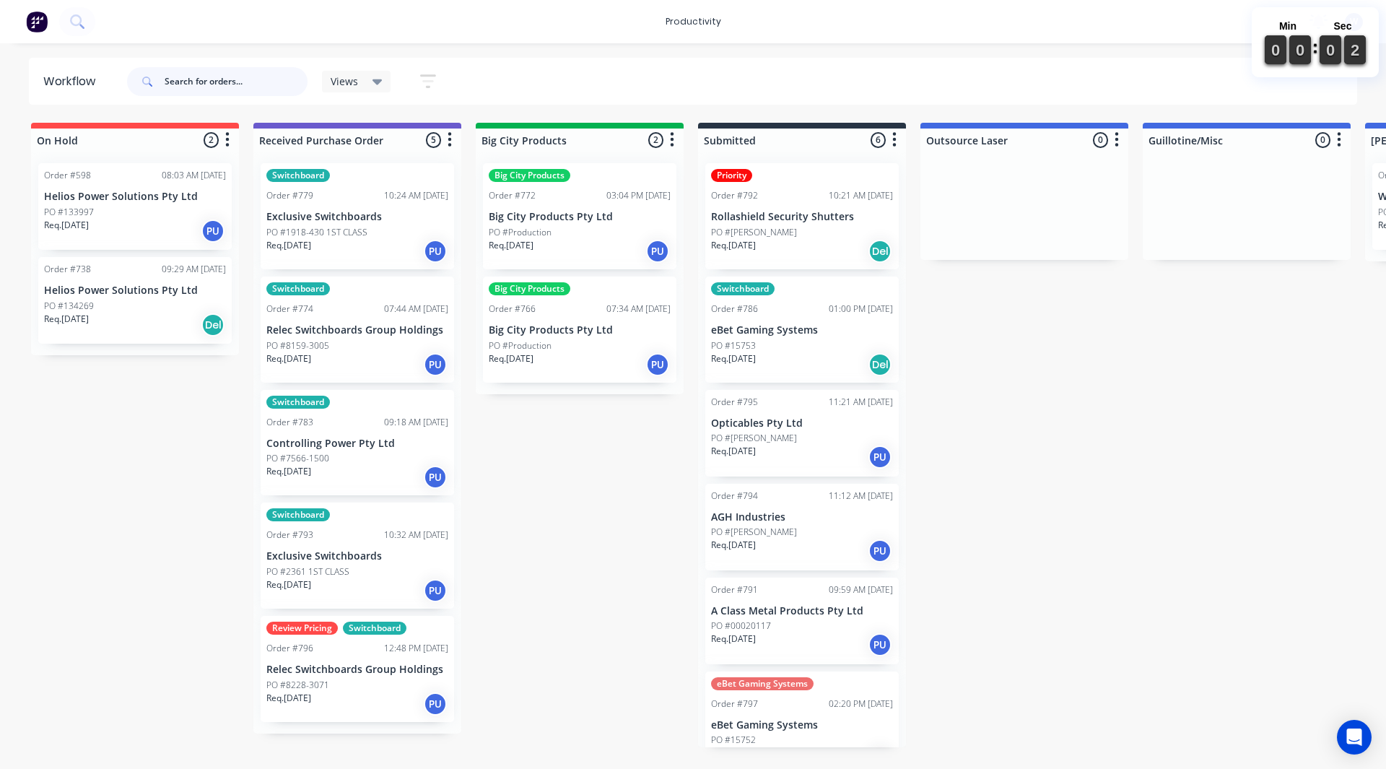
click at [223, 85] on input "text" at bounding box center [236, 81] width 143 height 29
click at [228, 82] on input "text" at bounding box center [236, 81] width 143 height 29
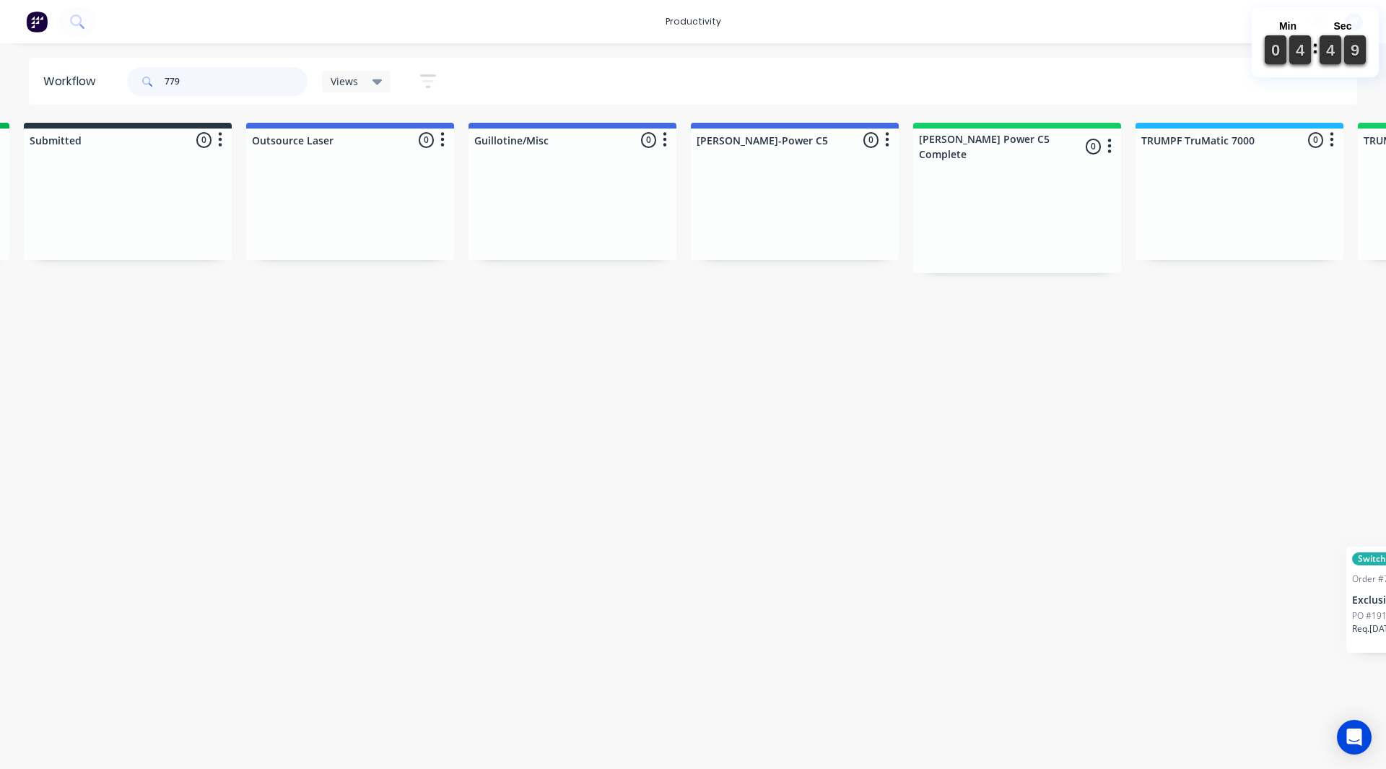
scroll to position [0, 675]
drag, startPoint x: 284, startPoint y: 231, endPoint x: 945, endPoint y: 217, distance: 660.7
click at [229, 86] on input "779" at bounding box center [236, 81] width 143 height 29
type input "797"
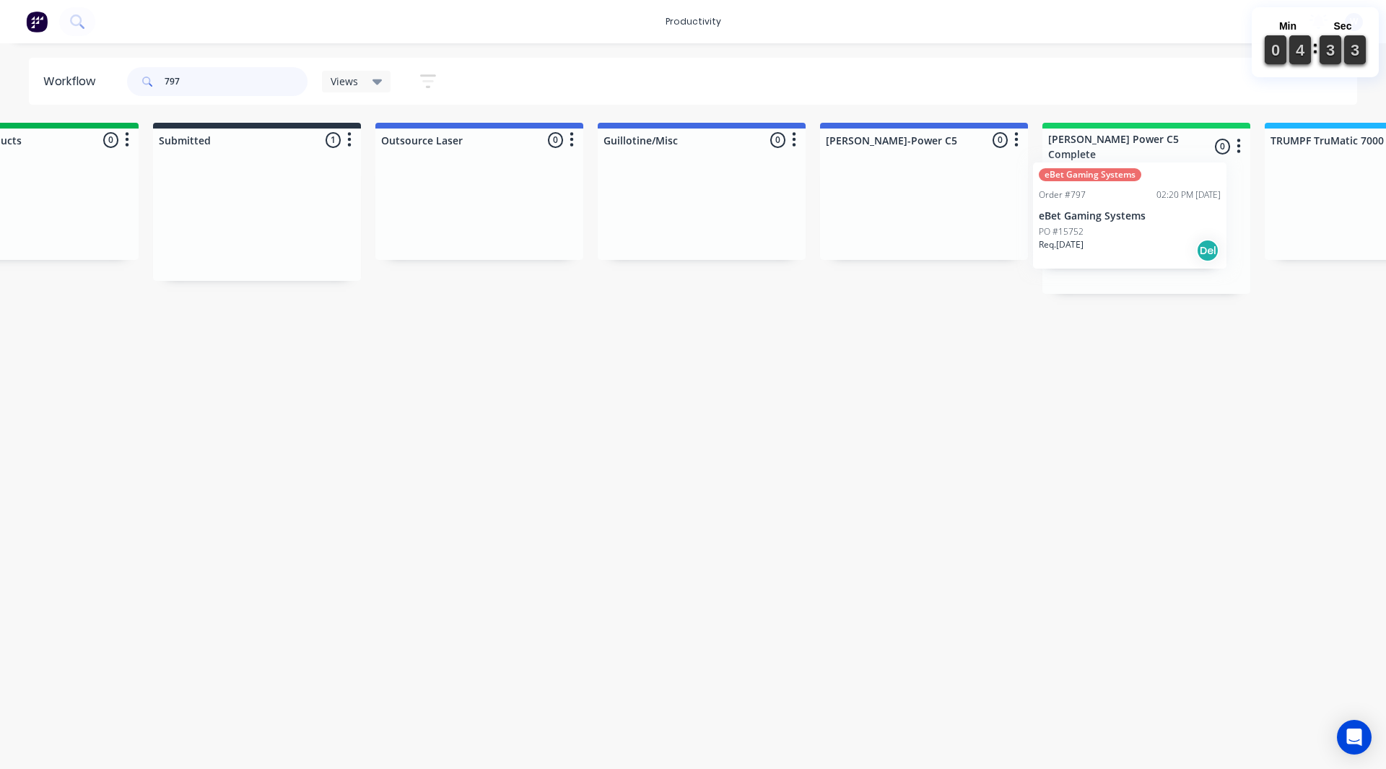
scroll to position [0, 560]
drag, startPoint x: 728, startPoint y: 248, endPoint x: 1066, endPoint y: 253, distance: 337.9
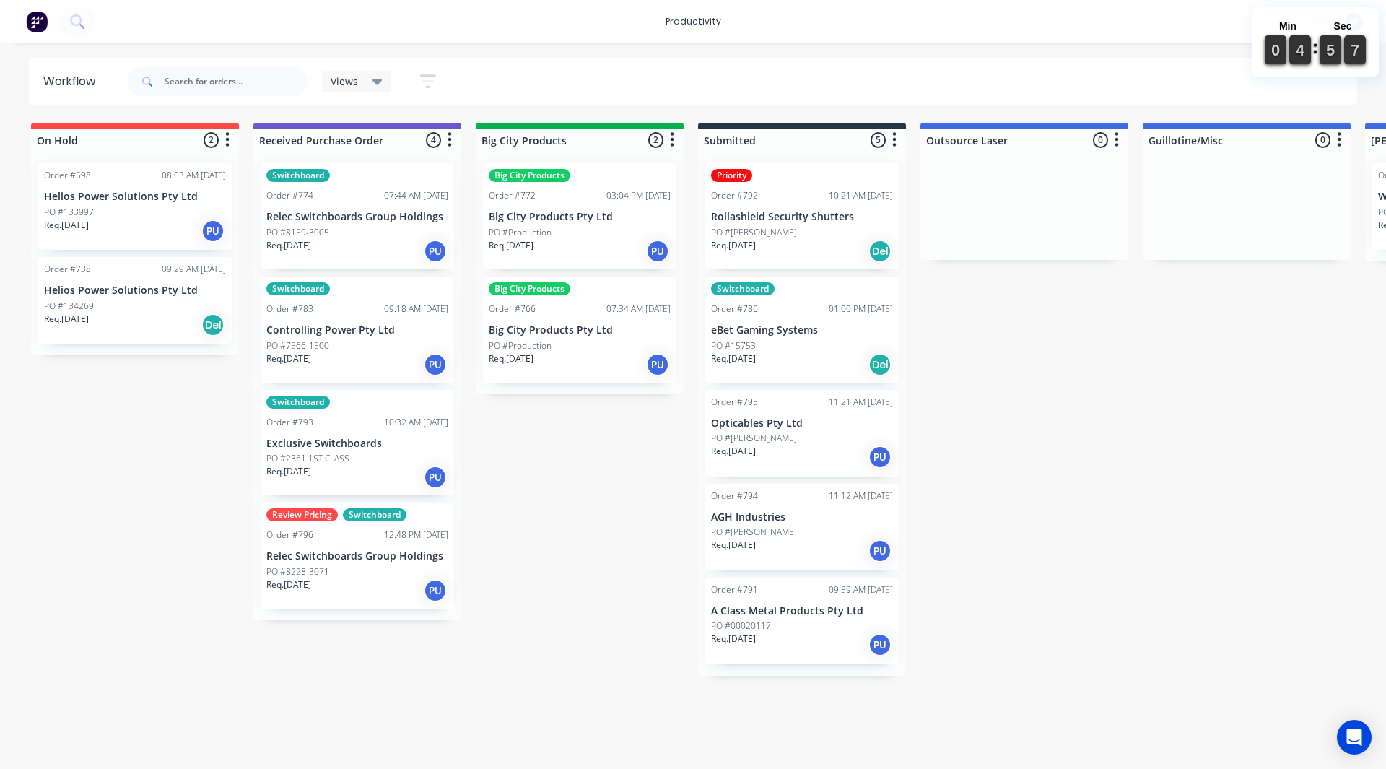
drag, startPoint x: 0, startPoint y: 0, endPoint x: 1050, endPoint y: 685, distance: 1253.5
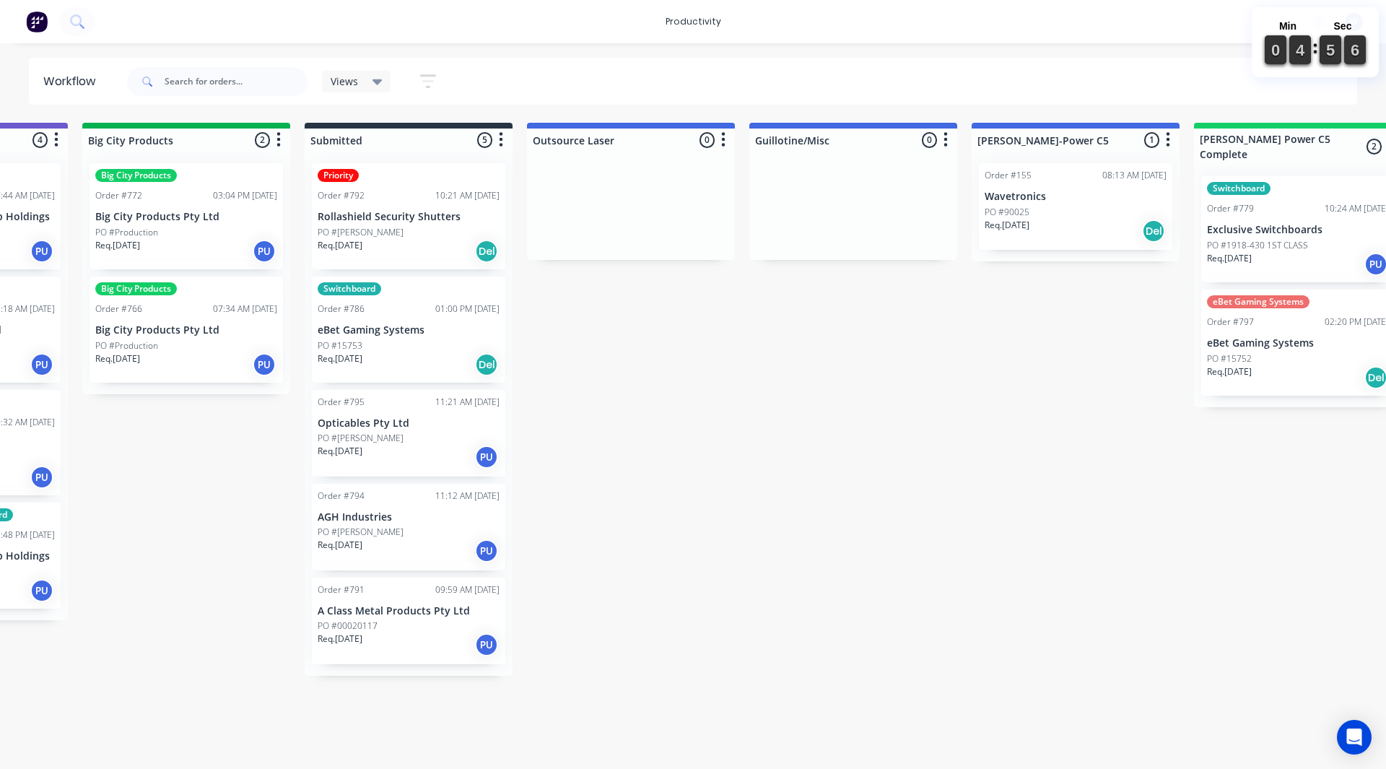
scroll to position [0, 433]
